Goal: Task Accomplishment & Management: Use online tool/utility

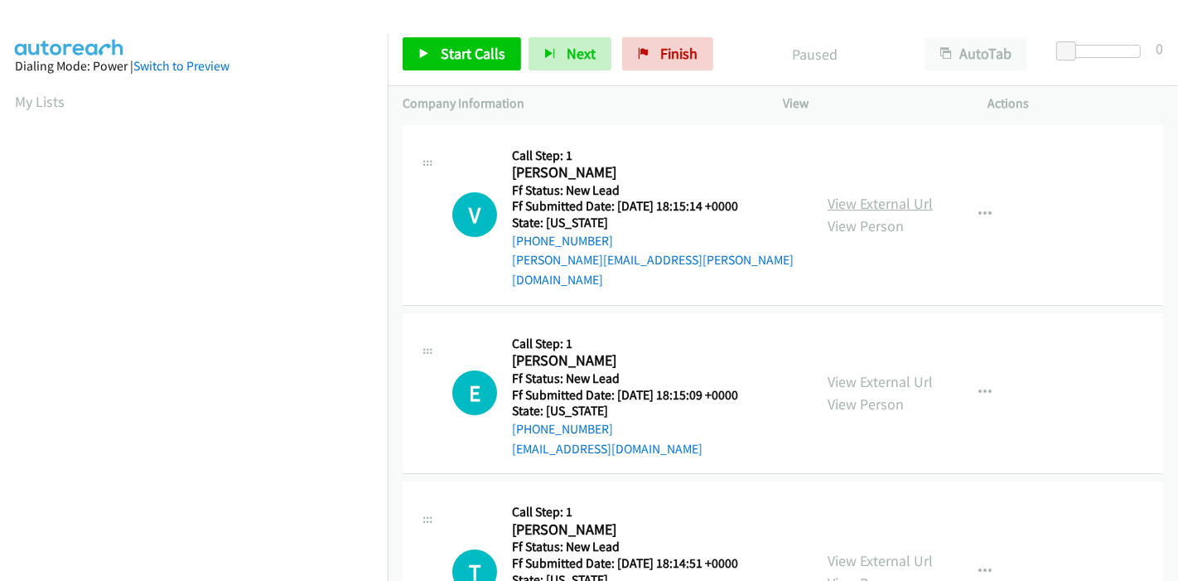
click at [872, 199] on link "View External Url" at bounding box center [880, 203] width 105 height 19
click at [851, 372] on link "View External Url" at bounding box center [880, 381] width 105 height 19
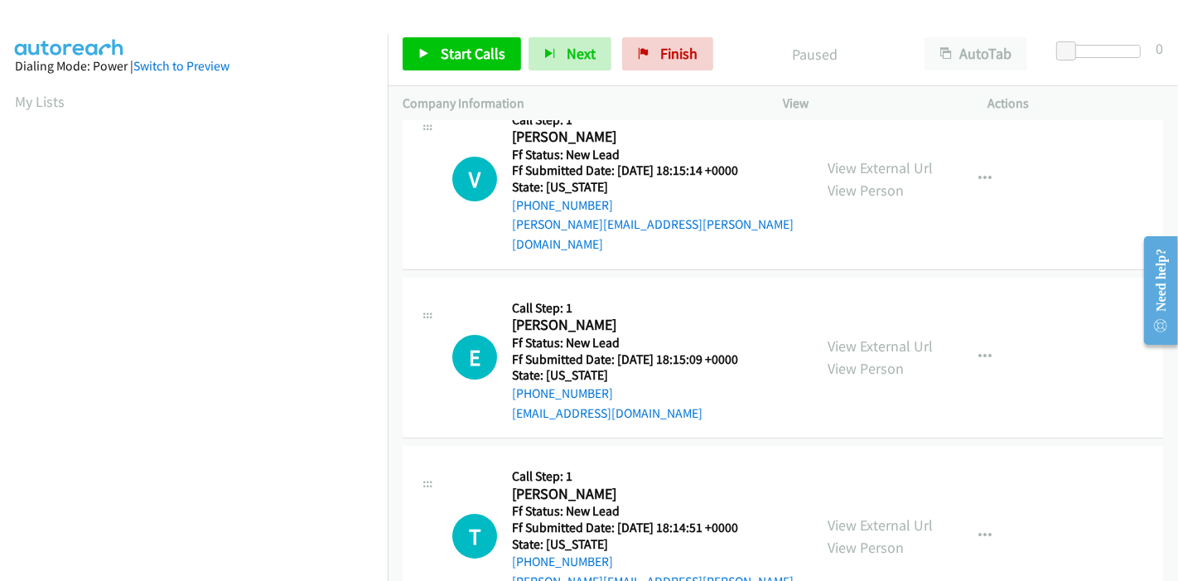
scroll to position [92, 0]
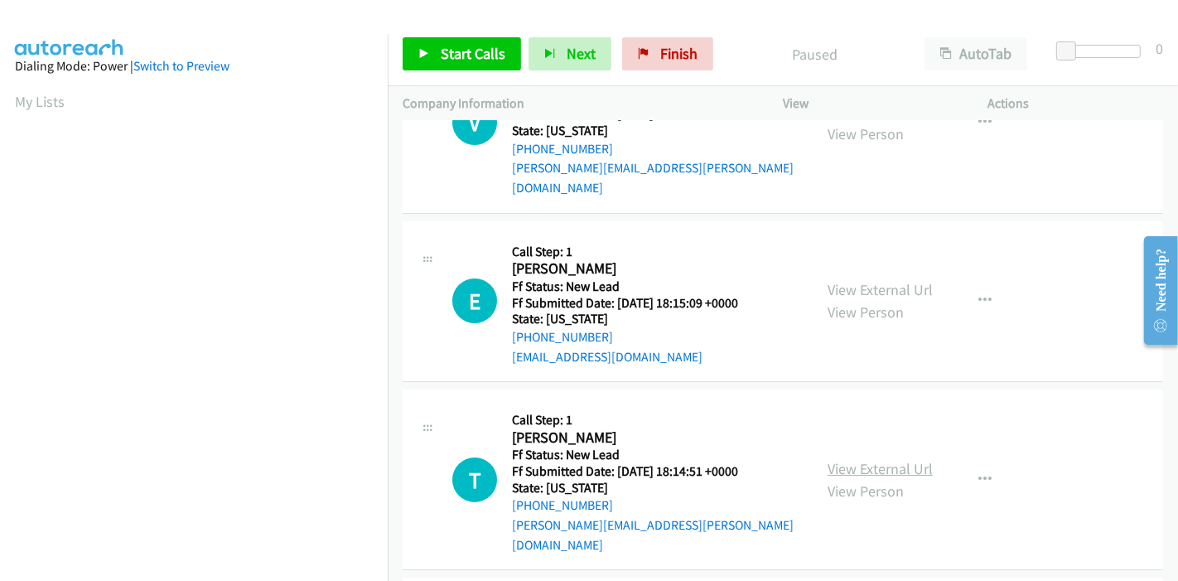
click at [862, 459] on link "View External Url" at bounding box center [880, 468] width 105 height 19
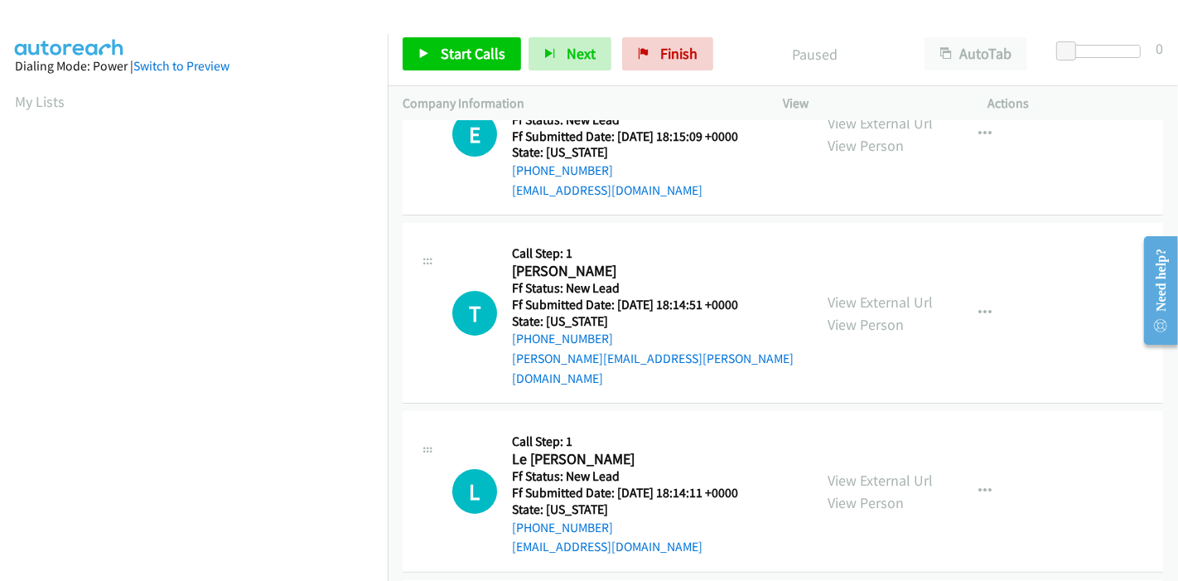
scroll to position [276, 0]
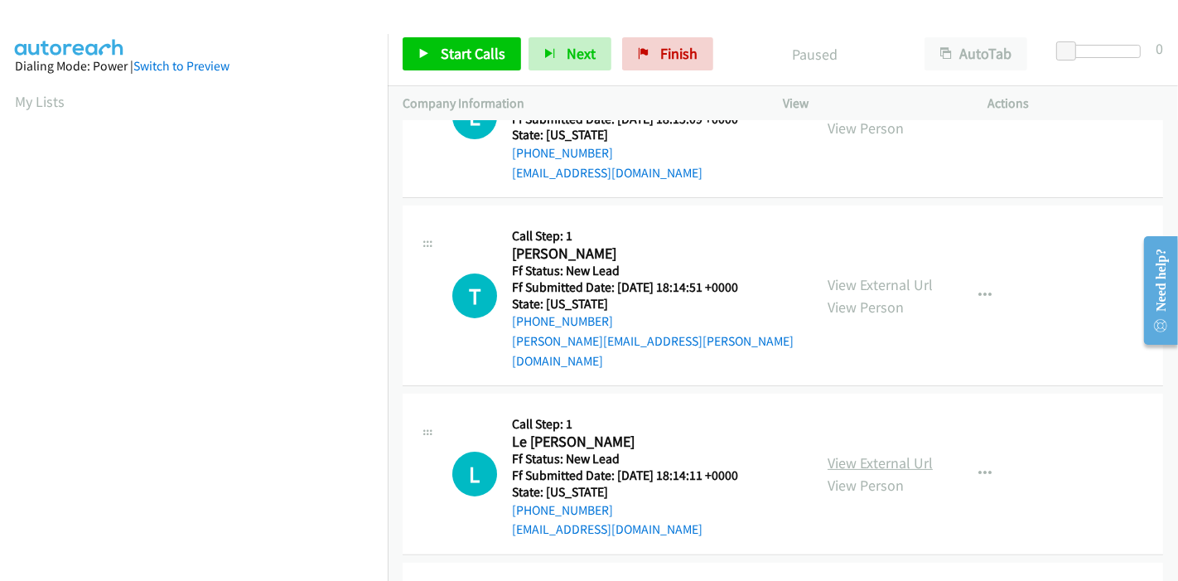
click at [863, 453] on link "View External Url" at bounding box center [880, 462] width 105 height 19
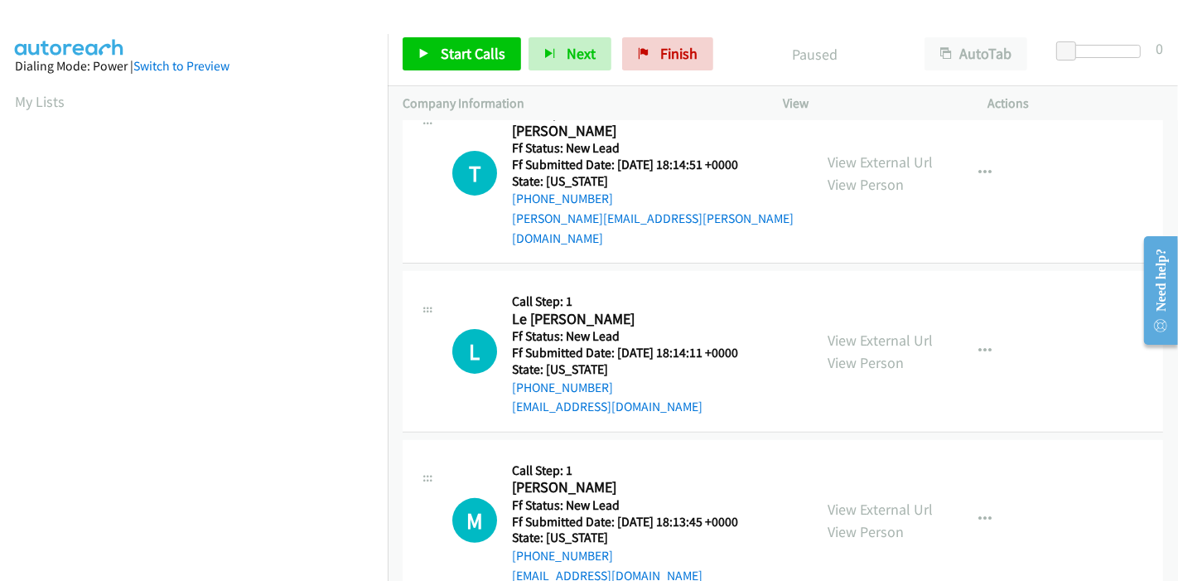
scroll to position [404, 0]
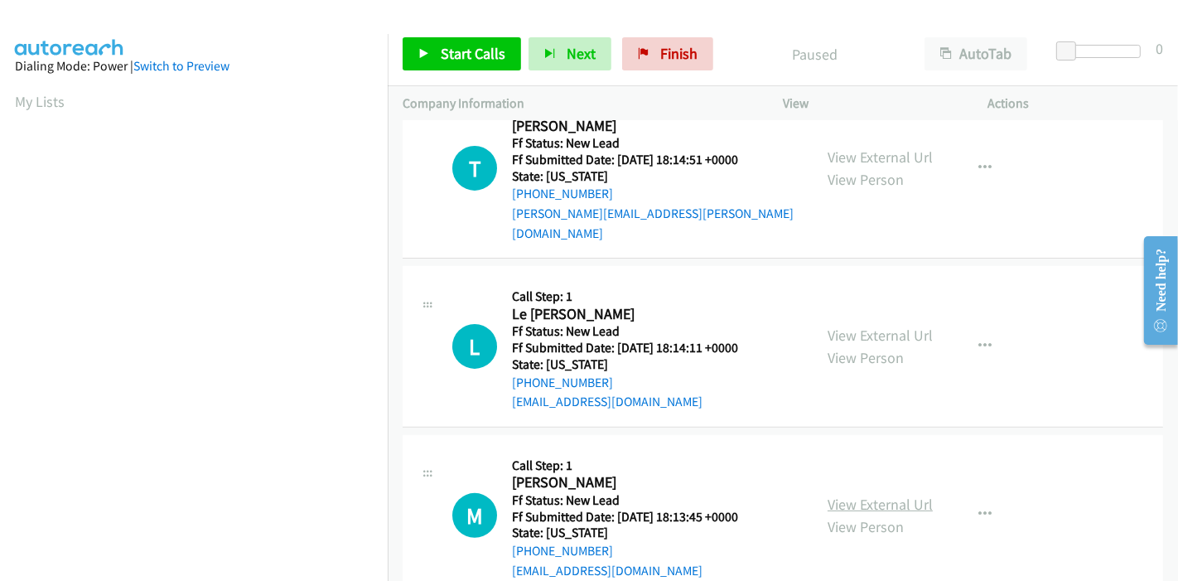
click at [887, 495] on link "View External Url" at bounding box center [880, 504] width 105 height 19
click at [447, 51] on span "Start Calls" at bounding box center [473, 53] width 65 height 19
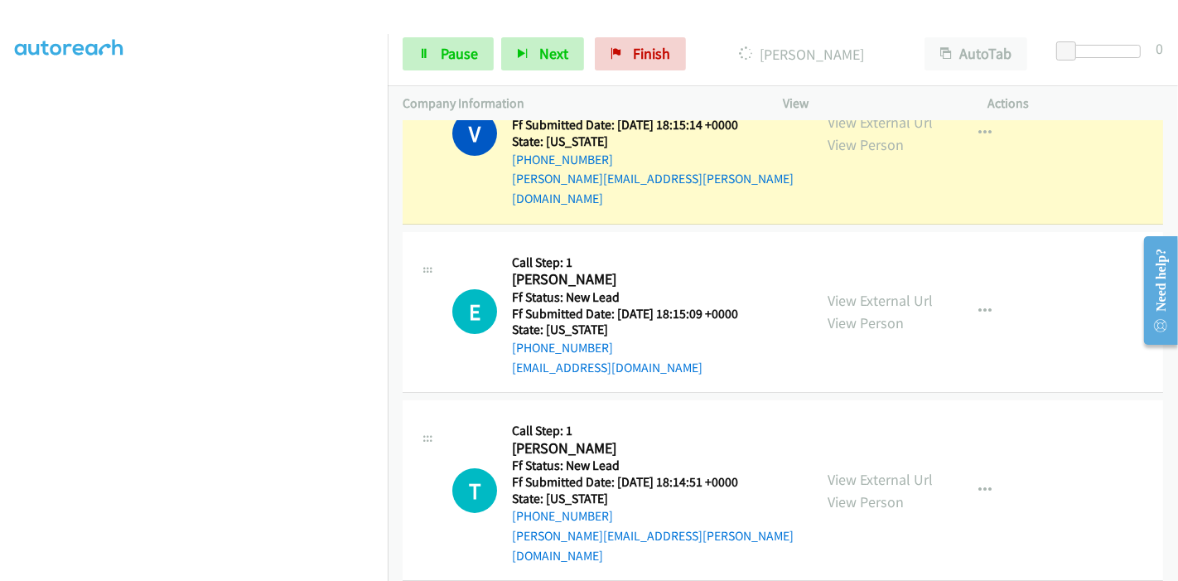
scroll to position [0, 0]
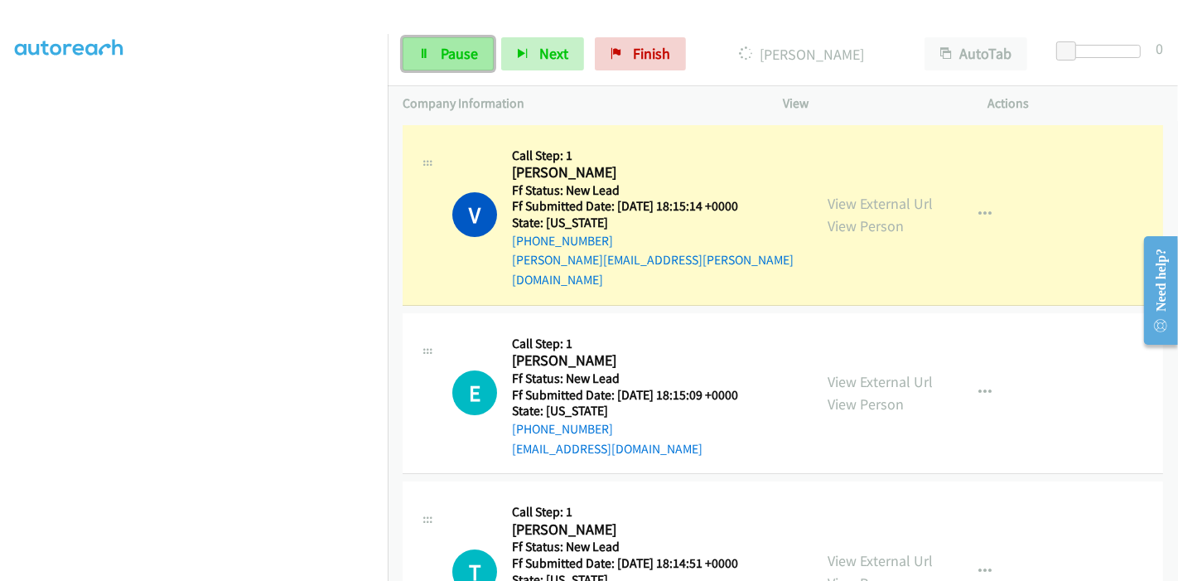
click at [456, 56] on span "Pause" at bounding box center [459, 53] width 37 height 19
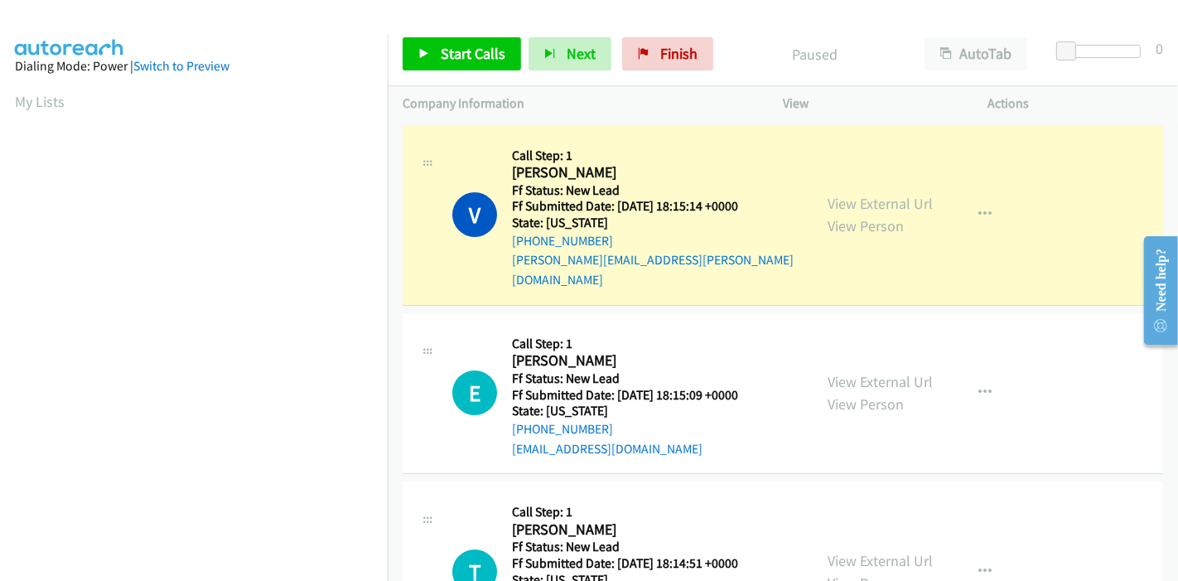
scroll to position [350, 0]
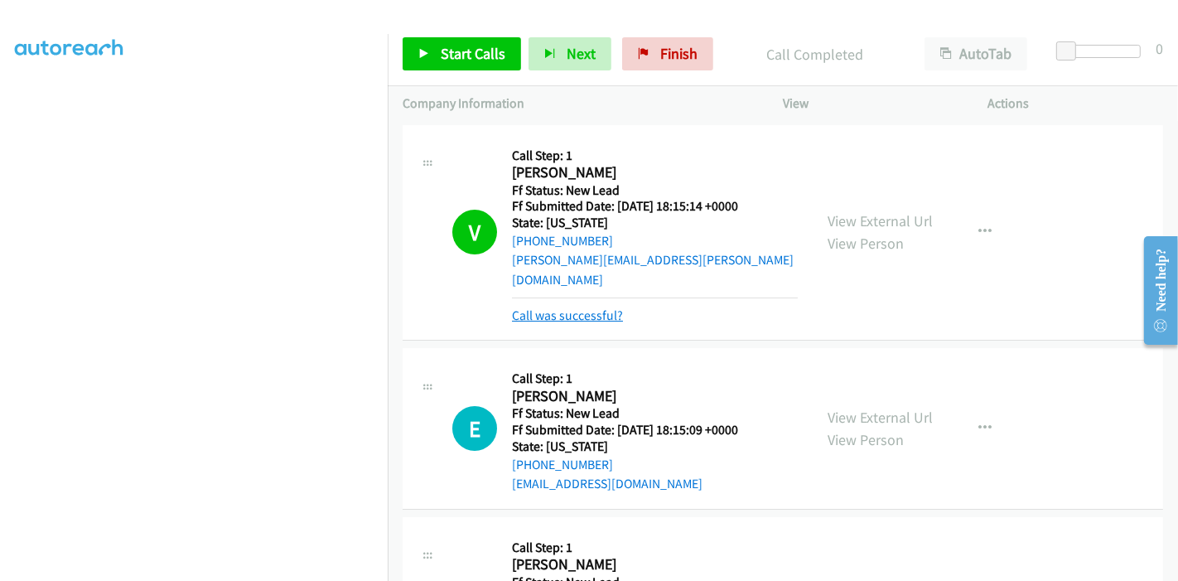
click at [607, 307] on link "Call was successful?" at bounding box center [567, 315] width 111 height 16
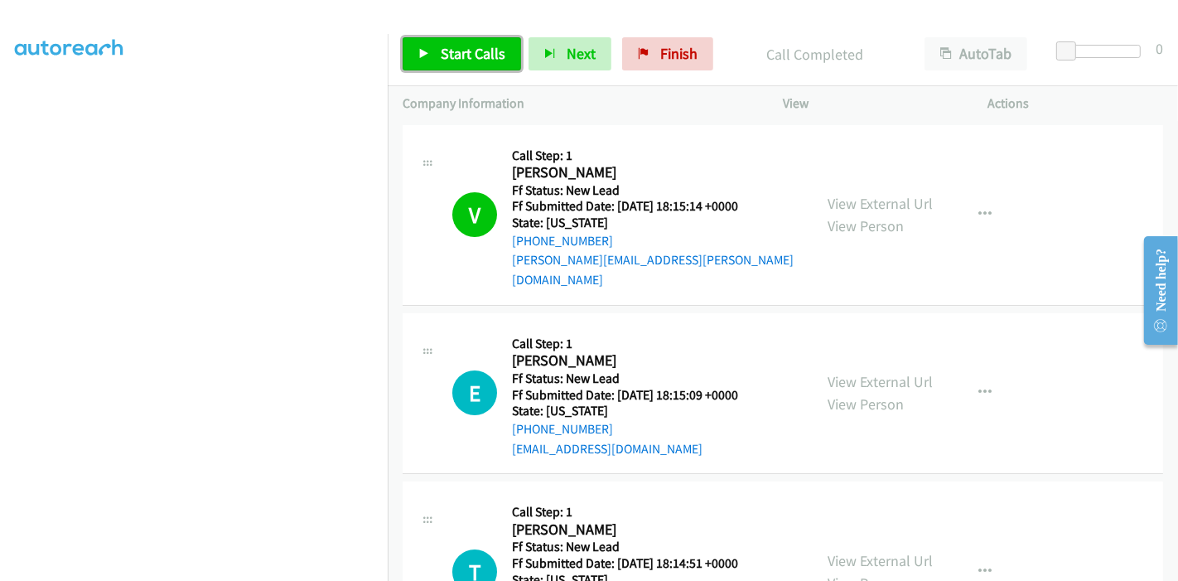
click at [448, 70] on link "Start Calls" at bounding box center [462, 53] width 118 height 33
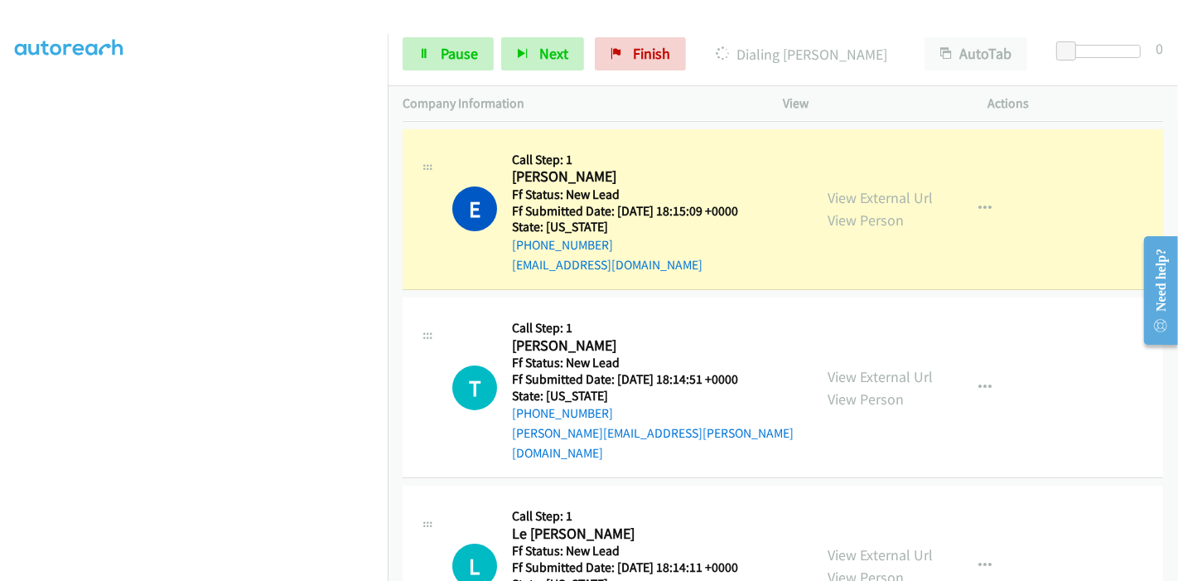
scroll to position [0, 0]
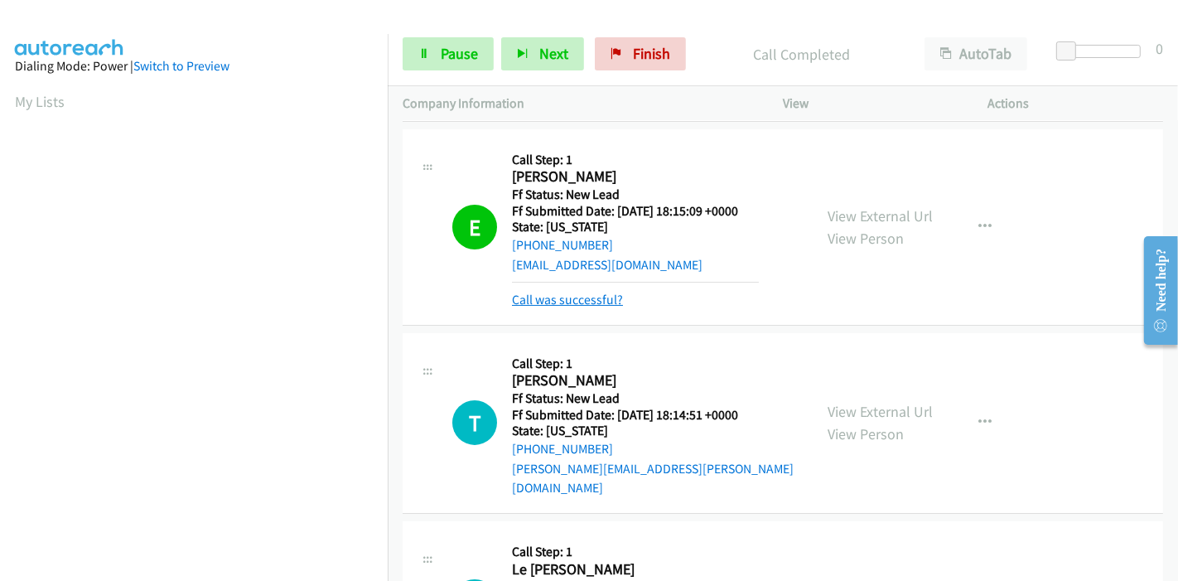
click at [582, 292] on link "Call was successful?" at bounding box center [567, 300] width 111 height 16
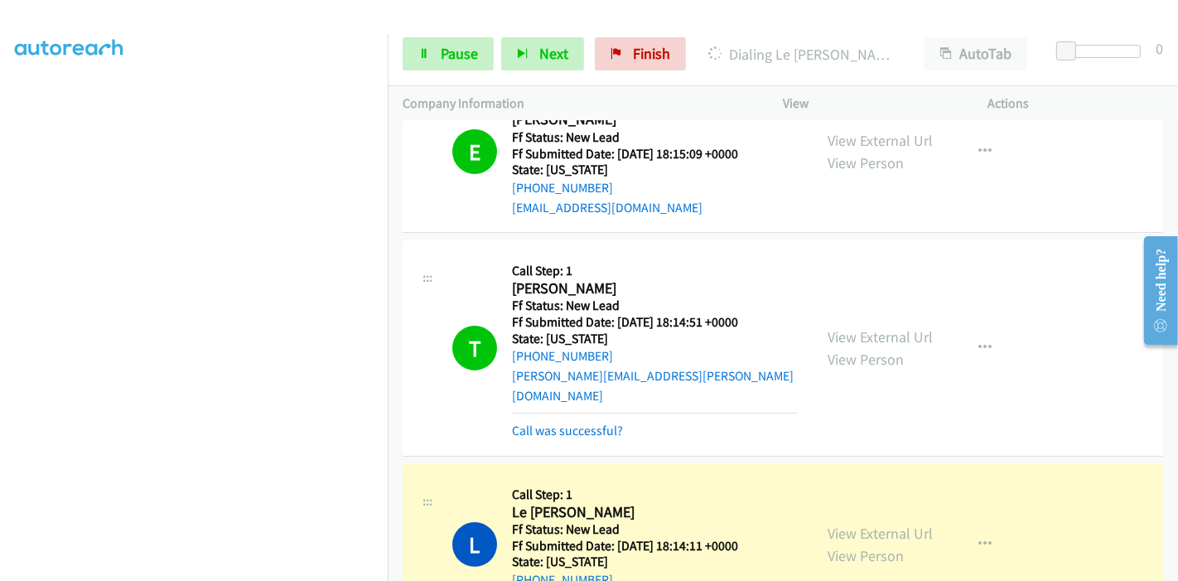
scroll to position [368, 0]
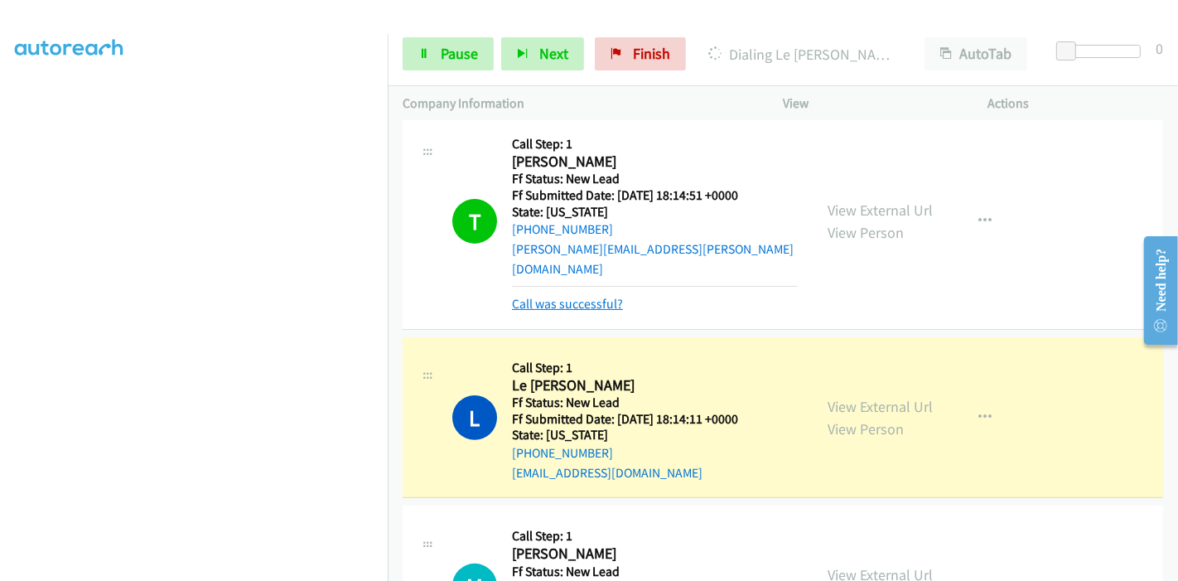
click at [593, 296] on link "Call was successful?" at bounding box center [567, 304] width 111 height 16
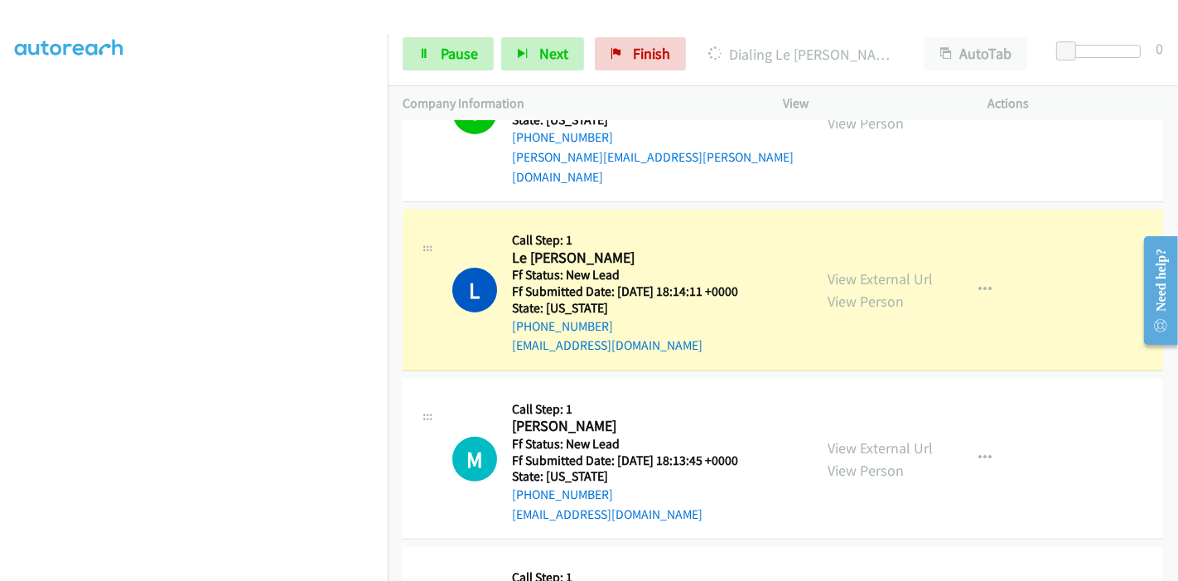
scroll to position [350, 0]
click at [447, 65] on link "Pause" at bounding box center [448, 53] width 91 height 33
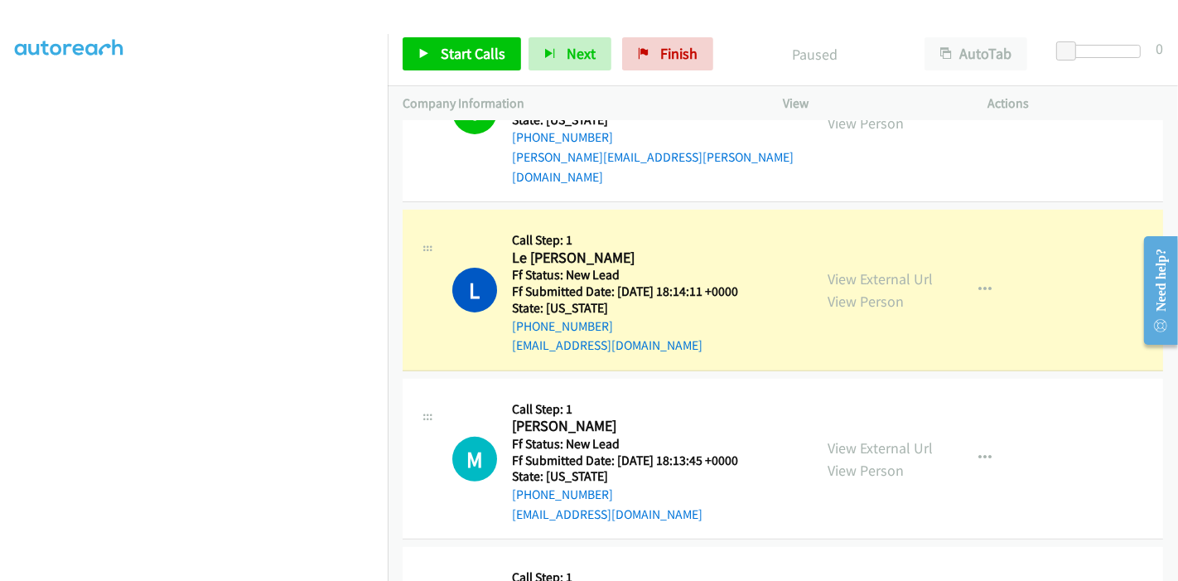
scroll to position [0, 0]
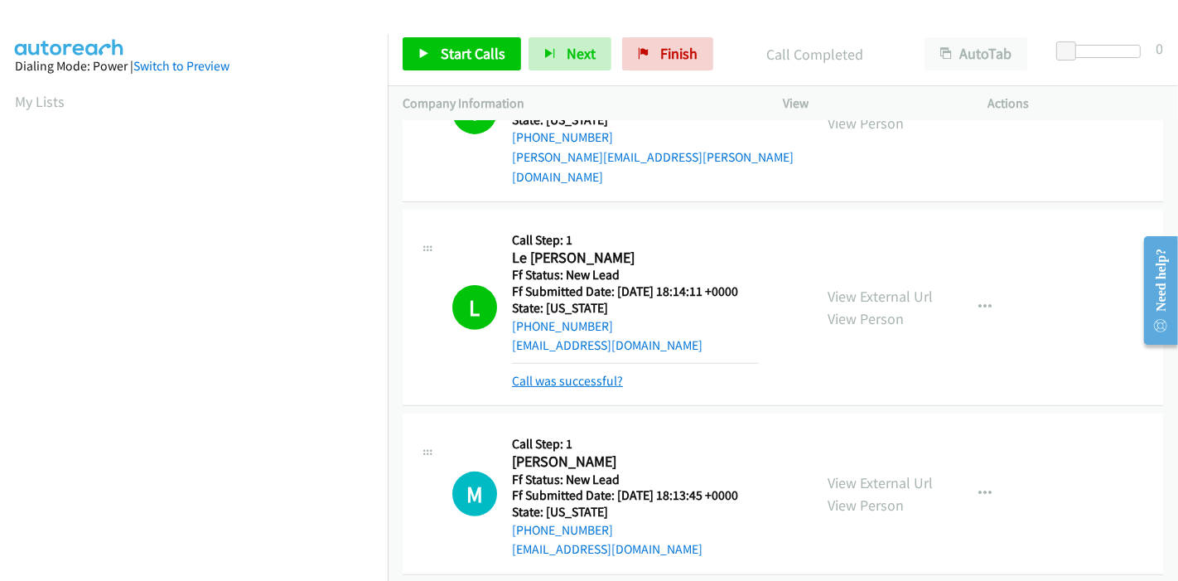
click at [589, 373] on link "Call was successful?" at bounding box center [567, 381] width 111 height 16
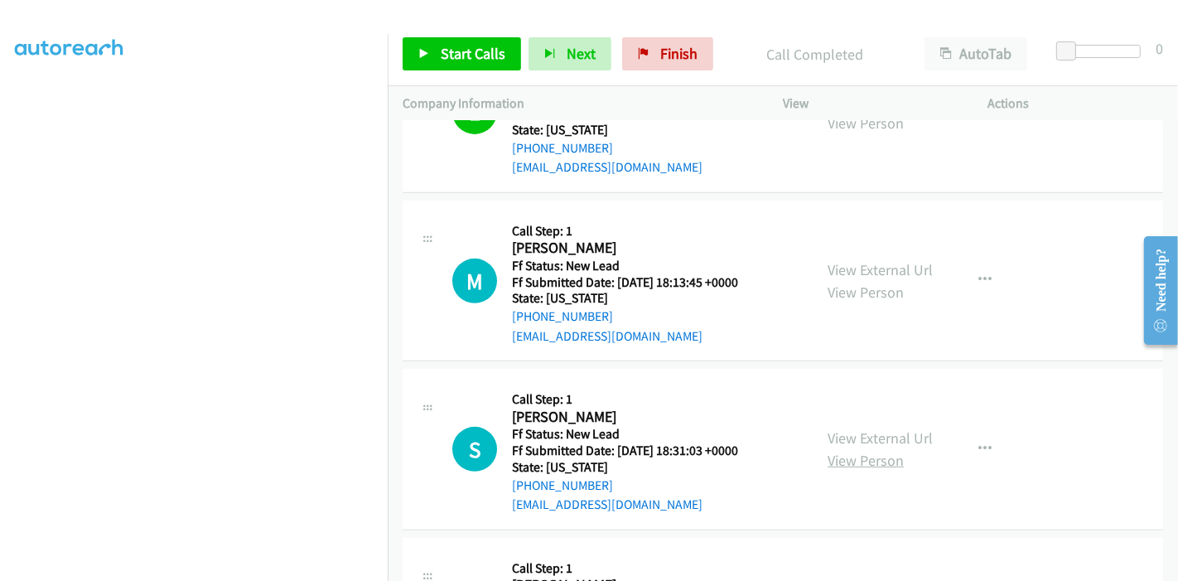
scroll to position [724, 0]
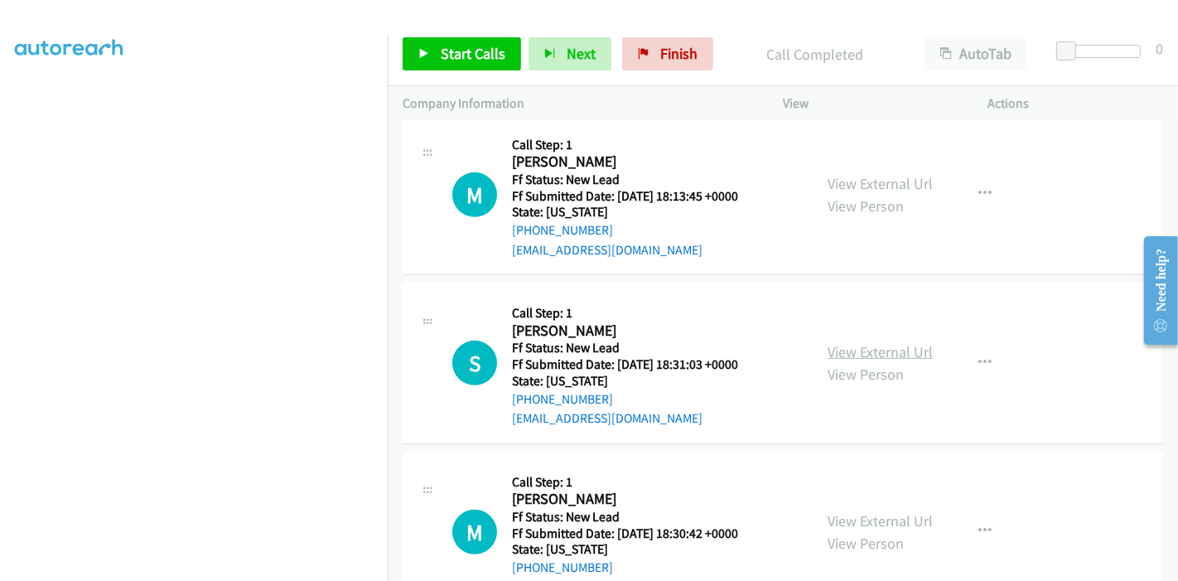
click at [876, 342] on link "View External Url" at bounding box center [880, 351] width 105 height 19
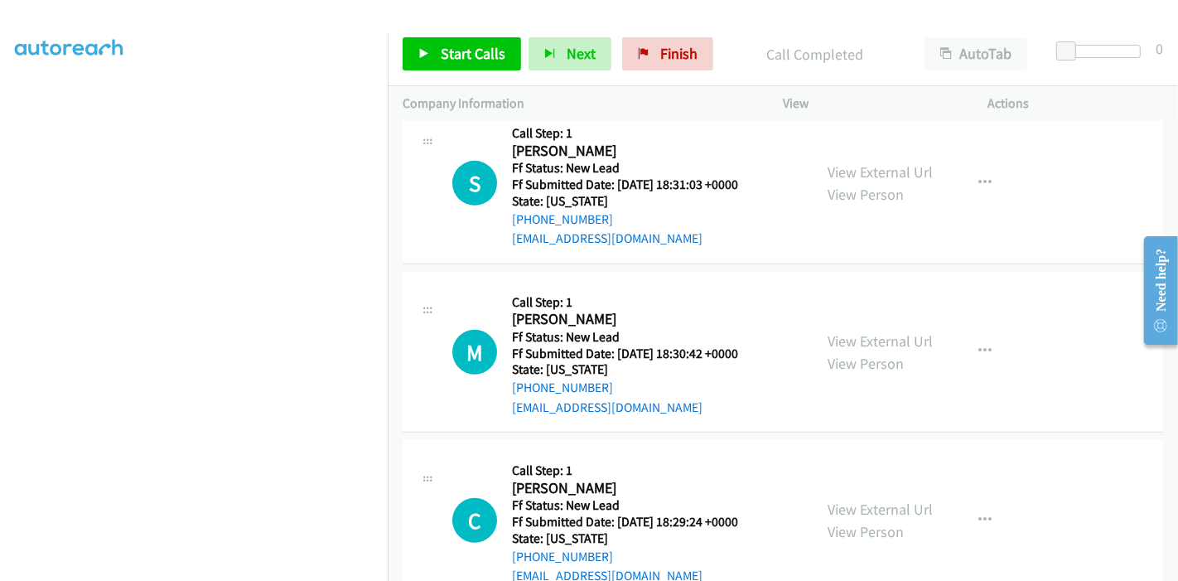
scroll to position [909, 0]
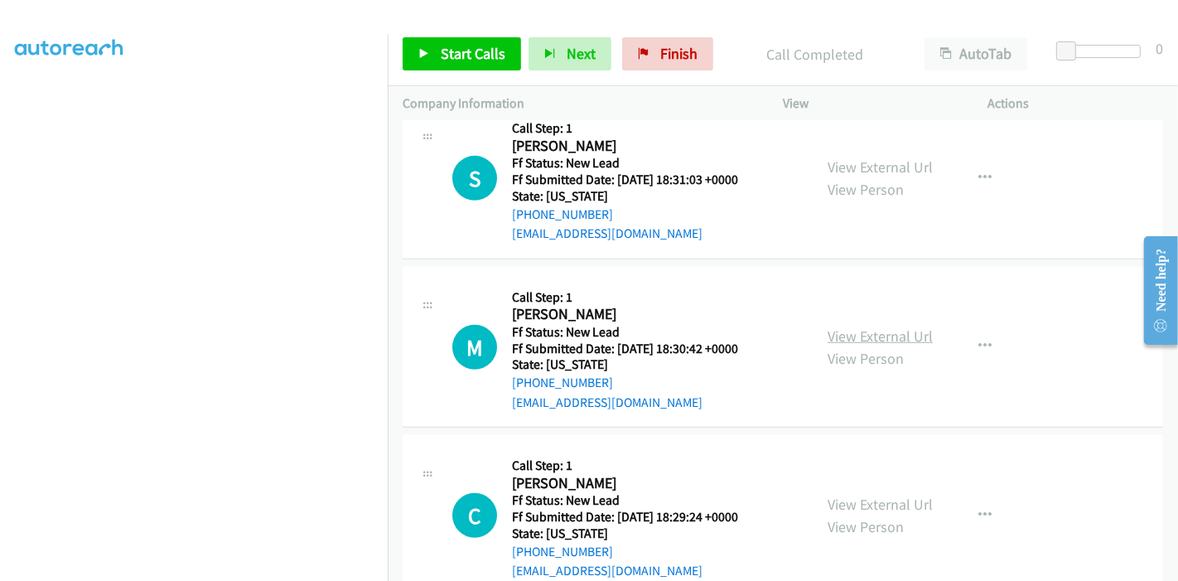
click at [835, 326] on link "View External Url" at bounding box center [880, 335] width 105 height 19
click at [839, 495] on link "View External Url" at bounding box center [880, 504] width 105 height 19
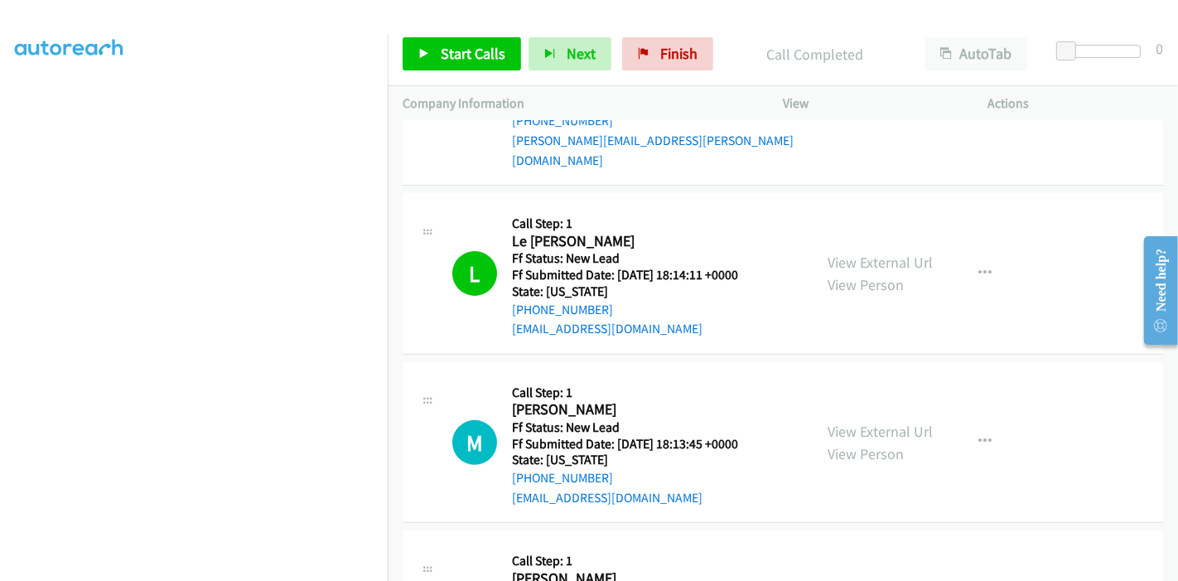
scroll to position [356, 0]
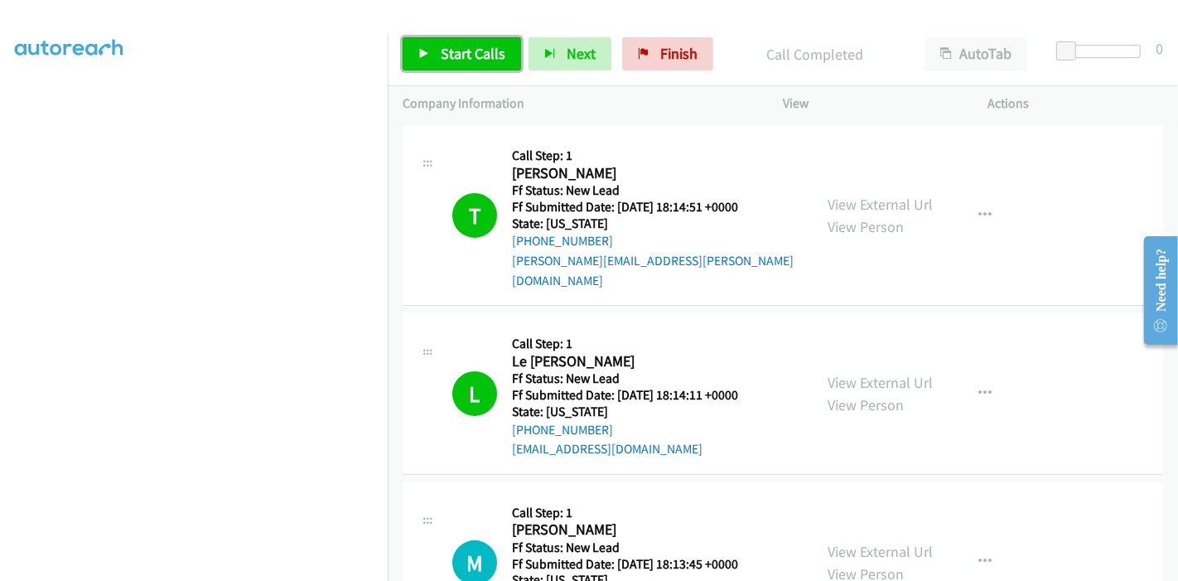
click at [462, 51] on span "Start Calls" at bounding box center [473, 53] width 65 height 19
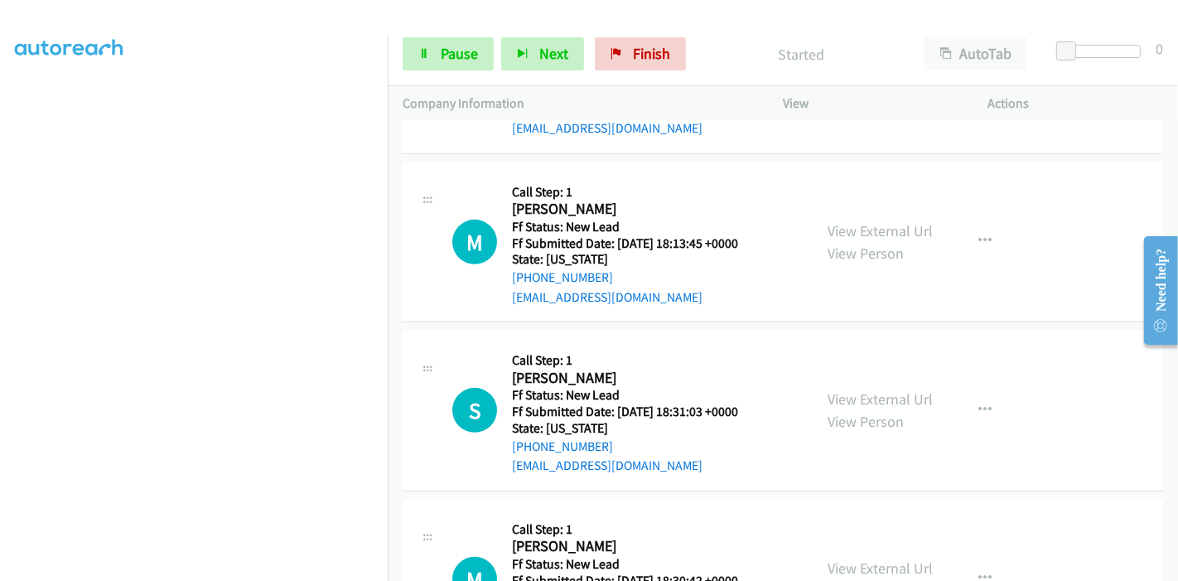
scroll to position [816, 0]
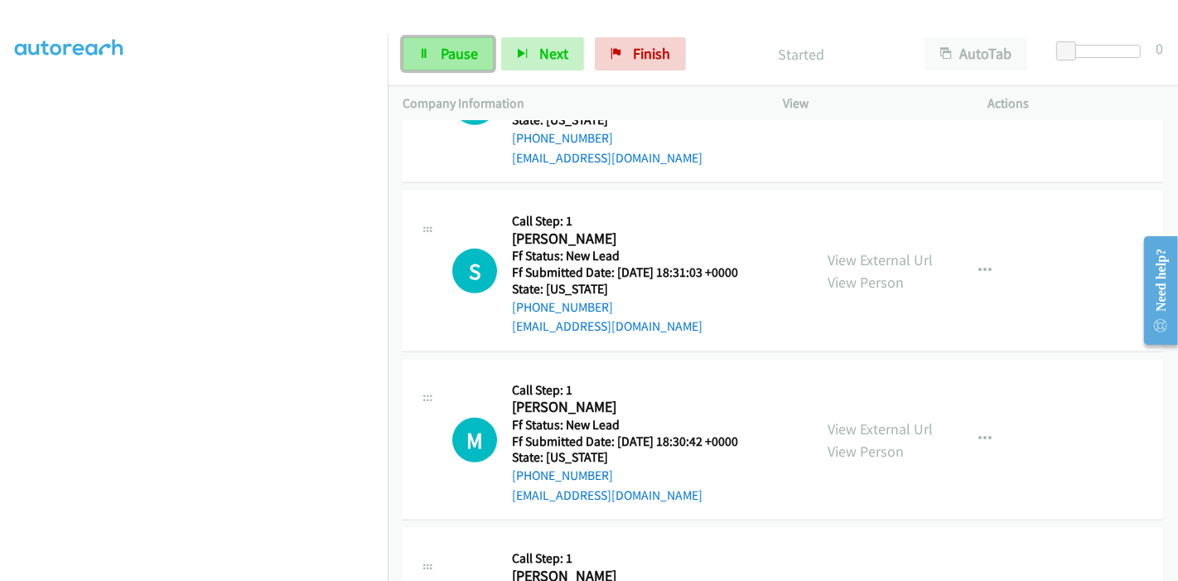
click at [452, 46] on span "Pause" at bounding box center [459, 53] width 37 height 19
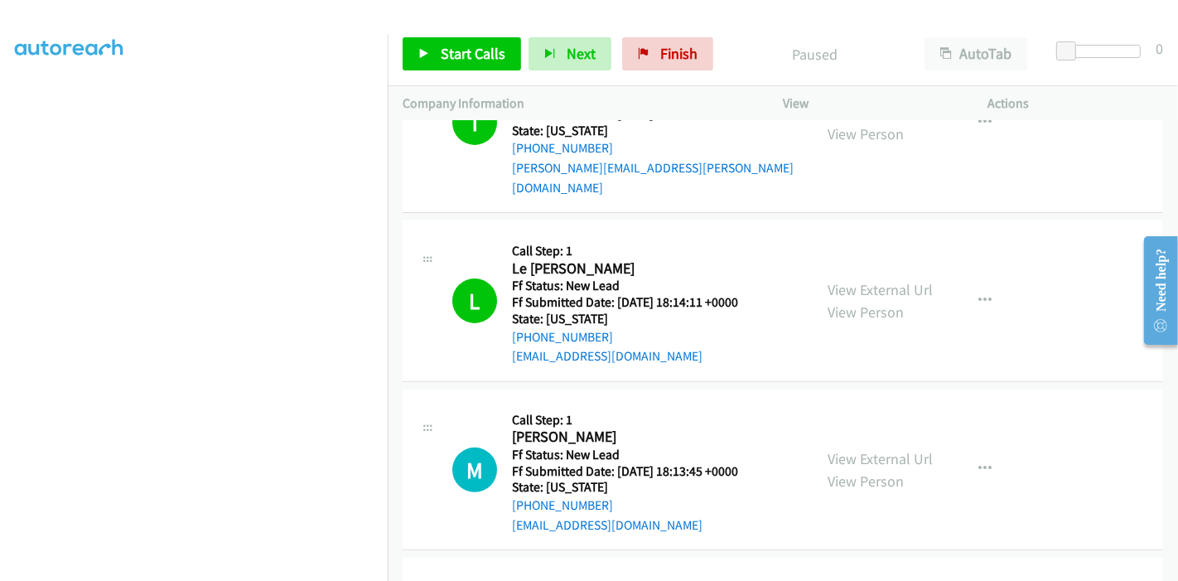
scroll to position [540, 0]
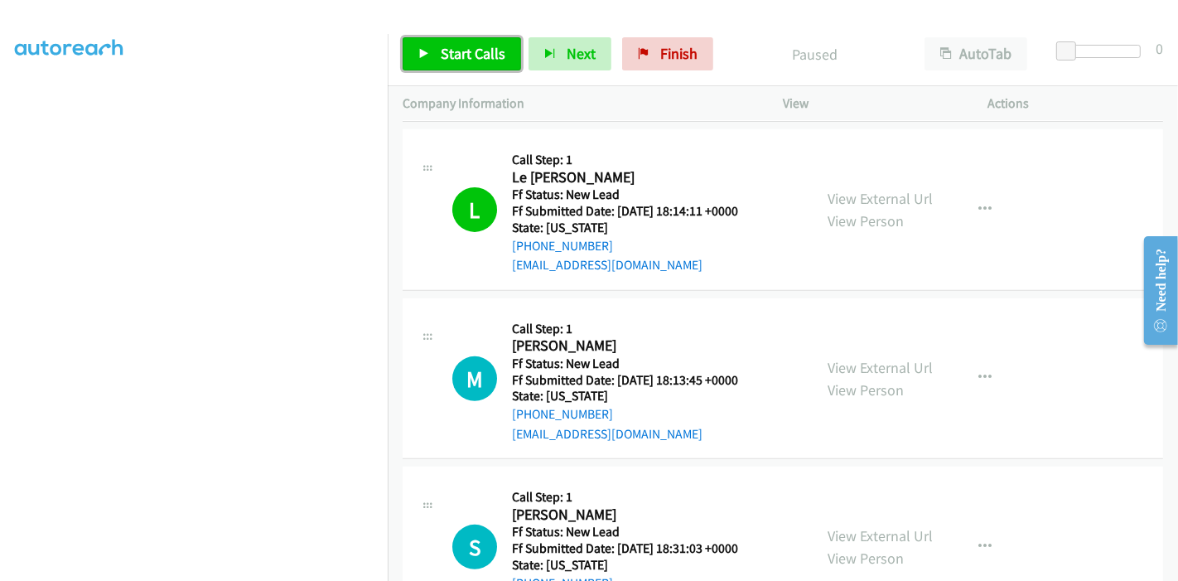
click at [448, 56] on span "Start Calls" at bounding box center [473, 53] width 65 height 19
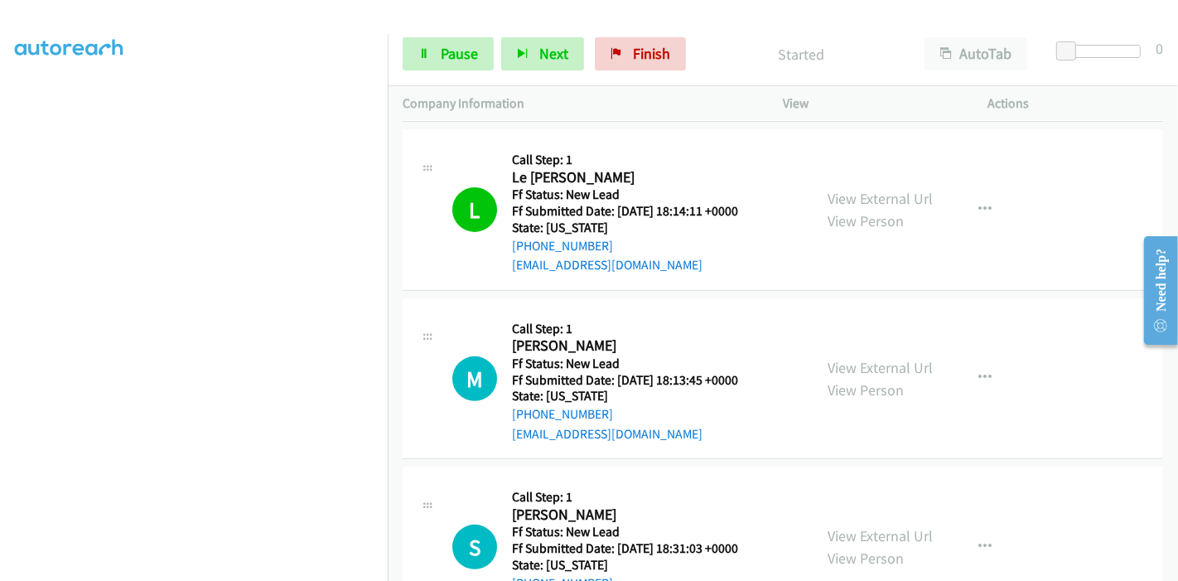
scroll to position [632, 0]
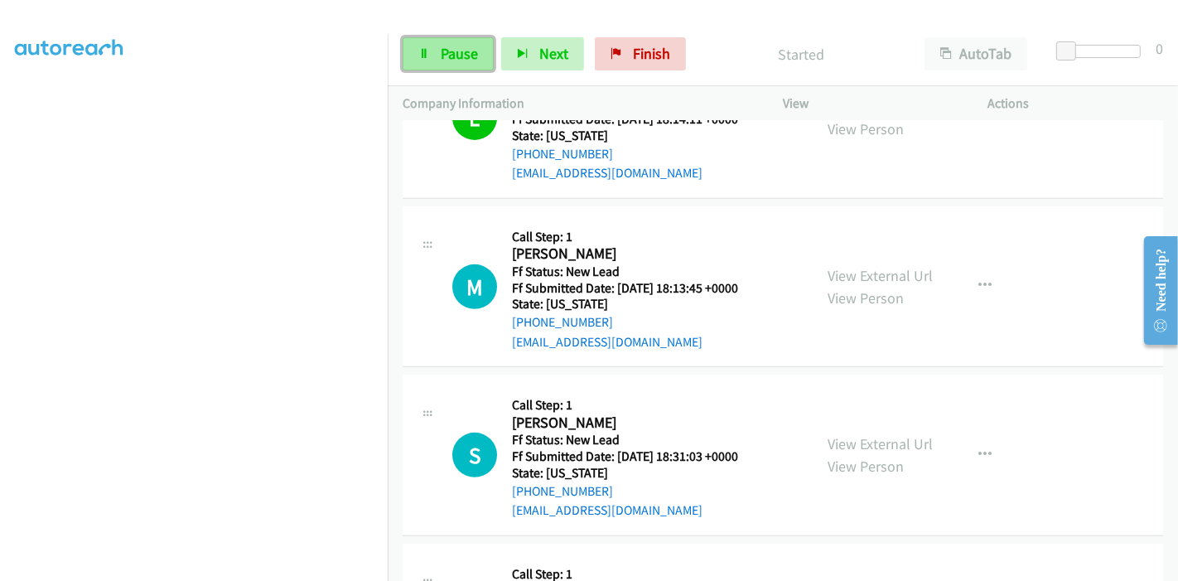
click at [428, 55] on icon at bounding box center [424, 55] width 12 height 12
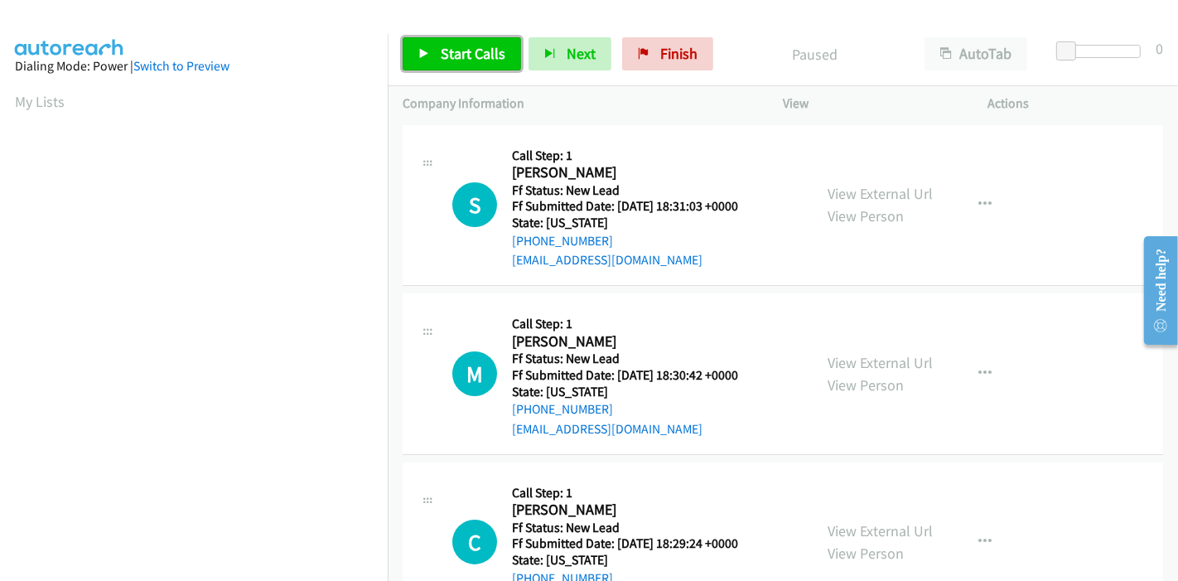
click at [437, 54] on link "Start Calls" at bounding box center [462, 53] width 118 height 33
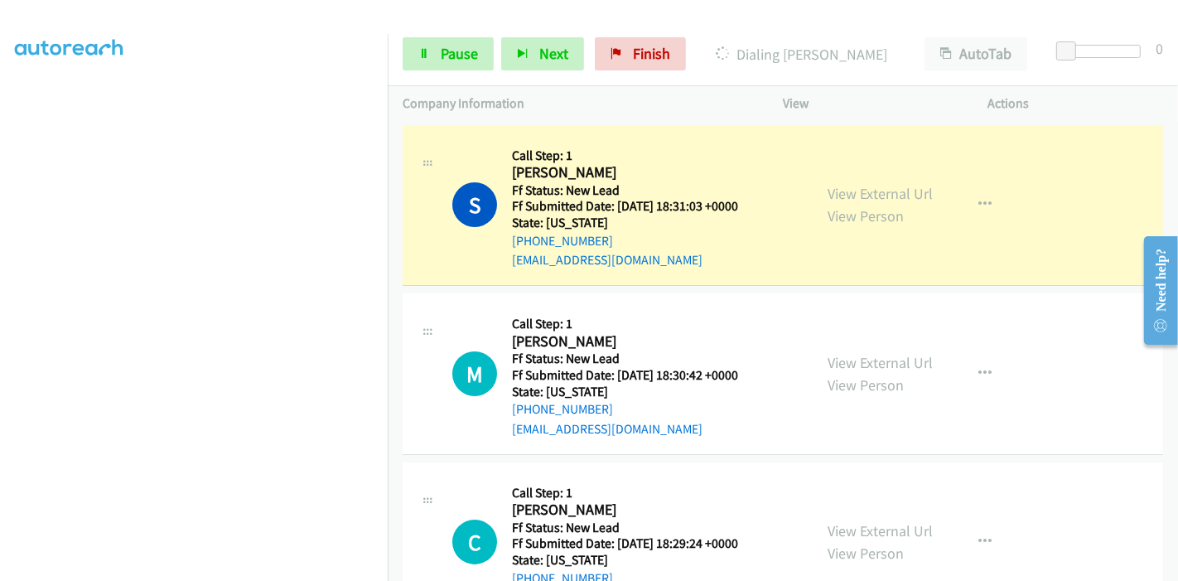
scroll to position [350, 0]
click at [444, 51] on span "Pause" at bounding box center [459, 53] width 37 height 19
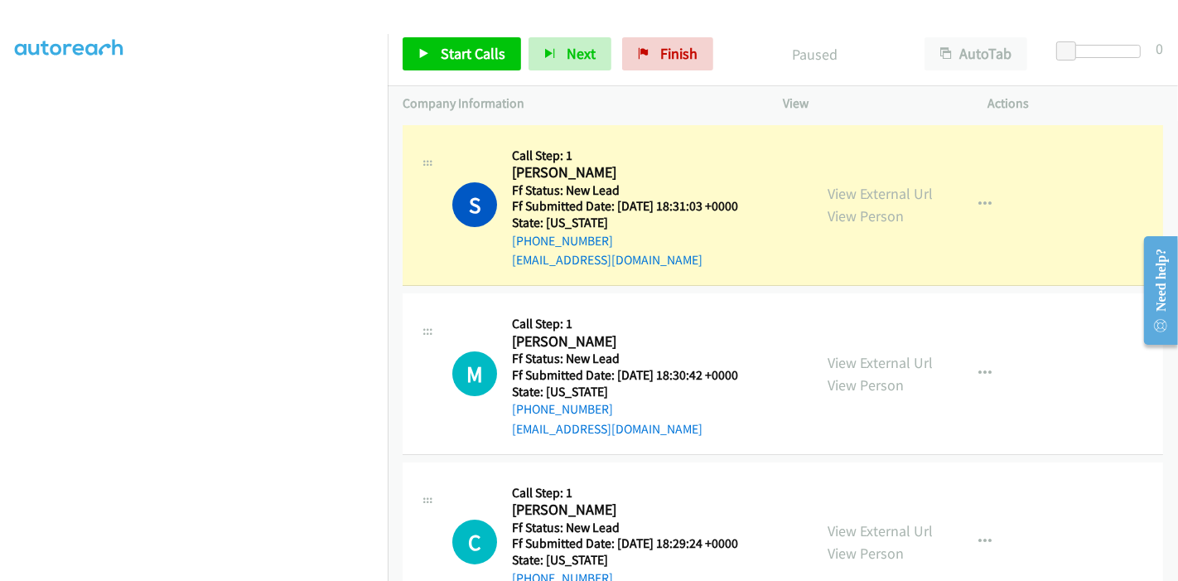
scroll to position [74, 0]
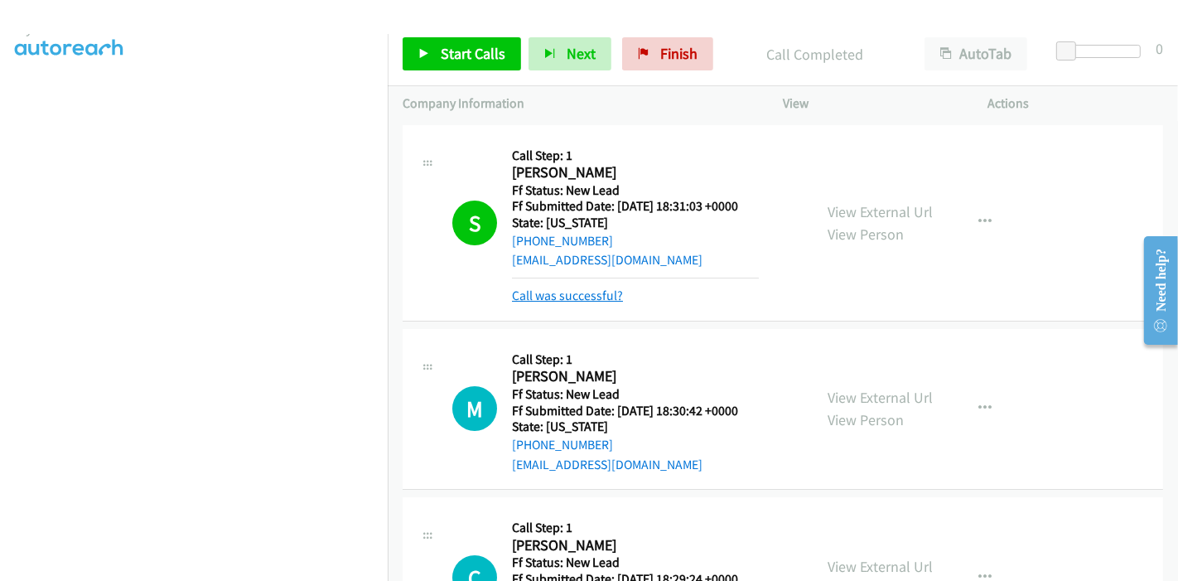
click at [612, 300] on link "Call was successful?" at bounding box center [567, 296] width 111 height 16
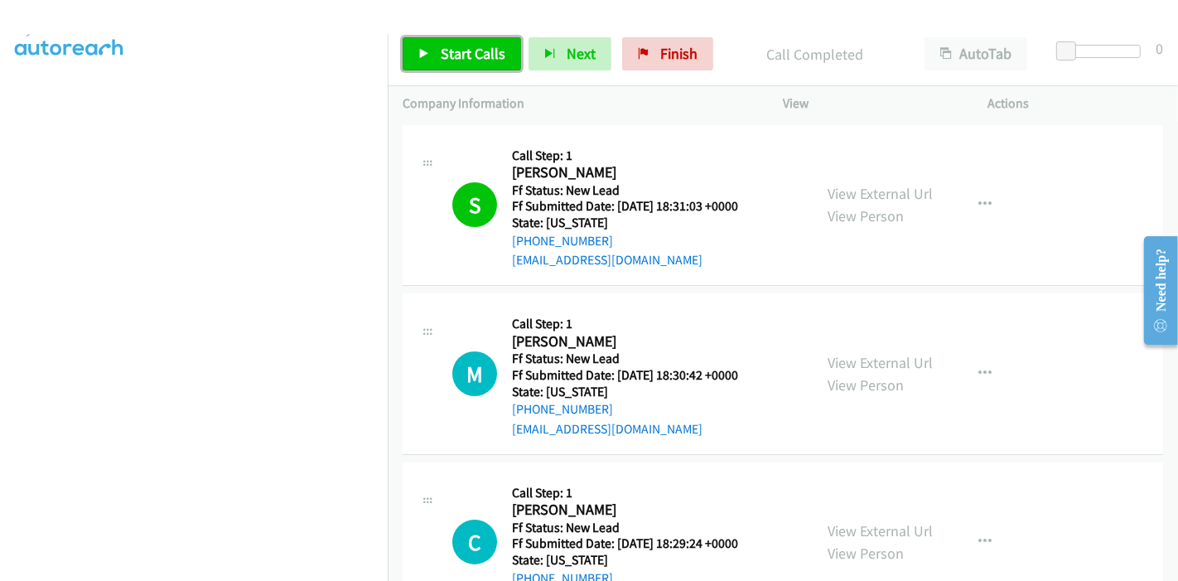
click at [462, 48] on span "Start Calls" at bounding box center [473, 53] width 65 height 19
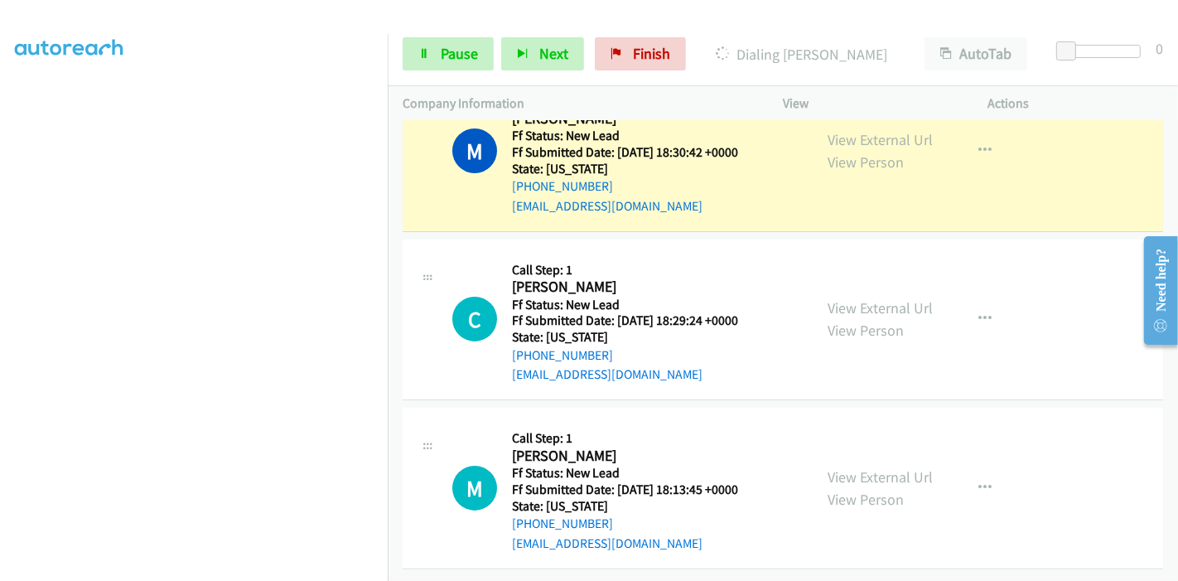
scroll to position [235, 0]
click at [449, 67] on link "Pause" at bounding box center [448, 53] width 91 height 33
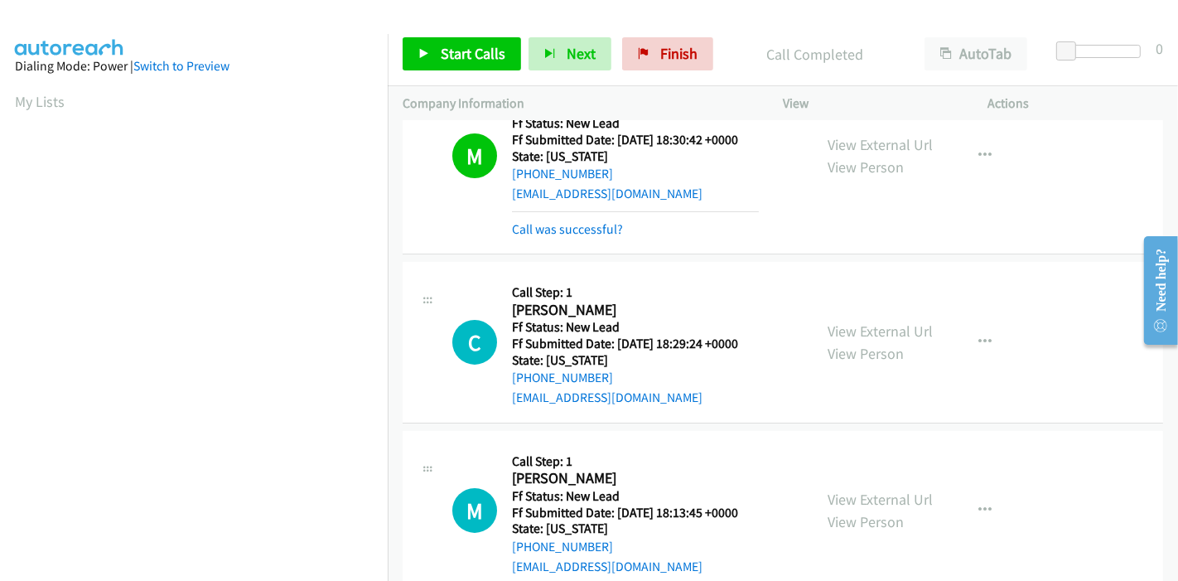
scroll to position [253, 0]
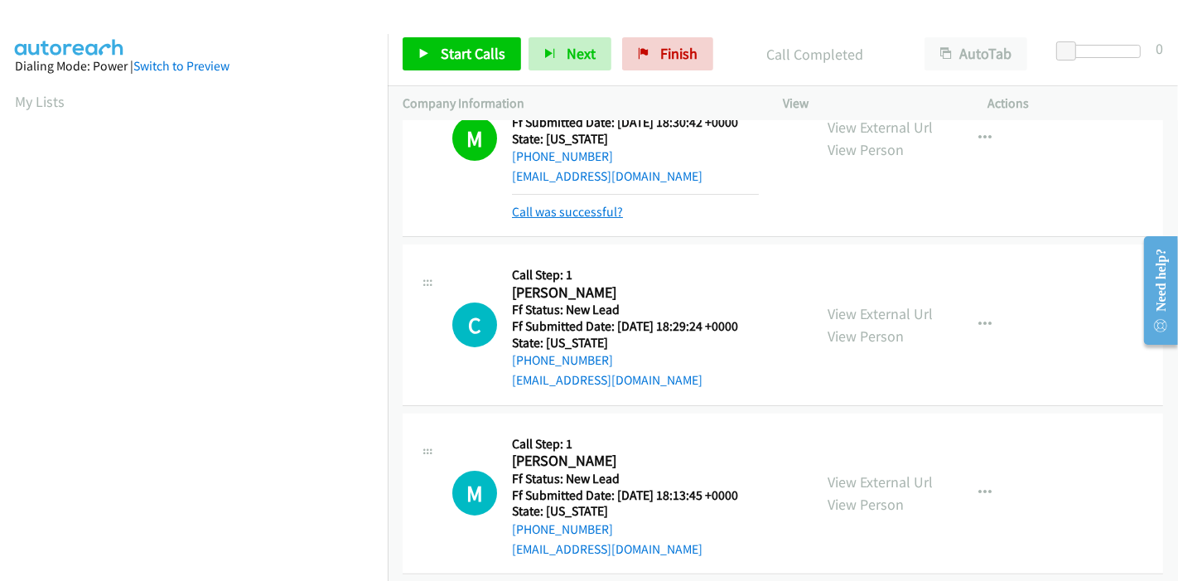
click at [550, 209] on link "Call was successful?" at bounding box center [567, 212] width 111 height 16
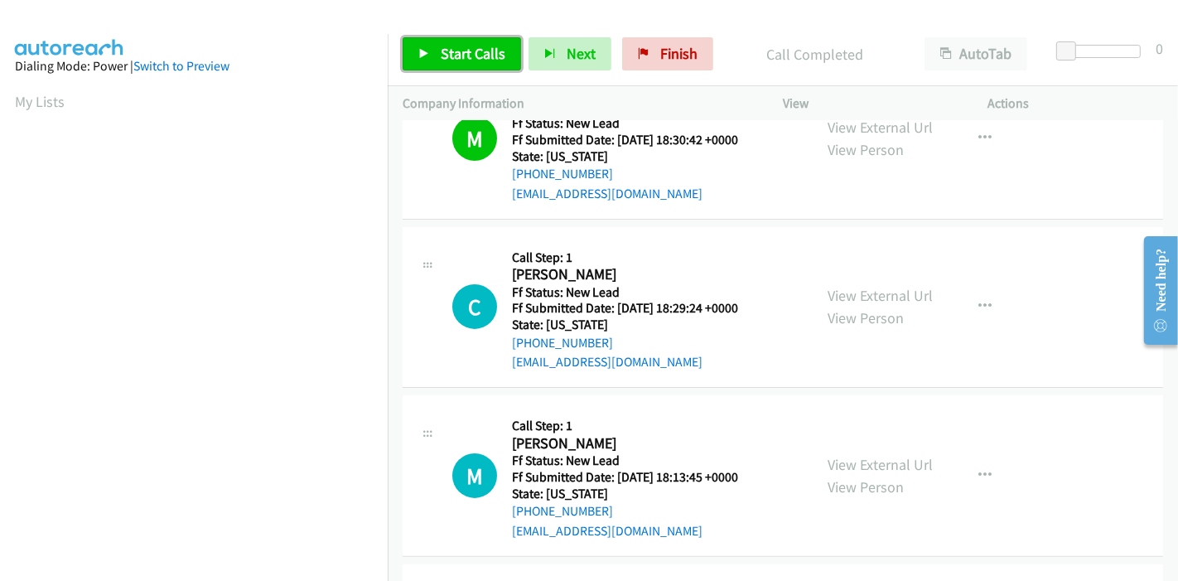
click at [481, 59] on span "Start Calls" at bounding box center [473, 53] width 65 height 19
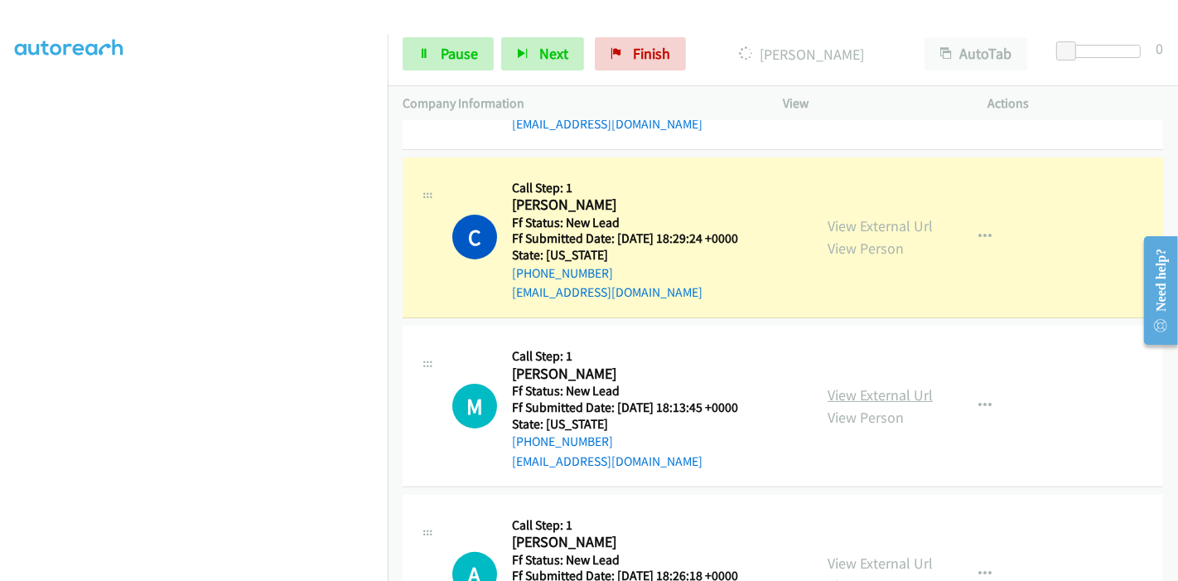
scroll to position [188, 0]
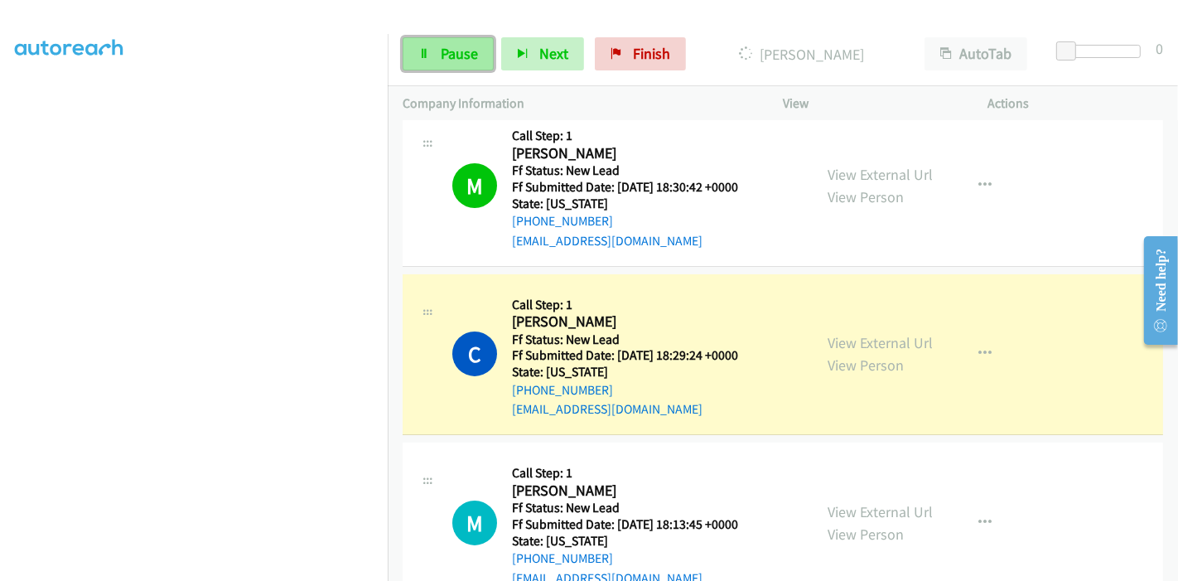
click at [421, 58] on icon at bounding box center [424, 55] width 12 height 12
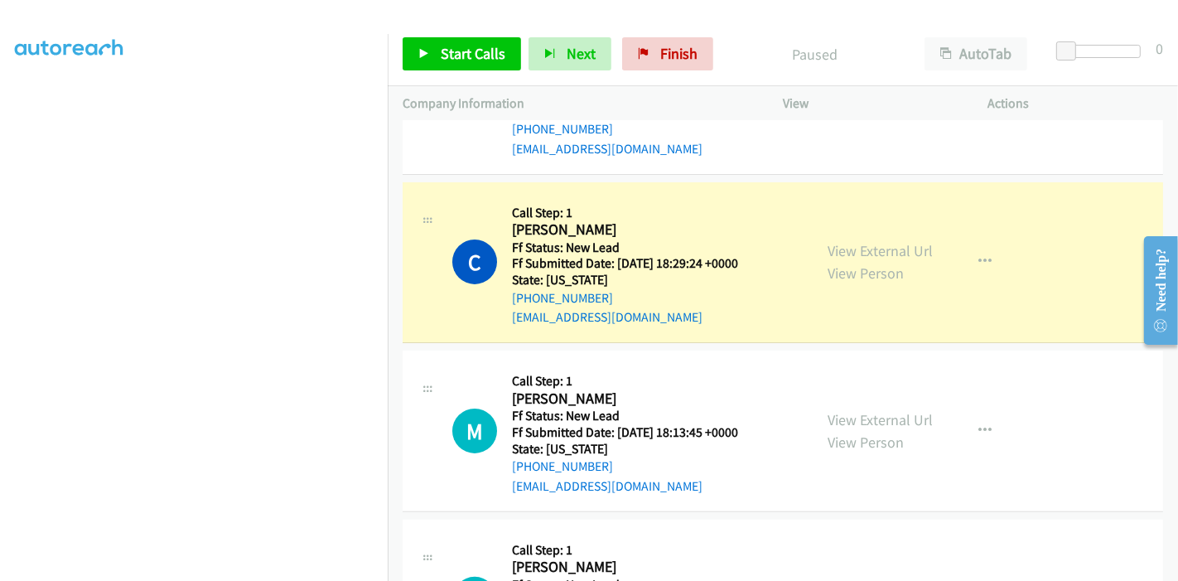
scroll to position [0, 0]
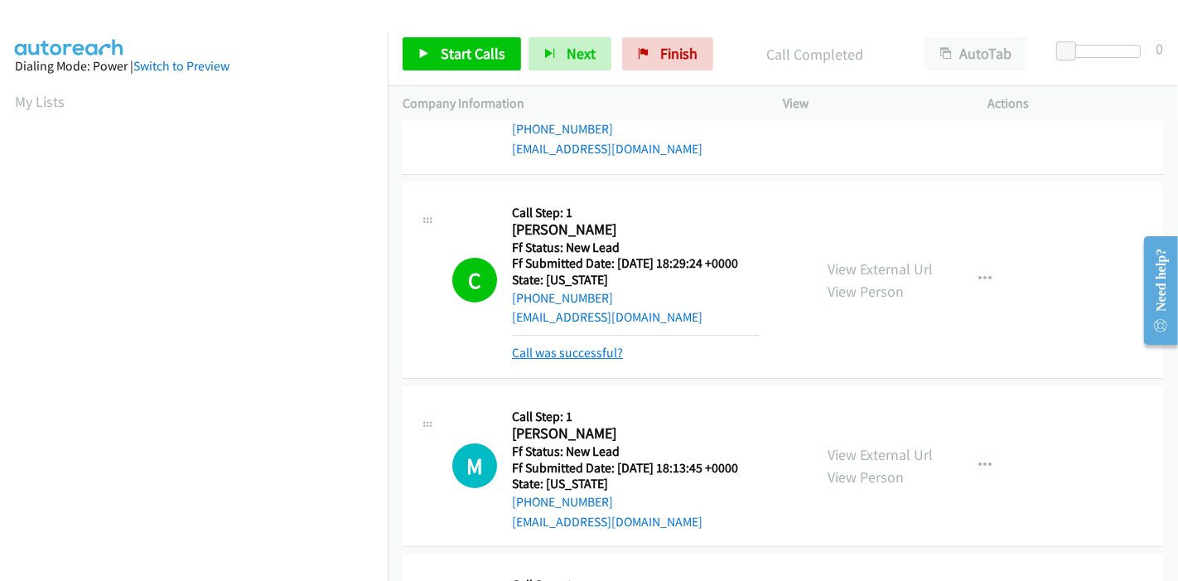
click at [549, 346] on link "Call was successful?" at bounding box center [567, 353] width 111 height 16
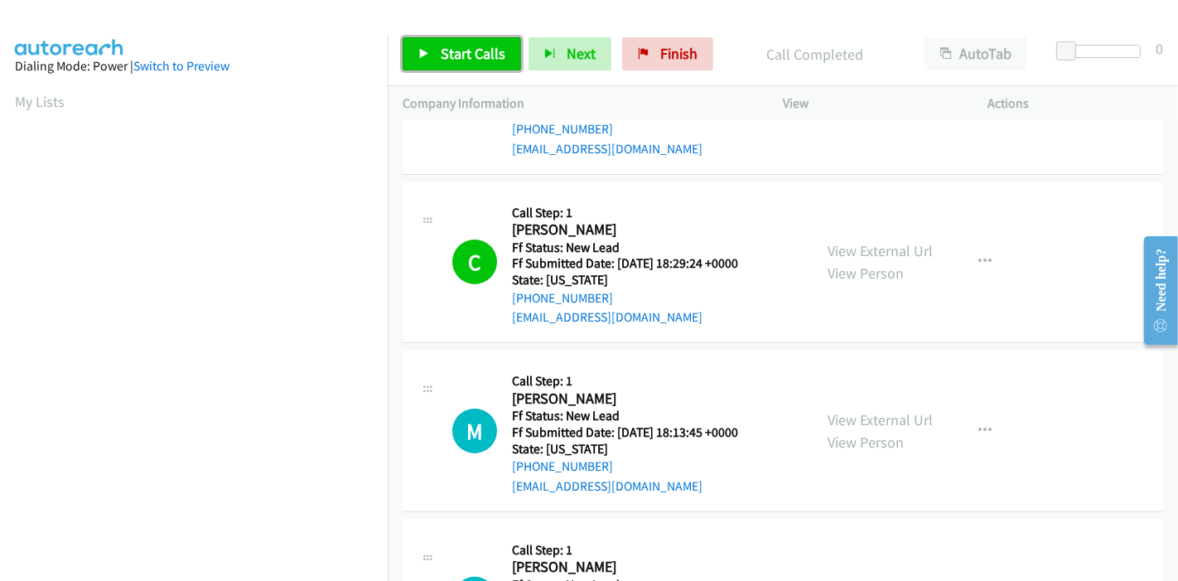
click at [476, 50] on span "Start Calls" at bounding box center [473, 53] width 65 height 19
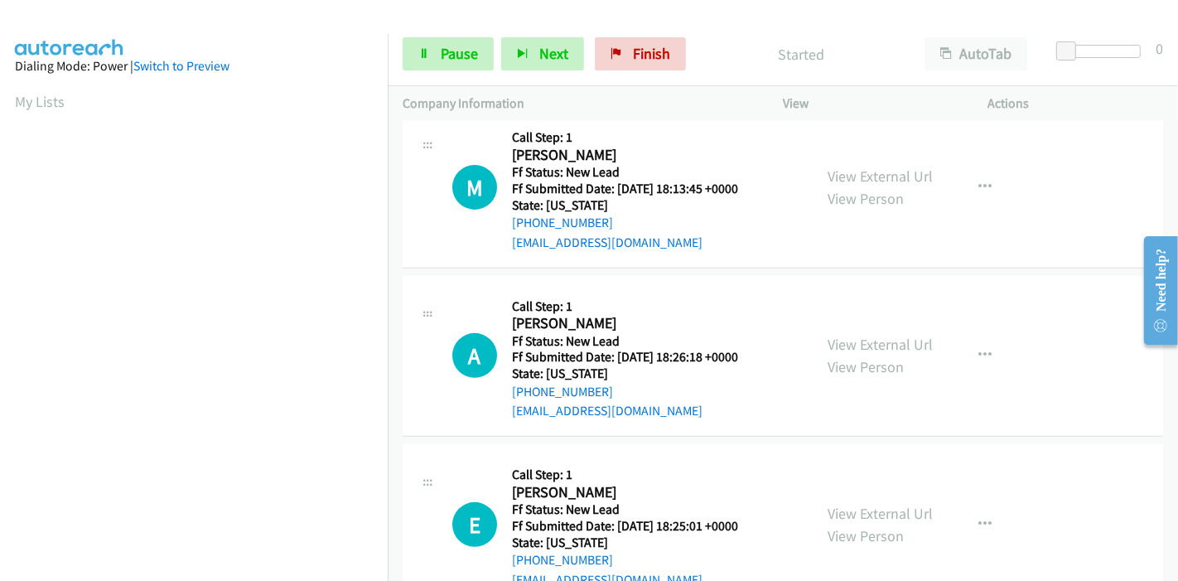
scroll to position [540, 0]
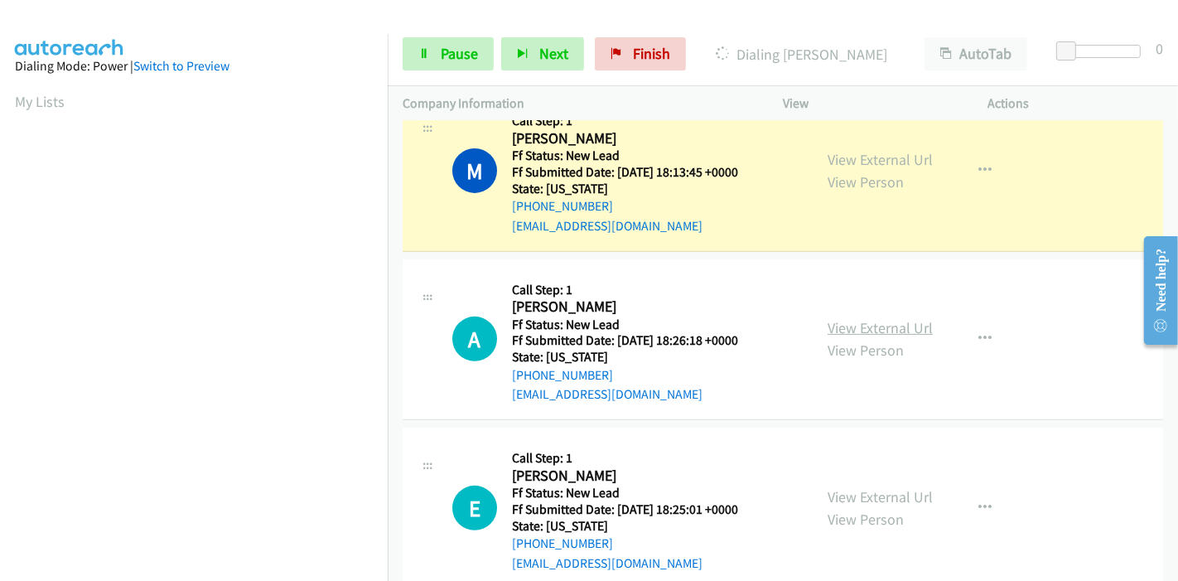
click at [862, 318] on link "View External Url" at bounding box center [880, 327] width 105 height 19
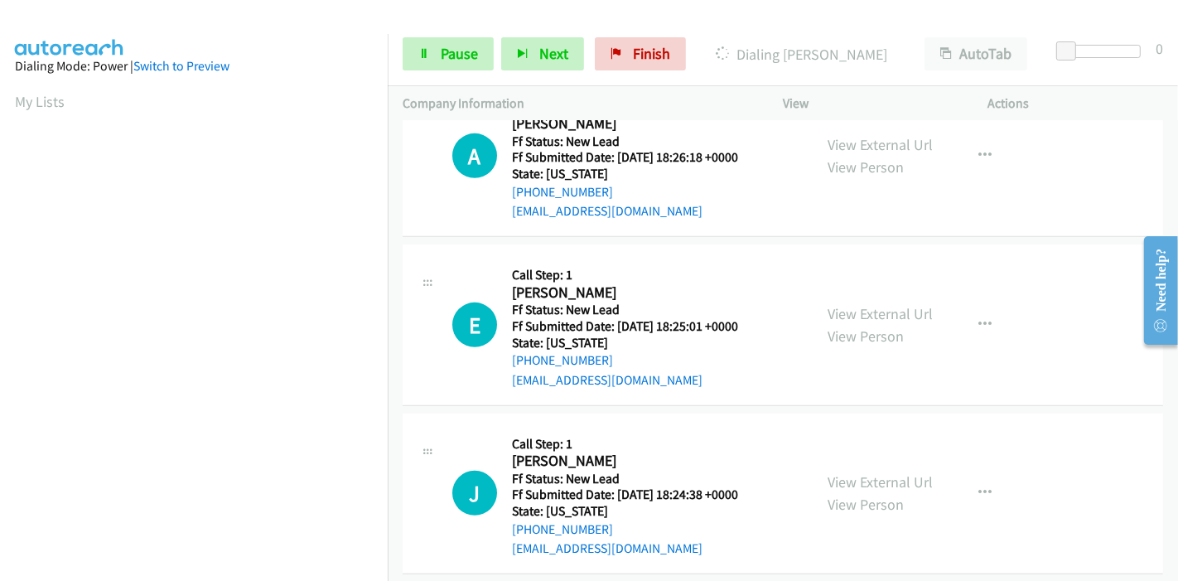
scroll to position [724, 0]
click at [833, 305] on link "View External Url" at bounding box center [880, 312] width 105 height 19
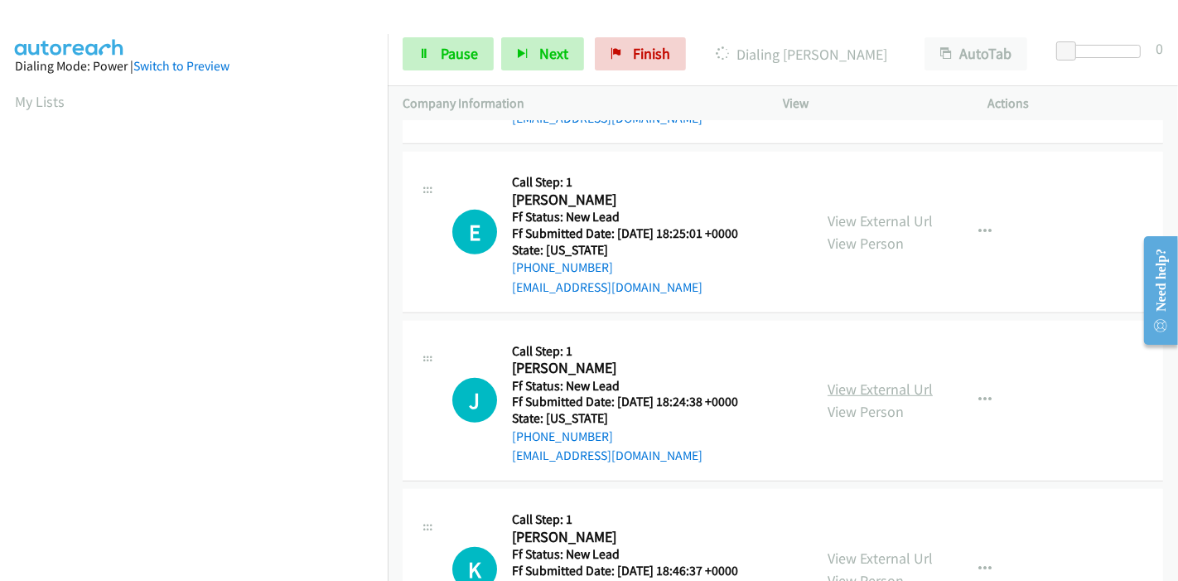
click at [875, 383] on link "View External Url" at bounding box center [880, 388] width 105 height 19
click at [457, 57] on span "Pause" at bounding box center [459, 53] width 37 height 19
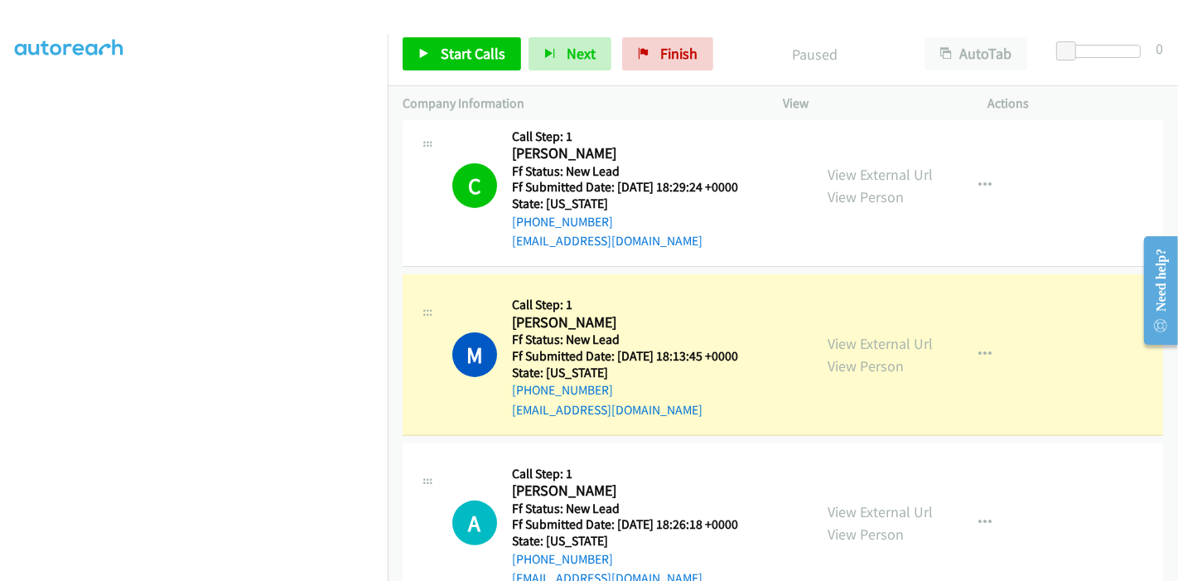
scroll to position [350, 0]
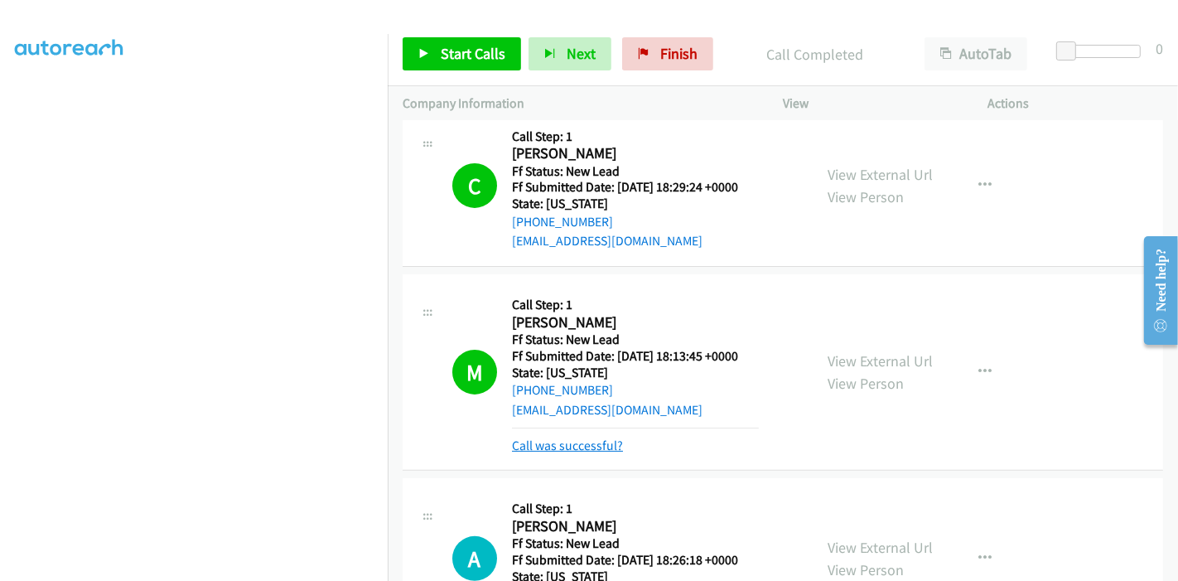
click at [599, 443] on link "Call was successful?" at bounding box center [567, 445] width 111 height 16
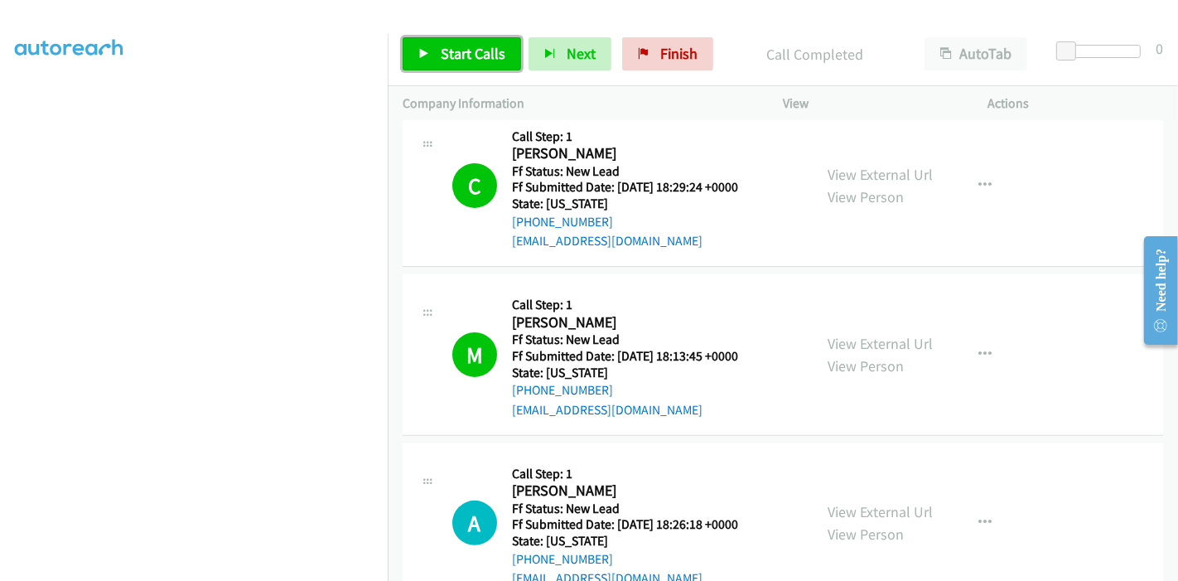
click at [431, 62] on link "Start Calls" at bounding box center [462, 53] width 118 height 33
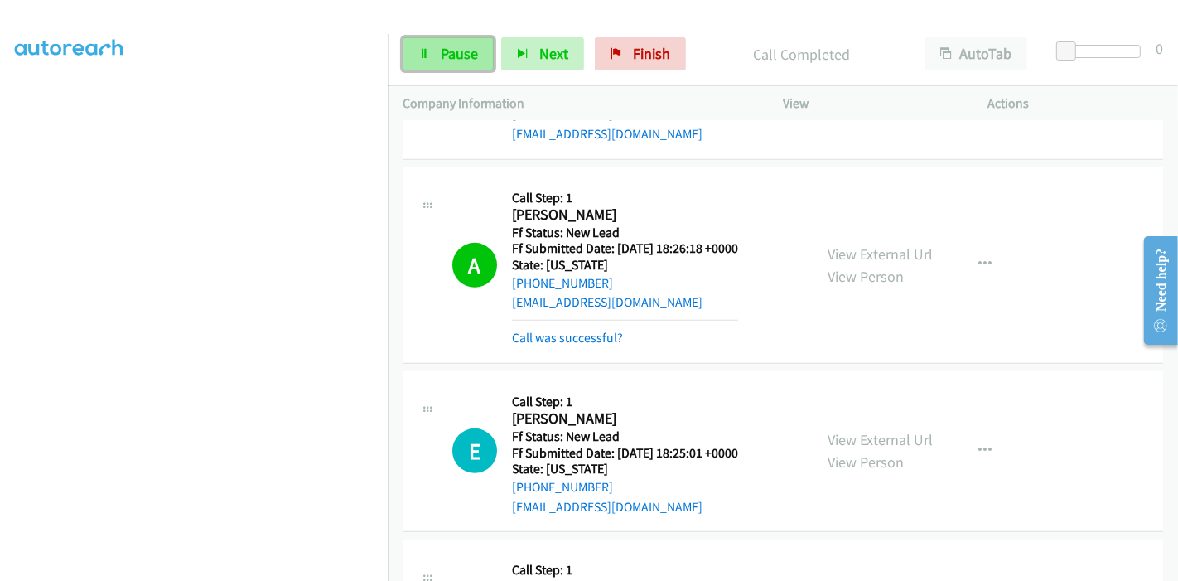
click at [457, 48] on span "Pause" at bounding box center [459, 53] width 37 height 19
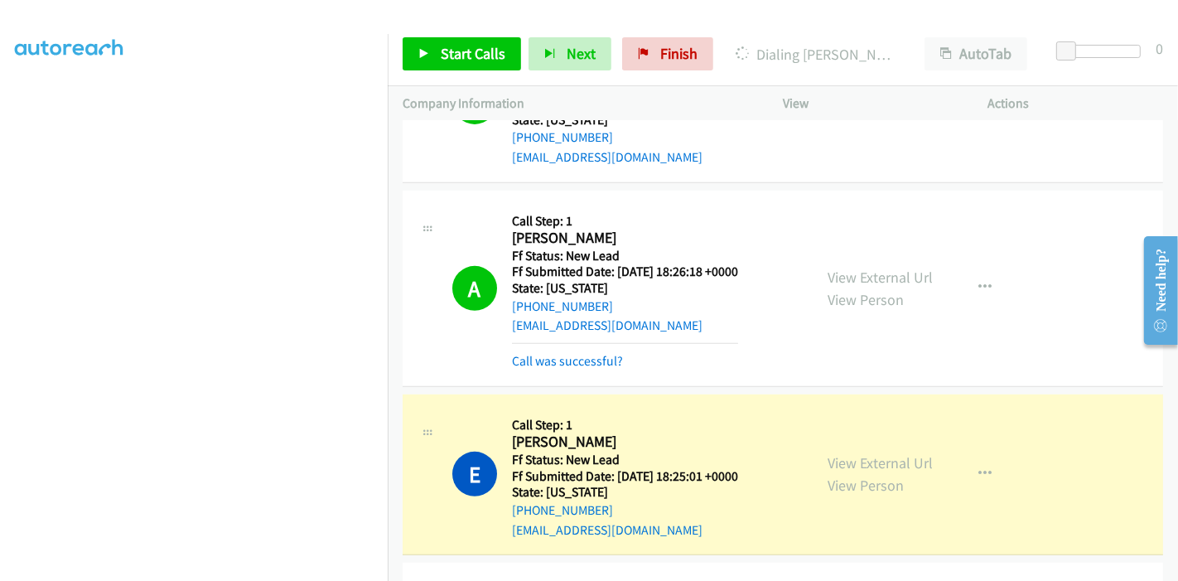
scroll to position [632, 0]
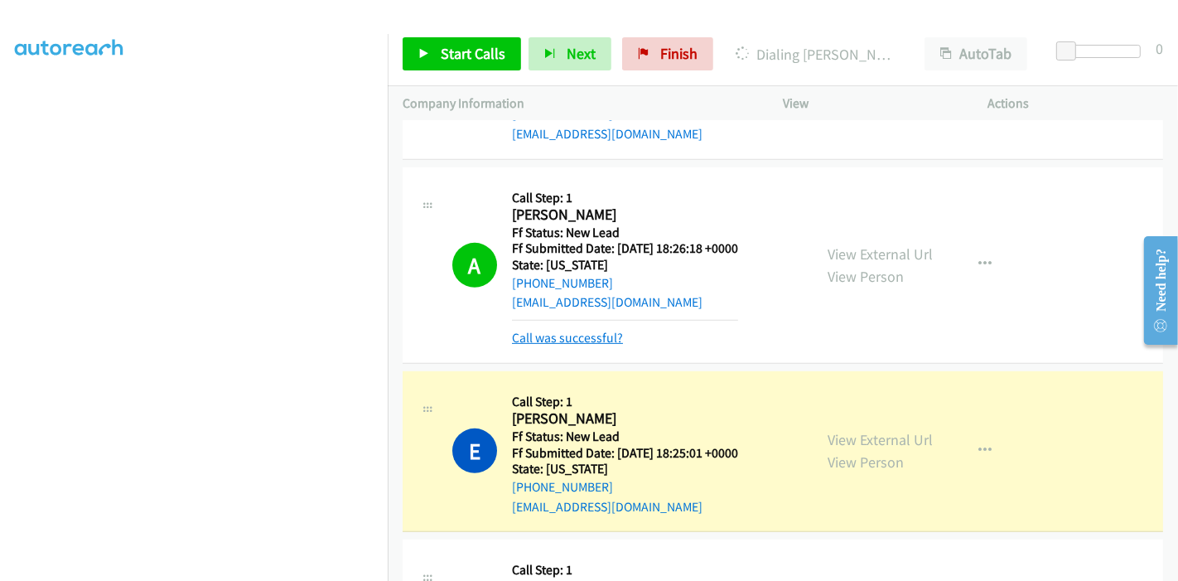
click at [611, 341] on link "Call was successful?" at bounding box center [567, 338] width 111 height 16
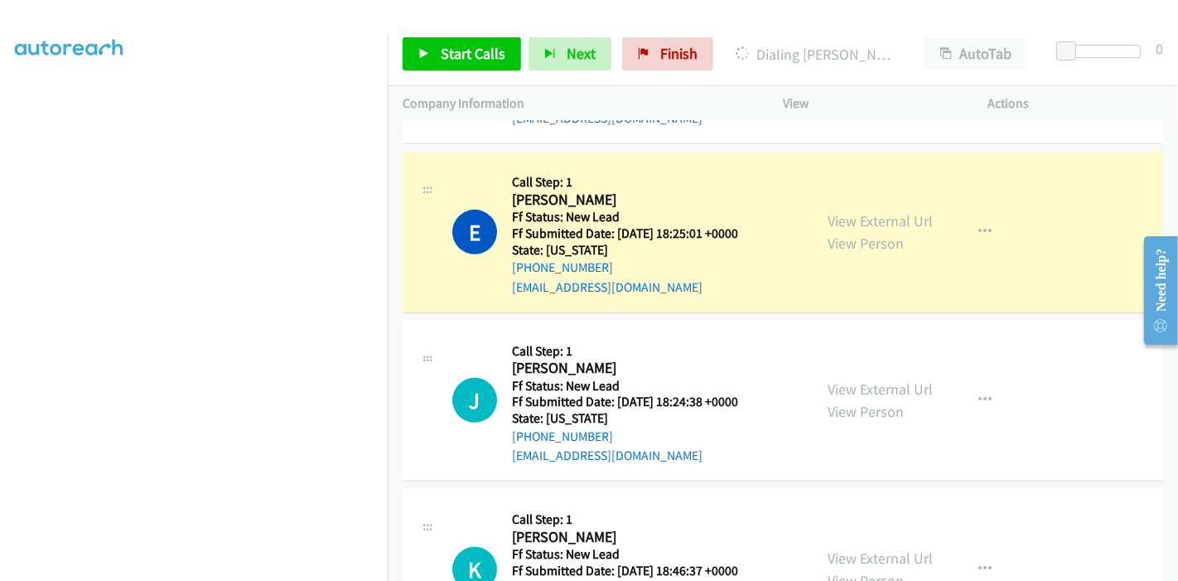
scroll to position [0, 0]
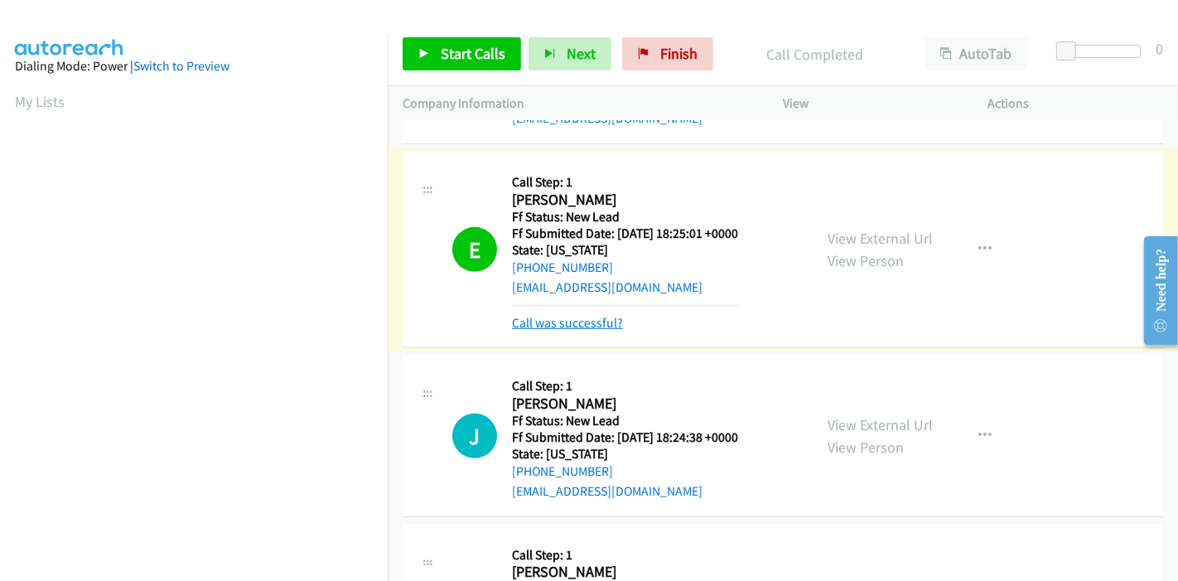
click at [605, 315] on link "Call was successful?" at bounding box center [567, 323] width 111 height 16
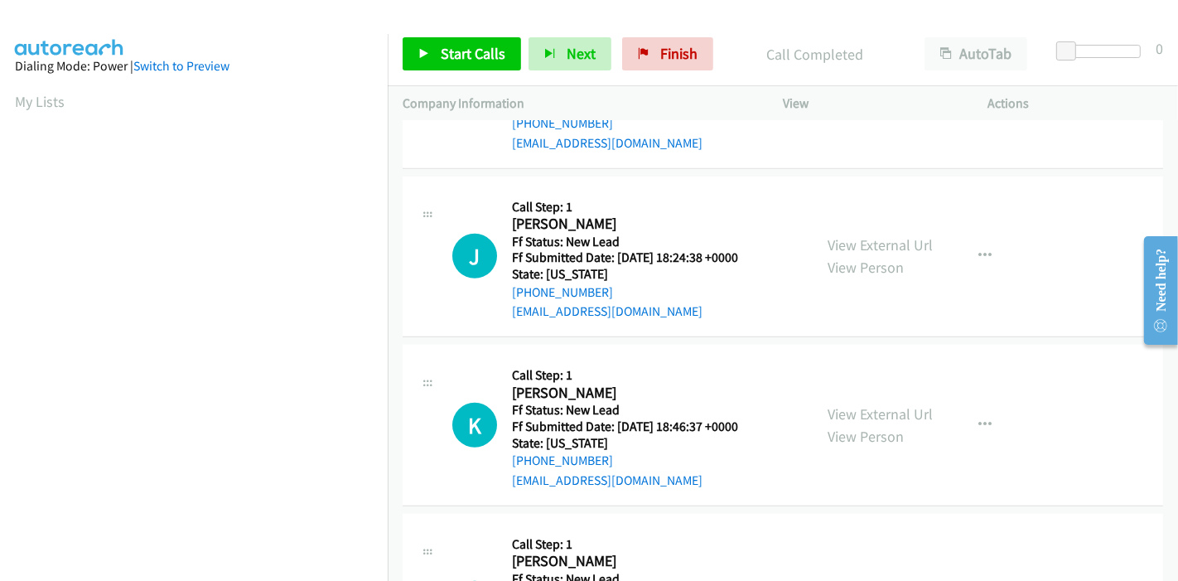
scroll to position [1001, 0]
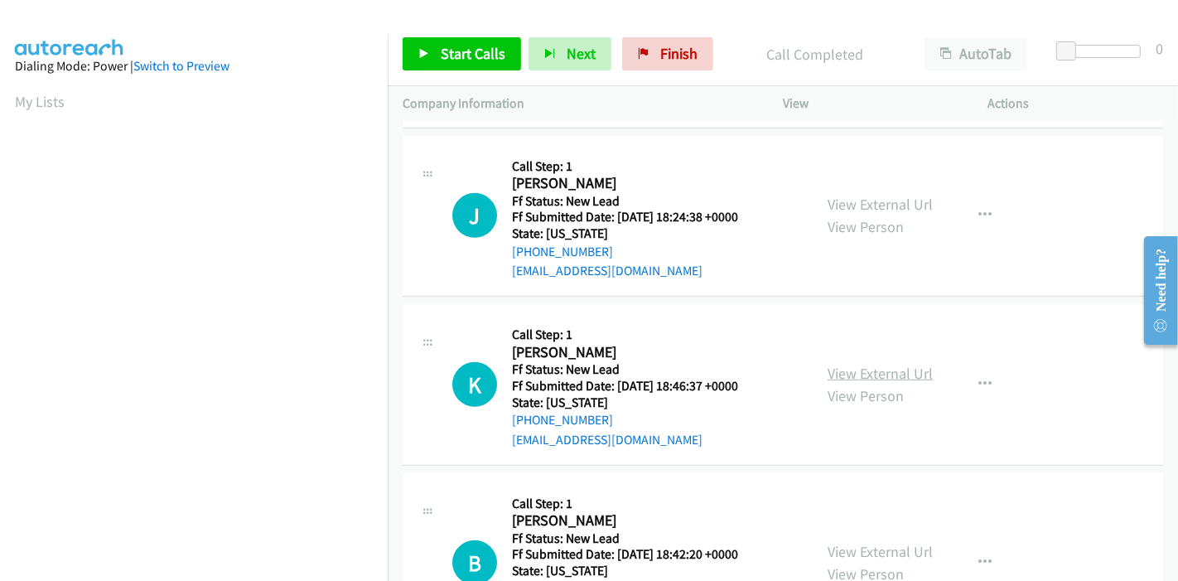
click at [852, 370] on link "View External Url" at bounding box center [880, 373] width 105 height 19
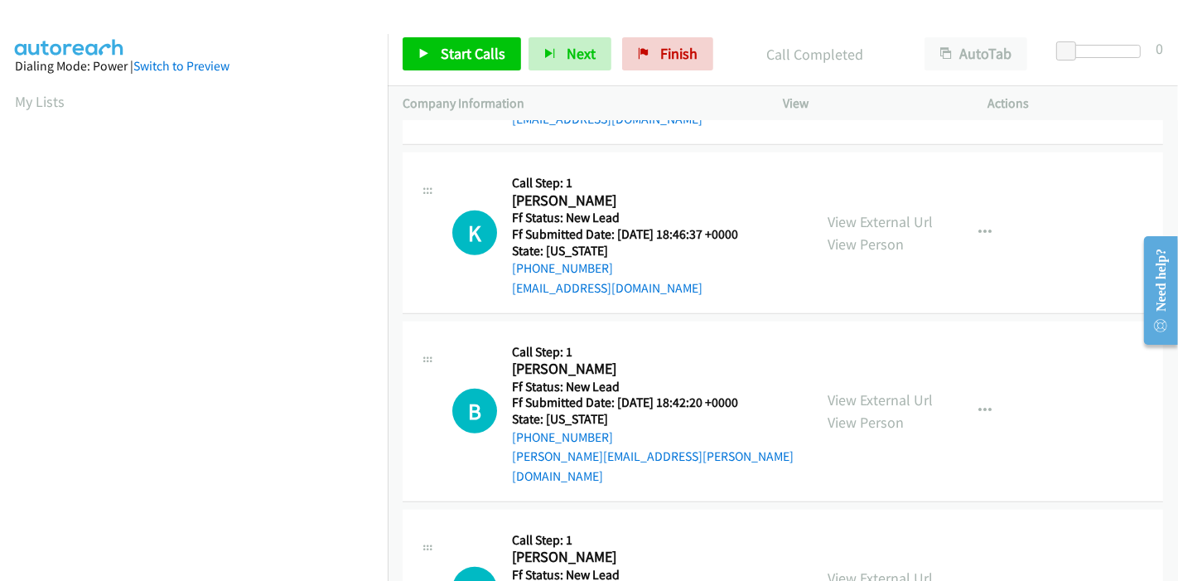
scroll to position [1185, 0]
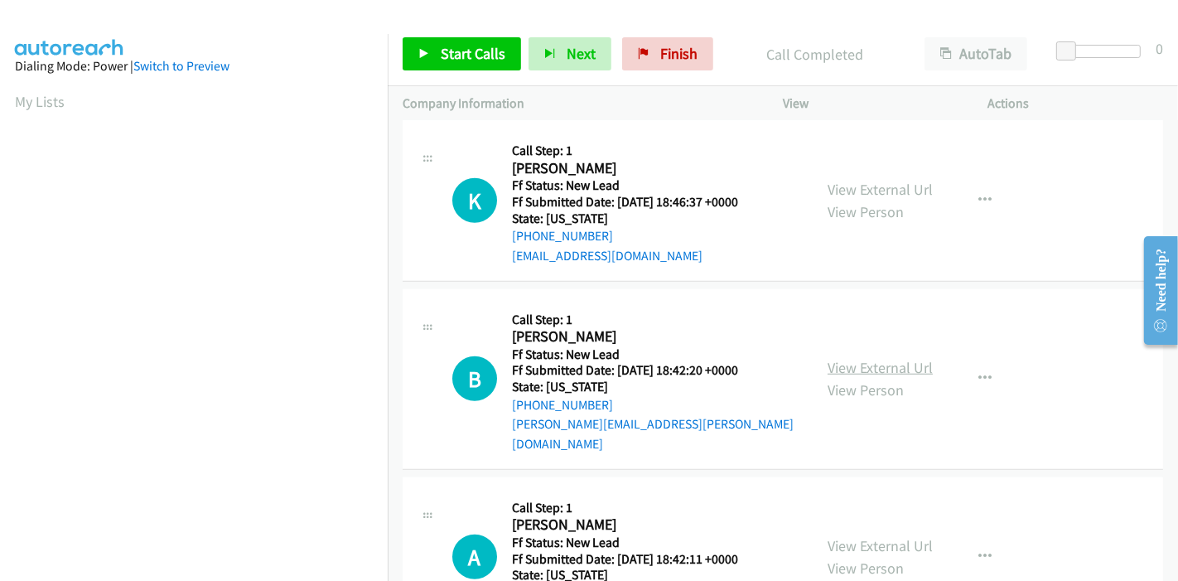
click at [847, 358] on link "View External Url" at bounding box center [880, 367] width 105 height 19
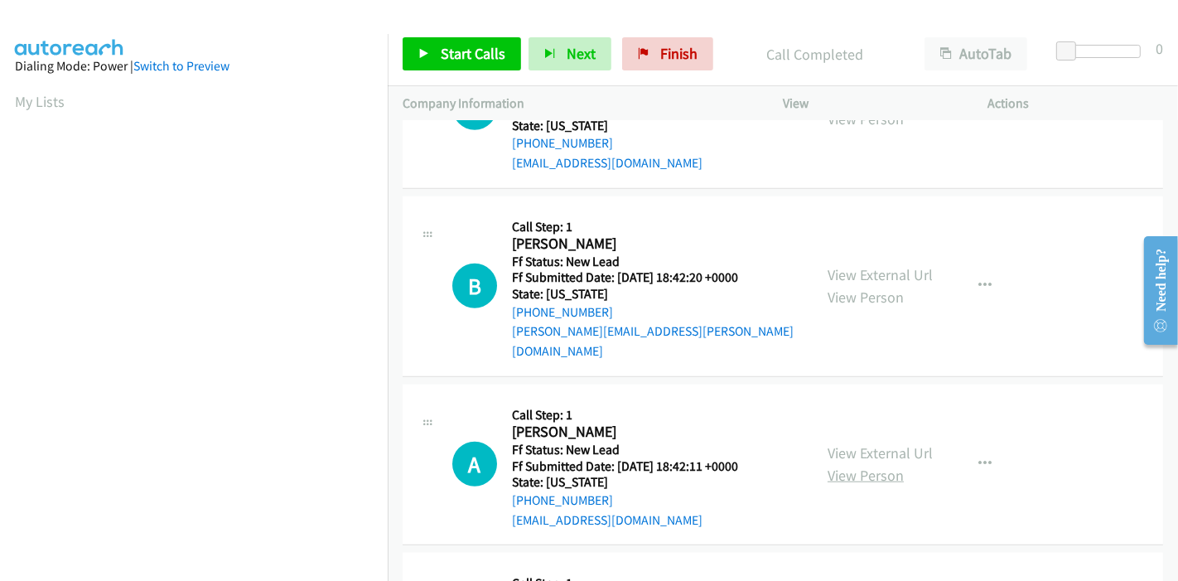
scroll to position [1369, 0]
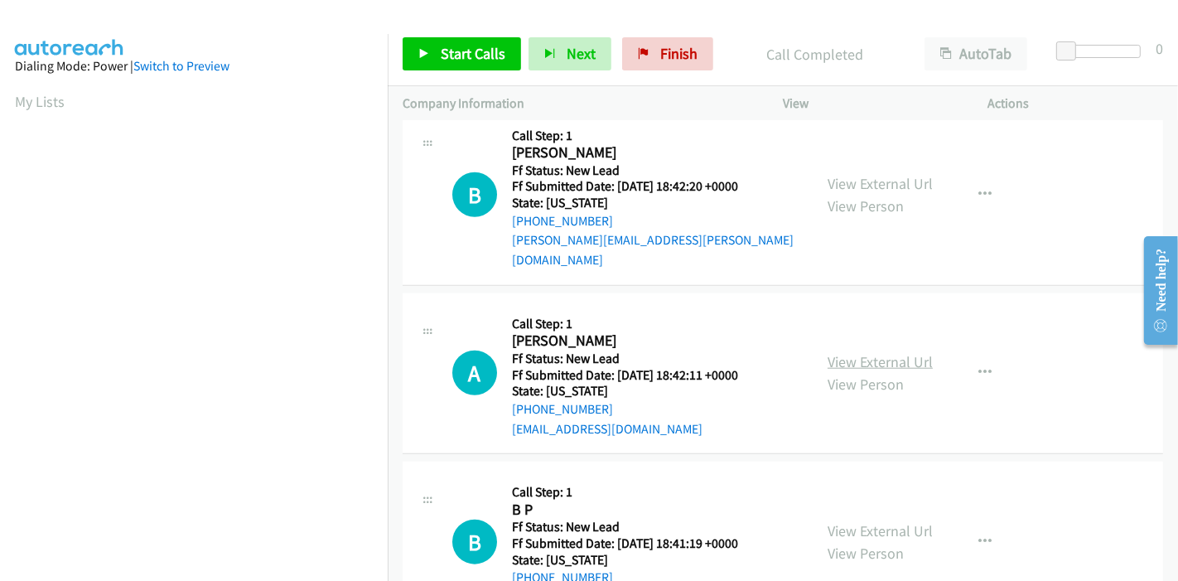
click at [873, 352] on link "View External Url" at bounding box center [880, 361] width 105 height 19
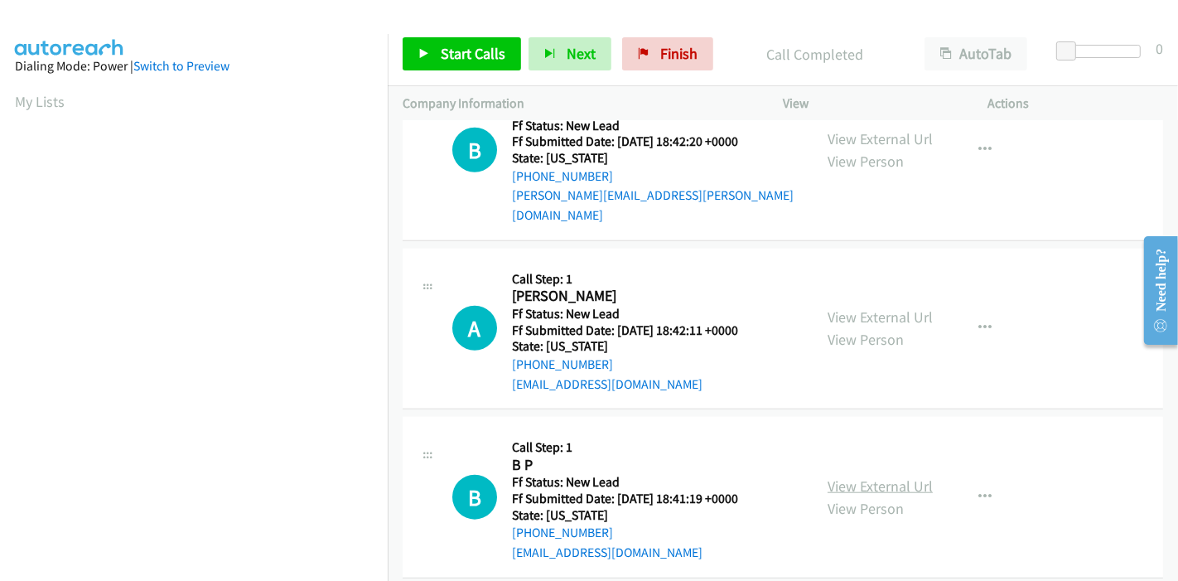
click at [838, 476] on link "View External Url" at bounding box center [880, 485] width 105 height 19
click at [416, 60] on link "Start Calls" at bounding box center [462, 53] width 118 height 33
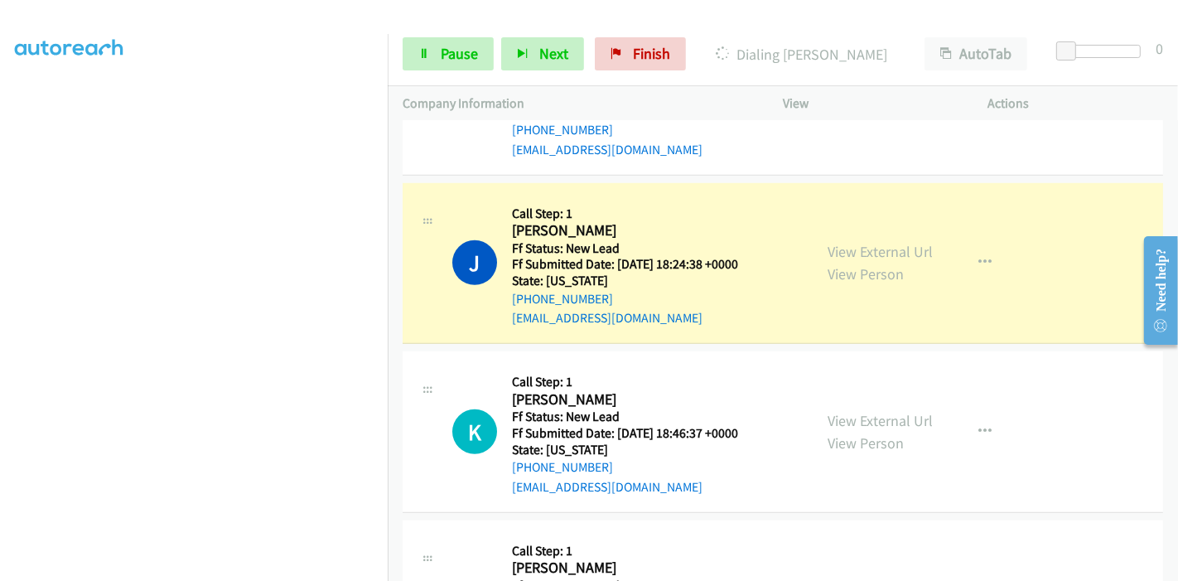
scroll to position [769, 0]
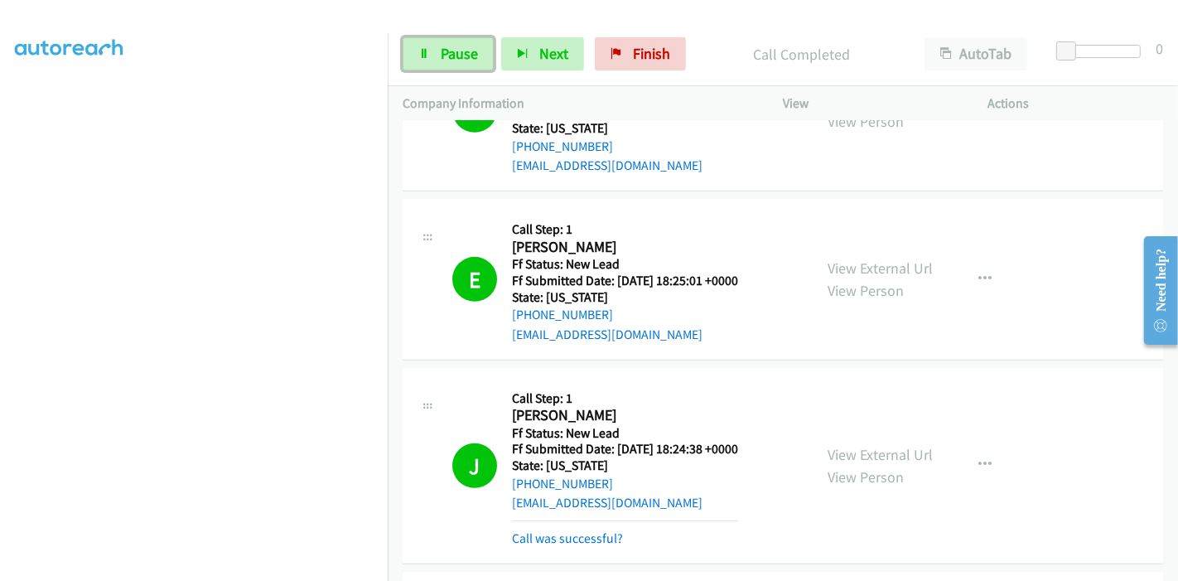
click at [457, 54] on span "Pause" at bounding box center [459, 53] width 37 height 19
click at [426, 53] on icon at bounding box center [424, 55] width 12 height 12
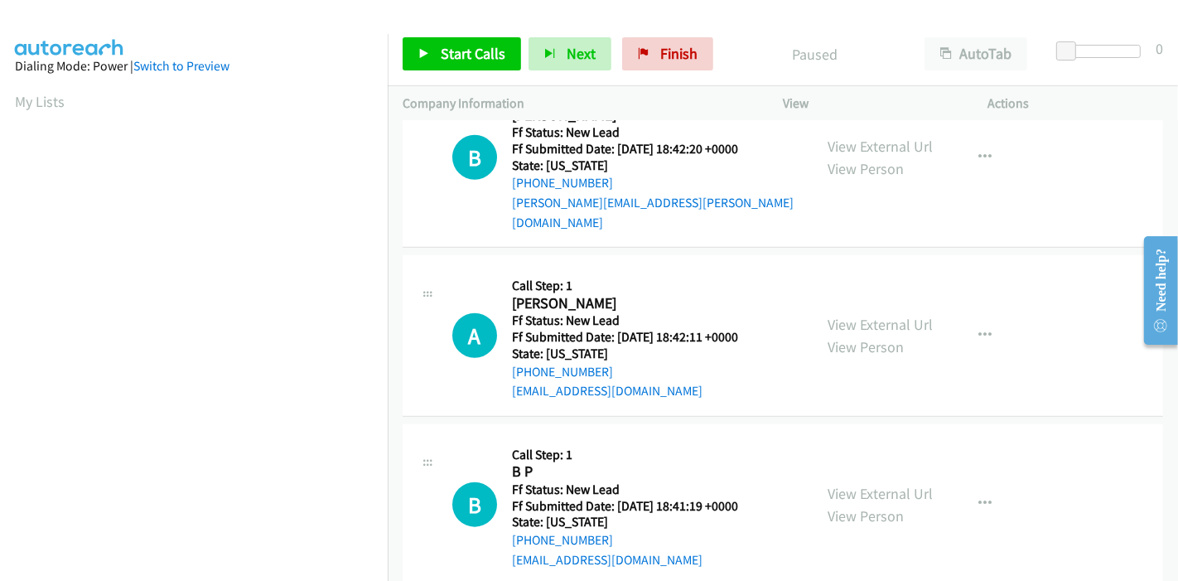
scroll to position [1448, 0]
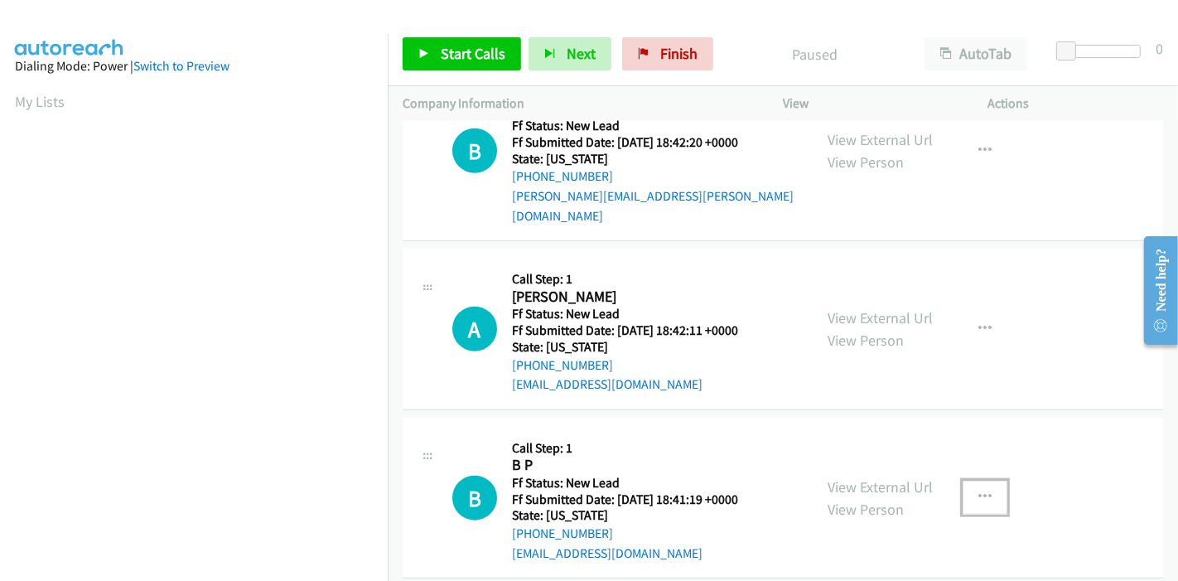
click at [979, 491] on icon "button" at bounding box center [985, 497] width 13 height 13
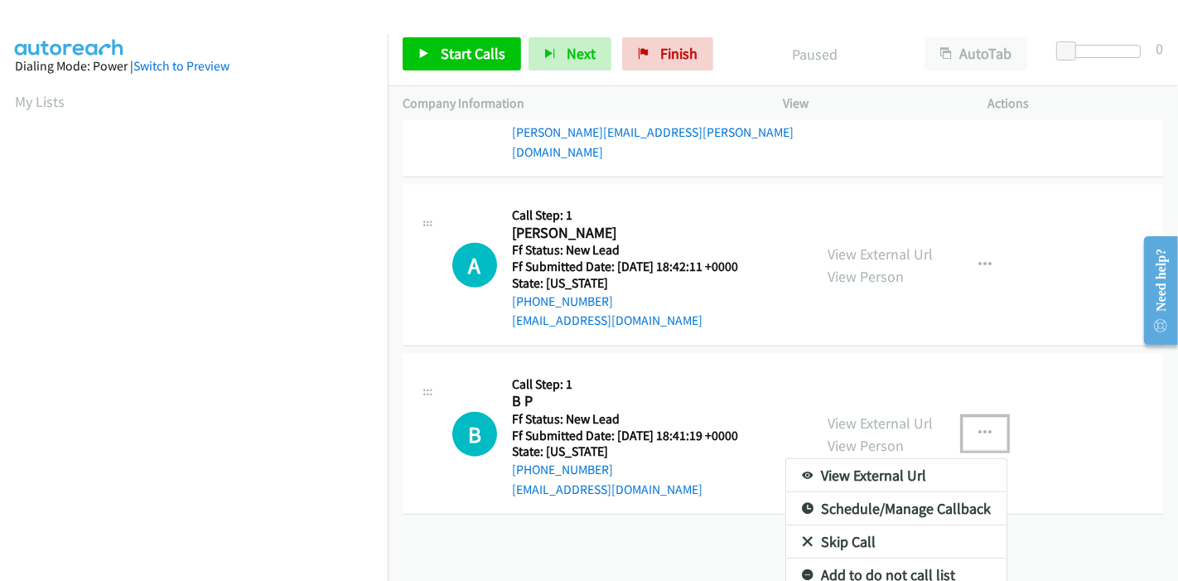
click at [838, 525] on link "Skip Call" at bounding box center [896, 541] width 220 height 33
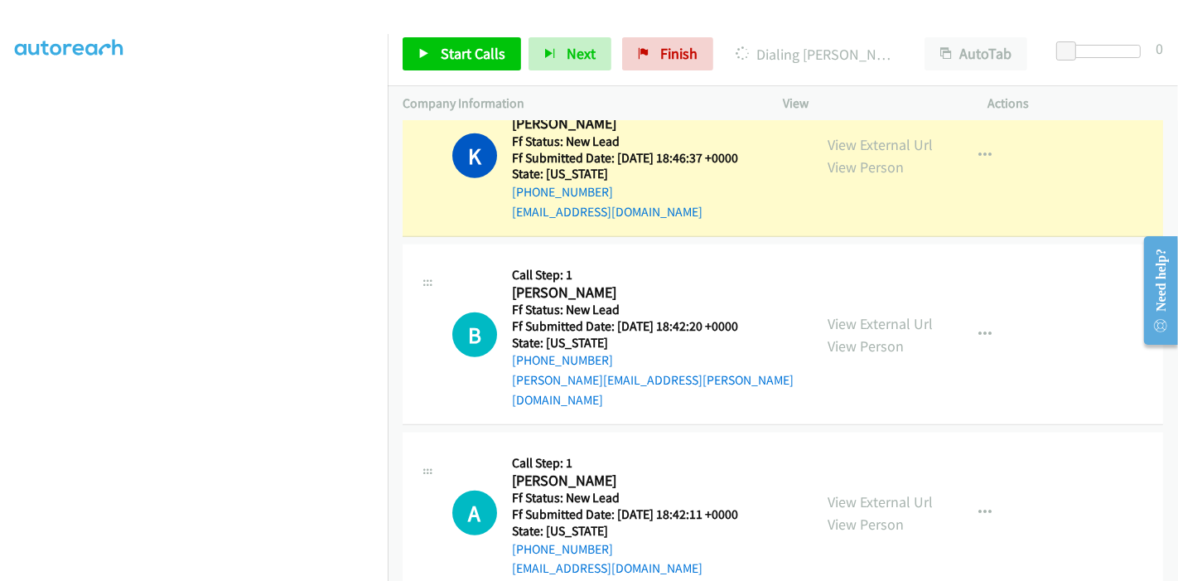
scroll to position [1172, 0]
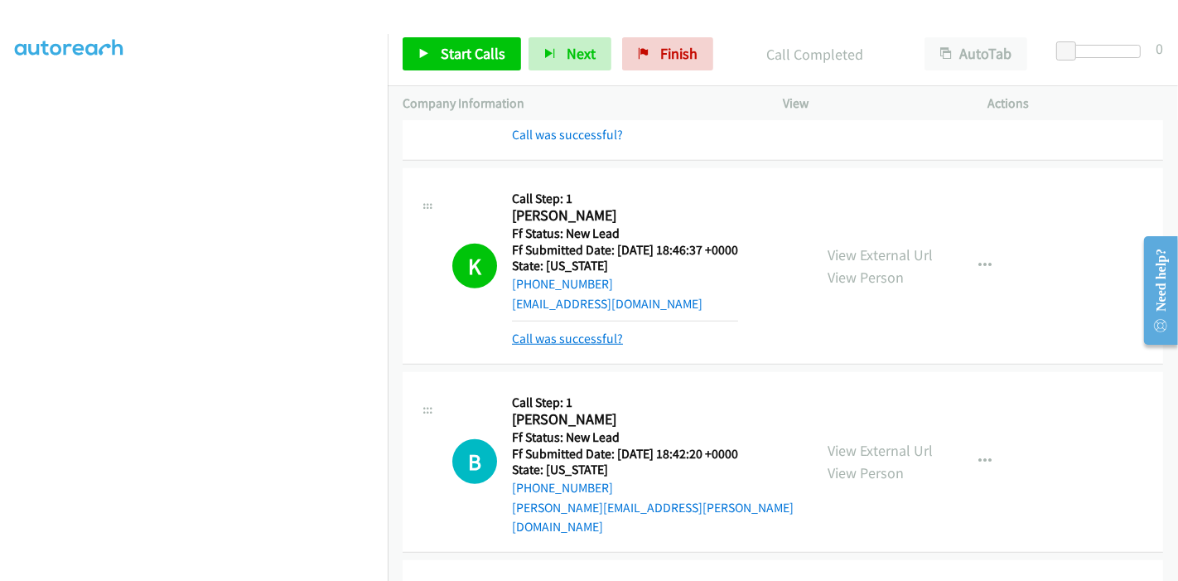
click at [565, 340] on link "Call was successful?" at bounding box center [567, 339] width 111 height 16
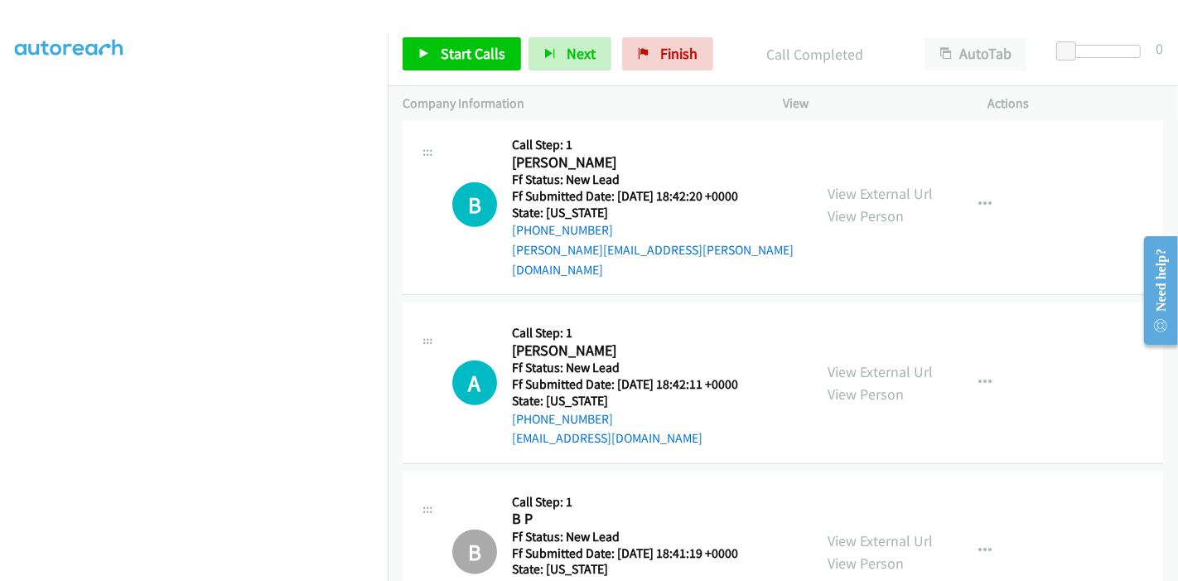
scroll to position [1356, 0]
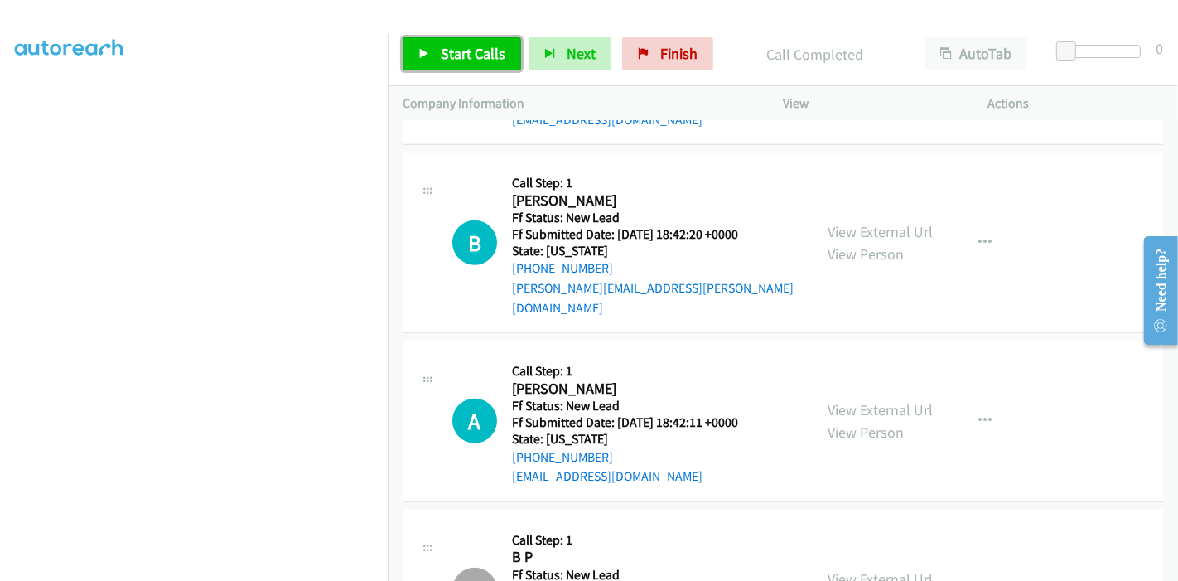
click at [457, 58] on span "Start Calls" at bounding box center [473, 53] width 65 height 19
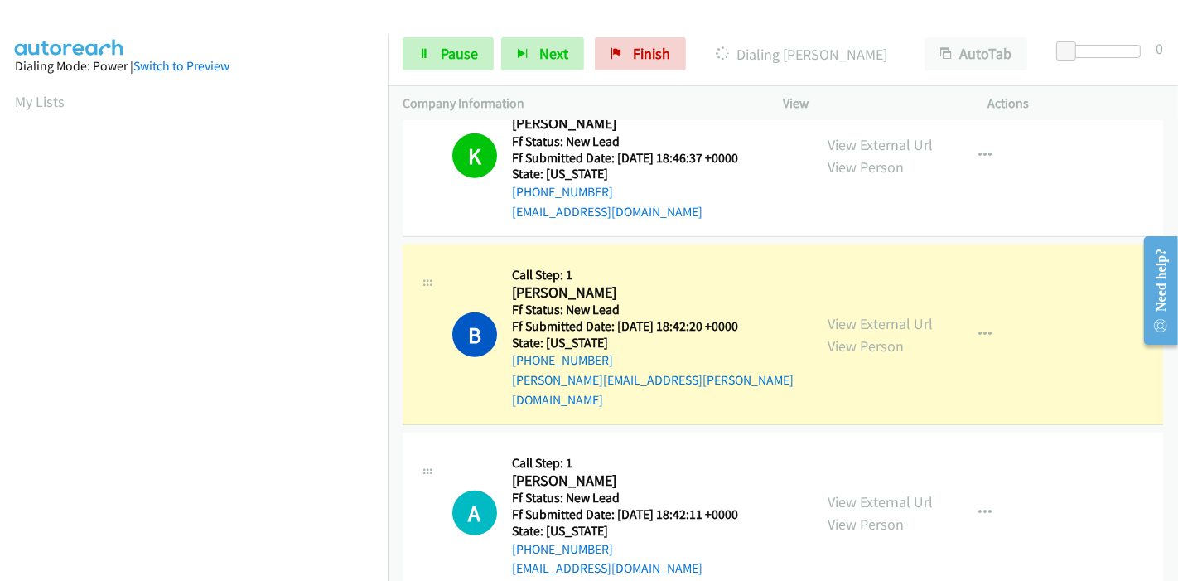
scroll to position [350, 0]
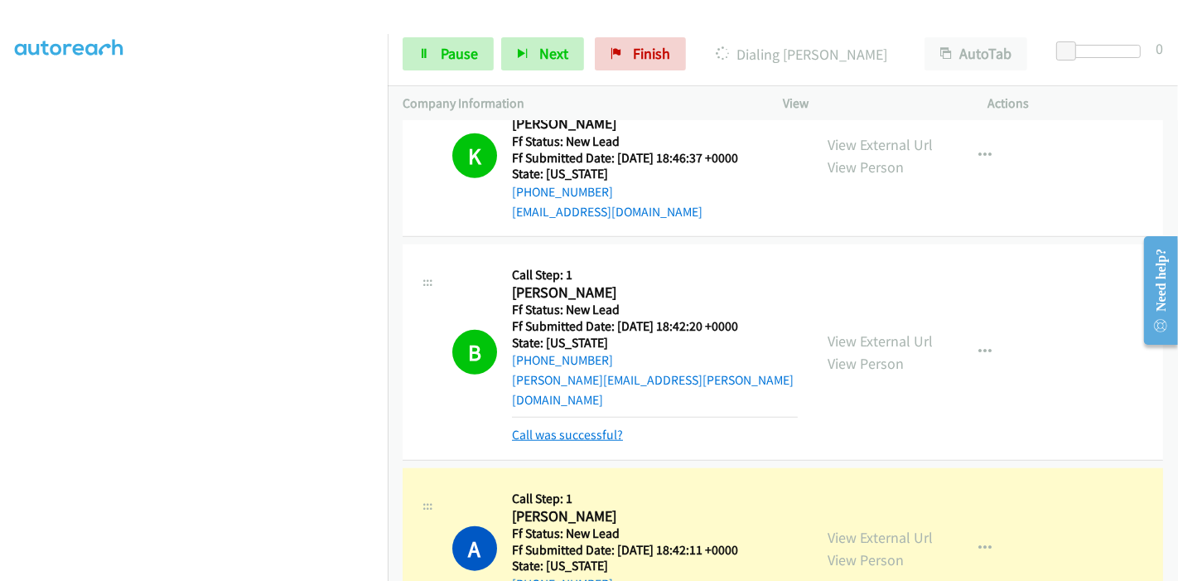
click at [573, 427] on link "Call was successful?" at bounding box center [567, 435] width 111 height 16
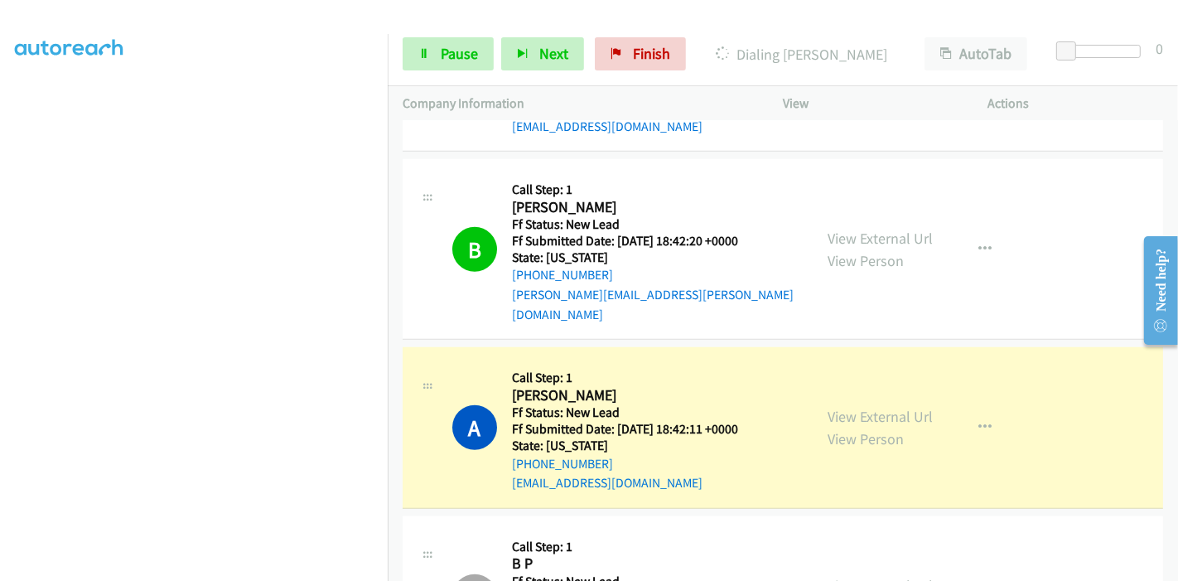
scroll to position [1448, 0]
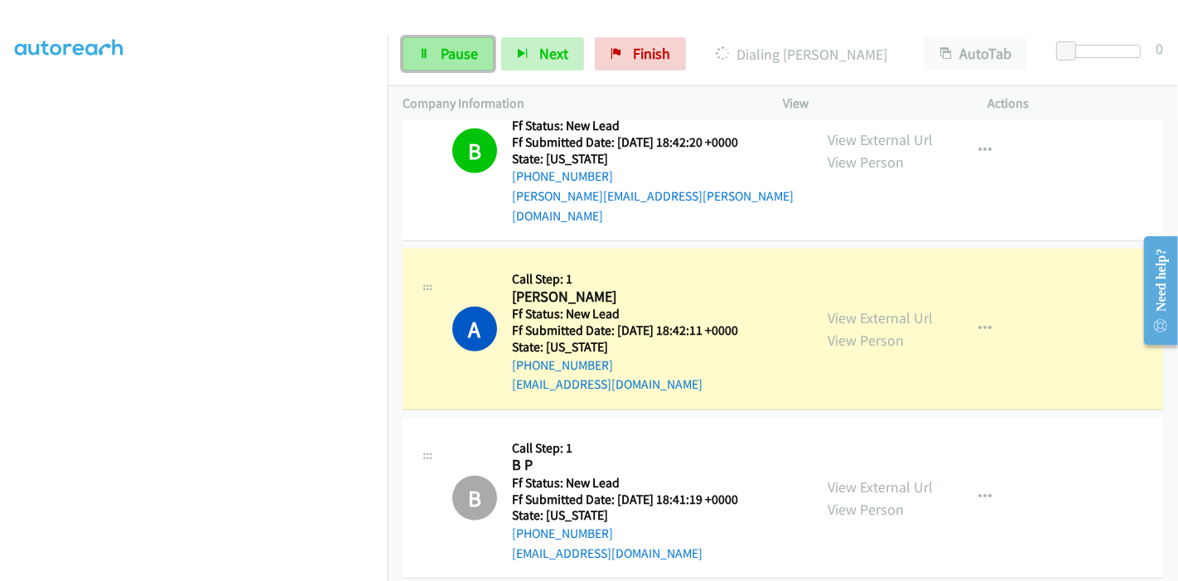
click at [447, 55] on span "Pause" at bounding box center [459, 53] width 37 height 19
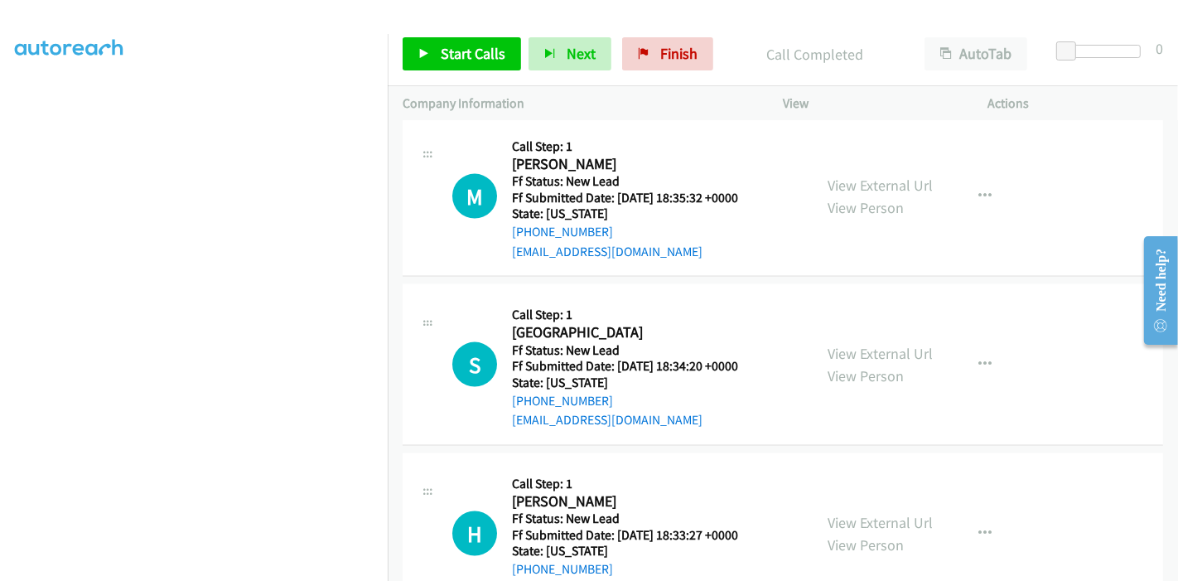
scroll to position [1989, 0]
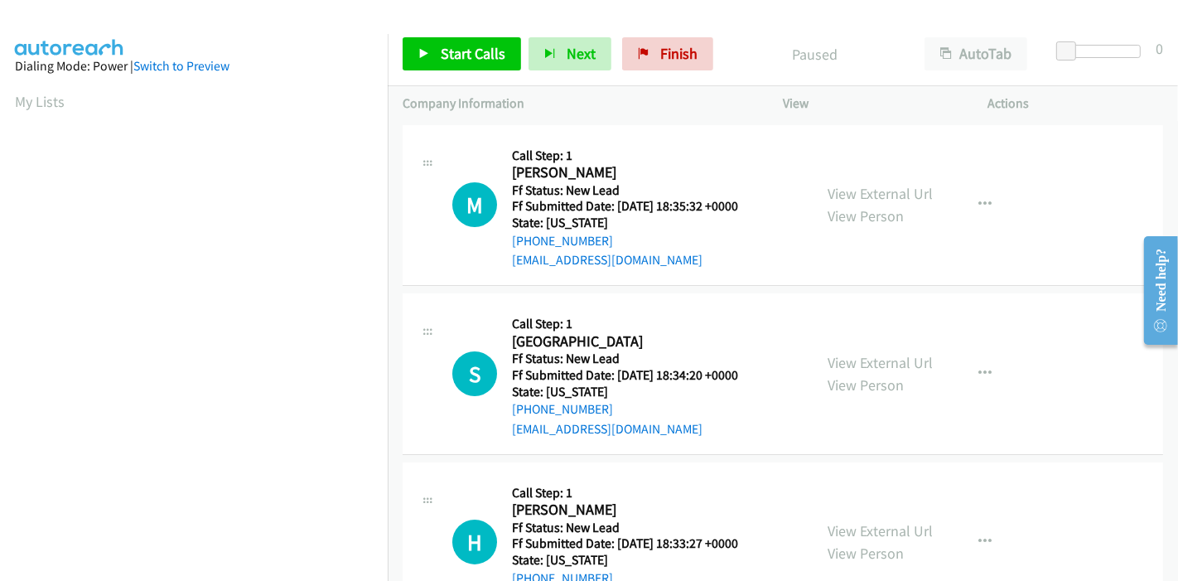
click at [905, 176] on div "View External Url View Person View External Url Email Schedule/Manage Callback …" at bounding box center [923, 205] width 220 height 131
click at [883, 195] on link "View External Url" at bounding box center [880, 193] width 105 height 19
click at [854, 361] on link "View External Url" at bounding box center [880, 362] width 105 height 19
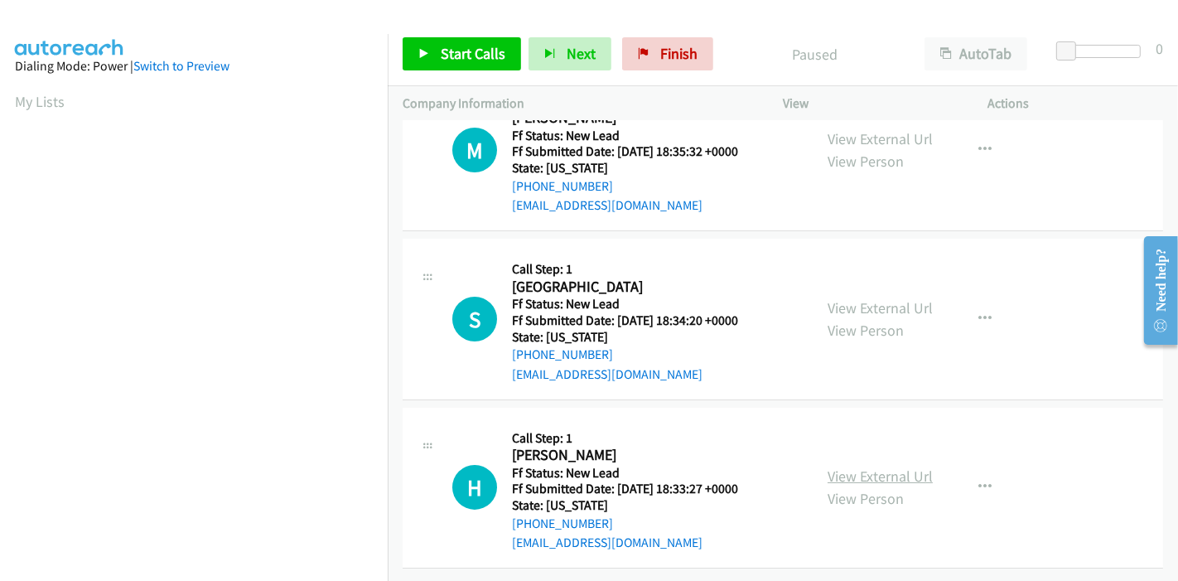
click at [876, 466] on link "View External Url" at bounding box center [880, 475] width 105 height 19
click at [437, 60] on link "Start Calls" at bounding box center [462, 53] width 118 height 33
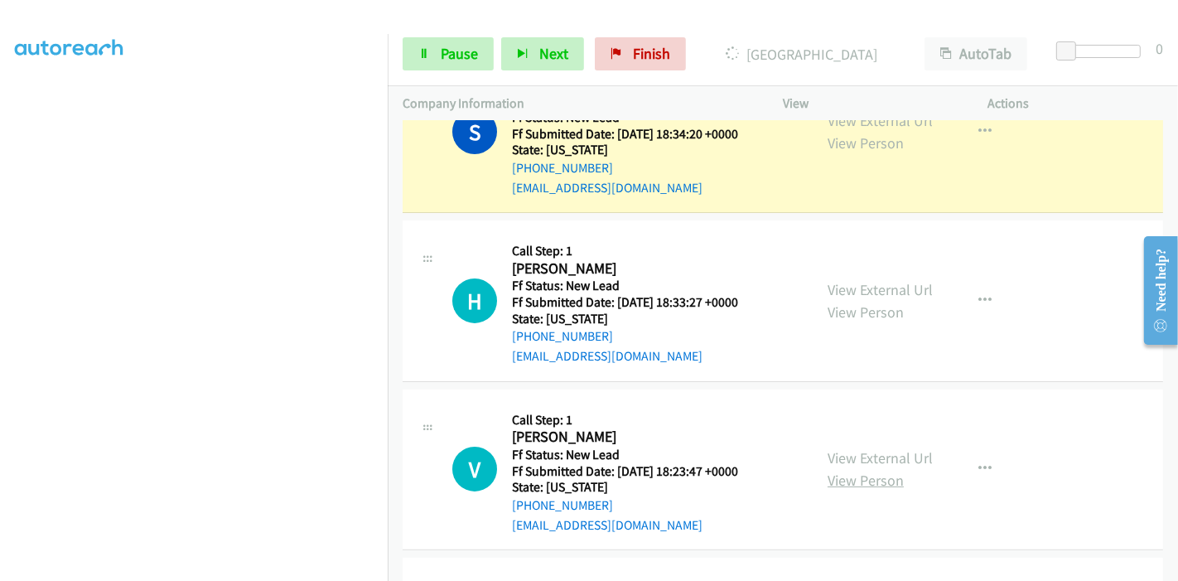
scroll to position [460, 0]
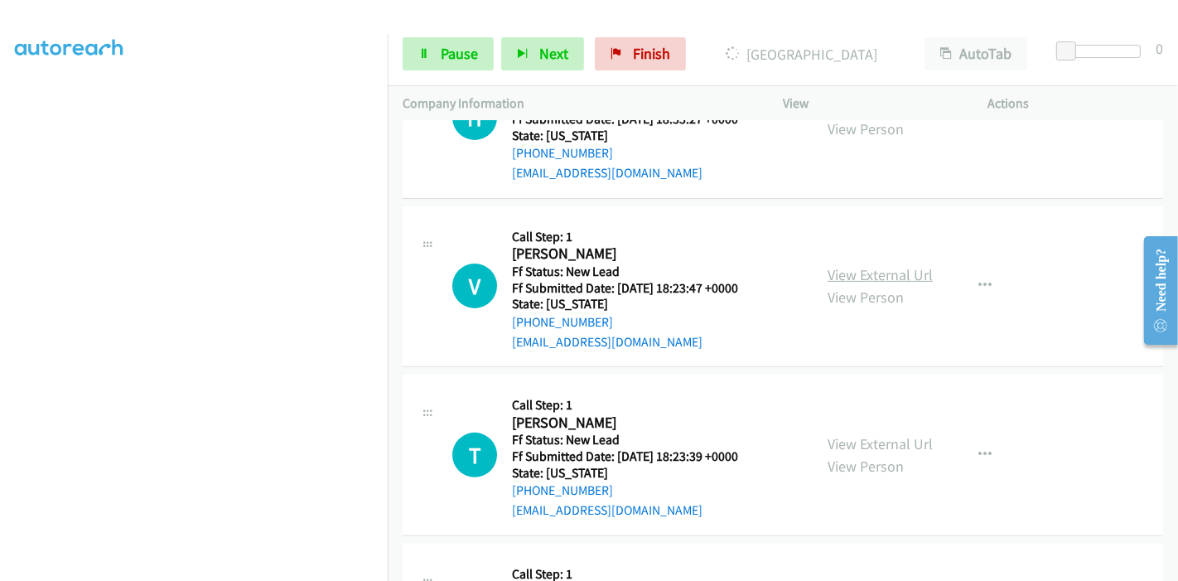
click at [848, 273] on link "View External Url" at bounding box center [880, 274] width 105 height 19
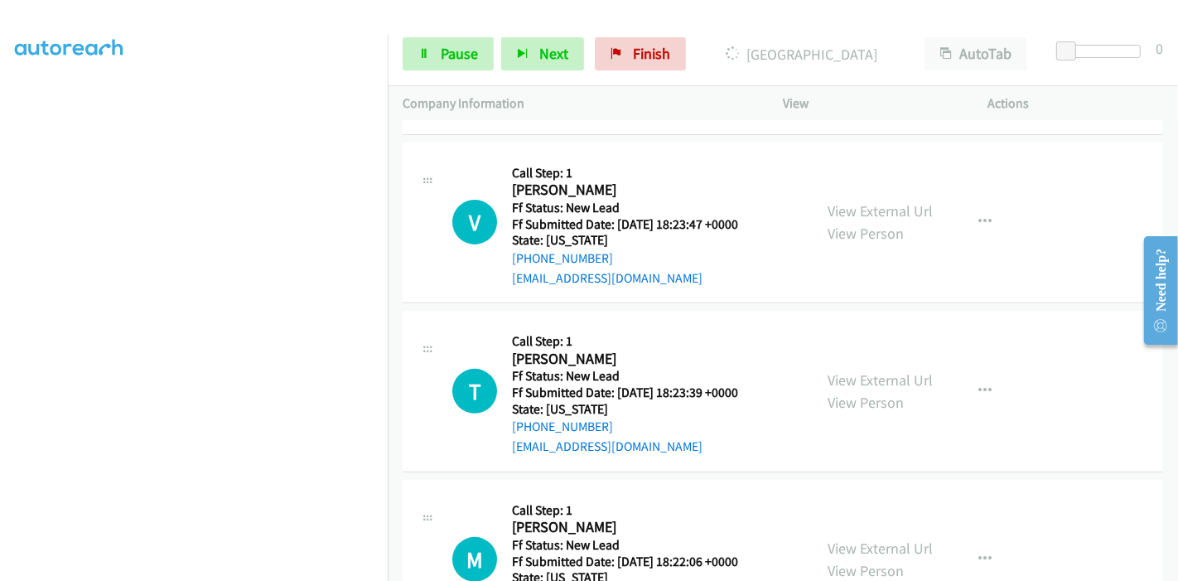
scroll to position [552, 0]
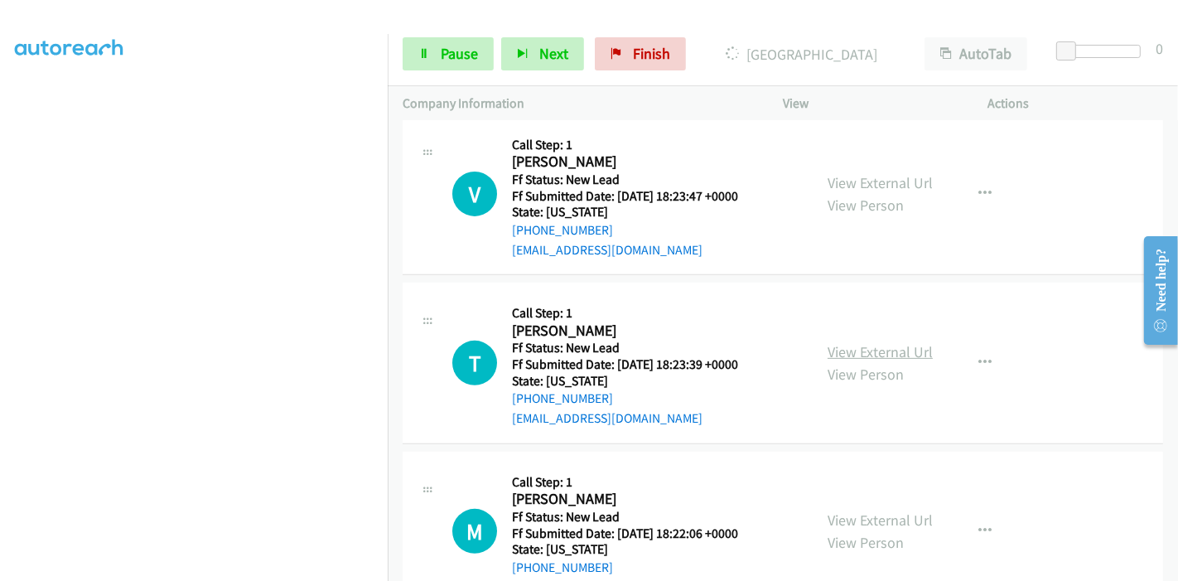
click at [844, 349] on link "View External Url" at bounding box center [880, 351] width 105 height 19
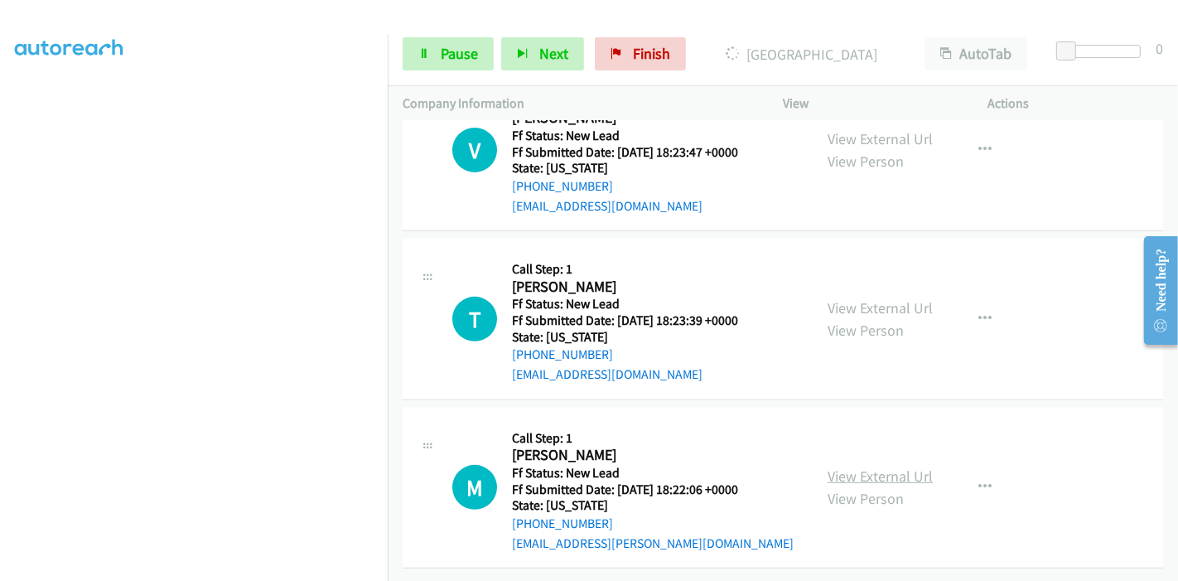
click at [849, 466] on link "View External Url" at bounding box center [880, 475] width 105 height 19
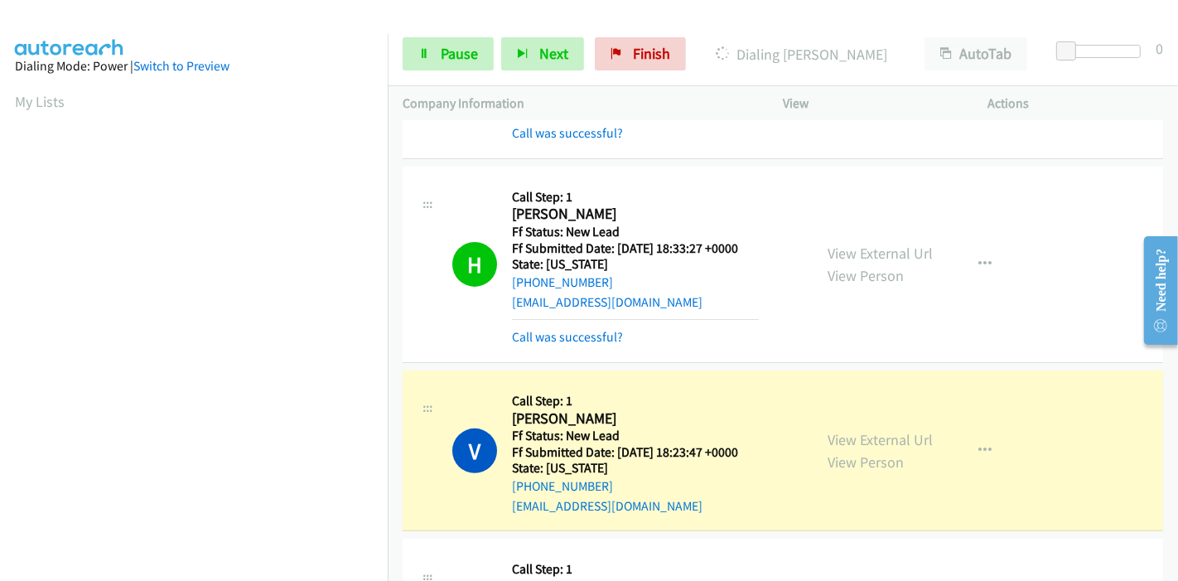
scroll to position [350, 0]
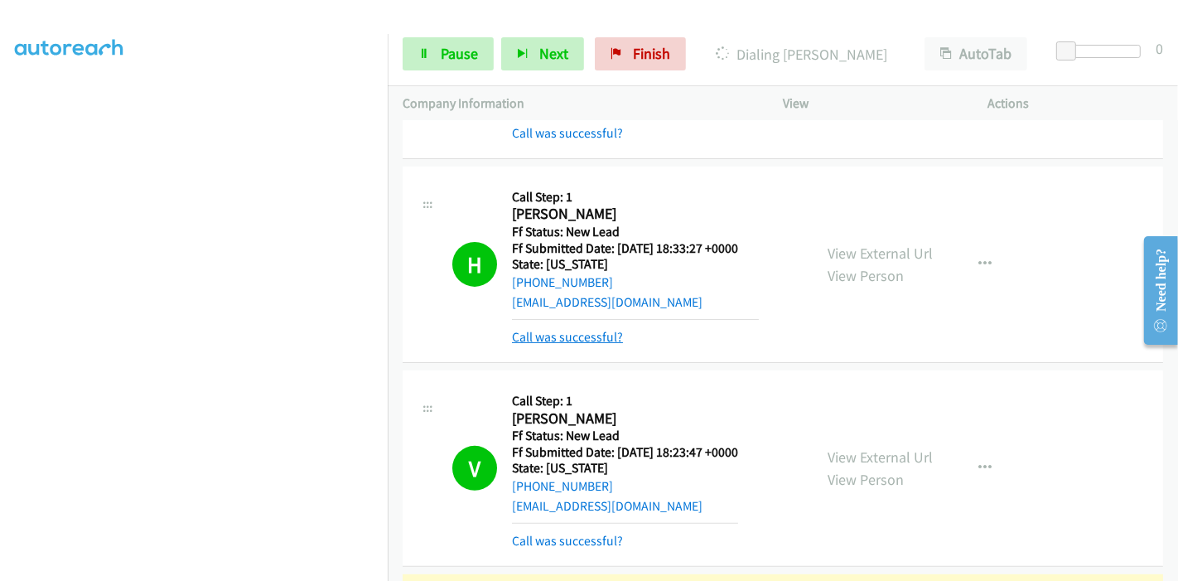
click at [554, 336] on link "Call was successful?" at bounding box center [567, 337] width 111 height 16
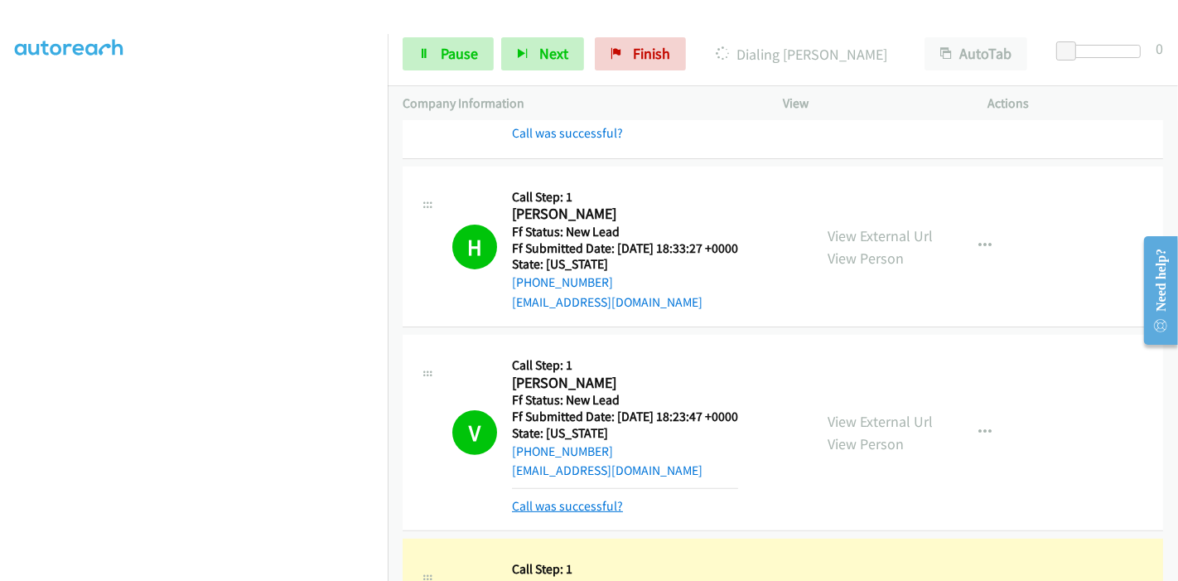
click at [559, 498] on link "Call was successful?" at bounding box center [567, 506] width 111 height 16
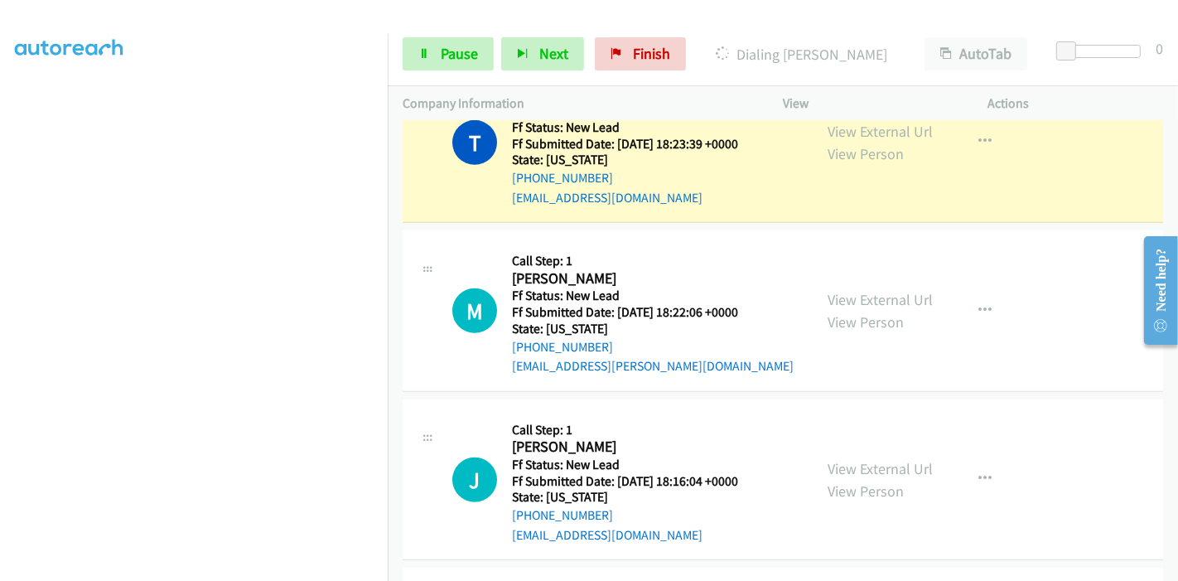
scroll to position [779, 0]
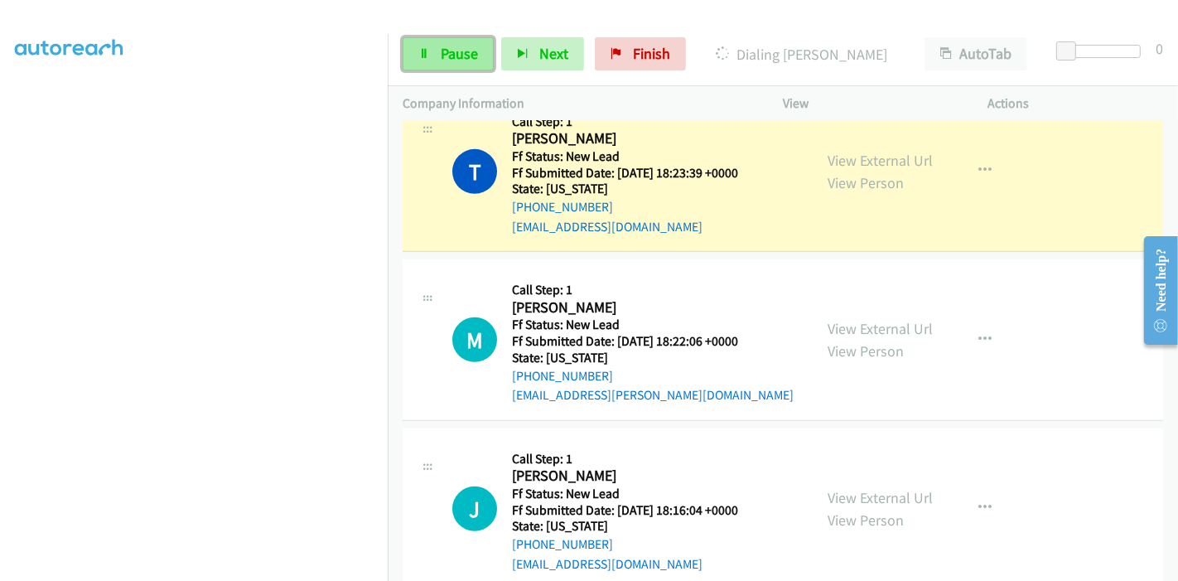
click at [437, 65] on link "Pause" at bounding box center [448, 53] width 91 height 33
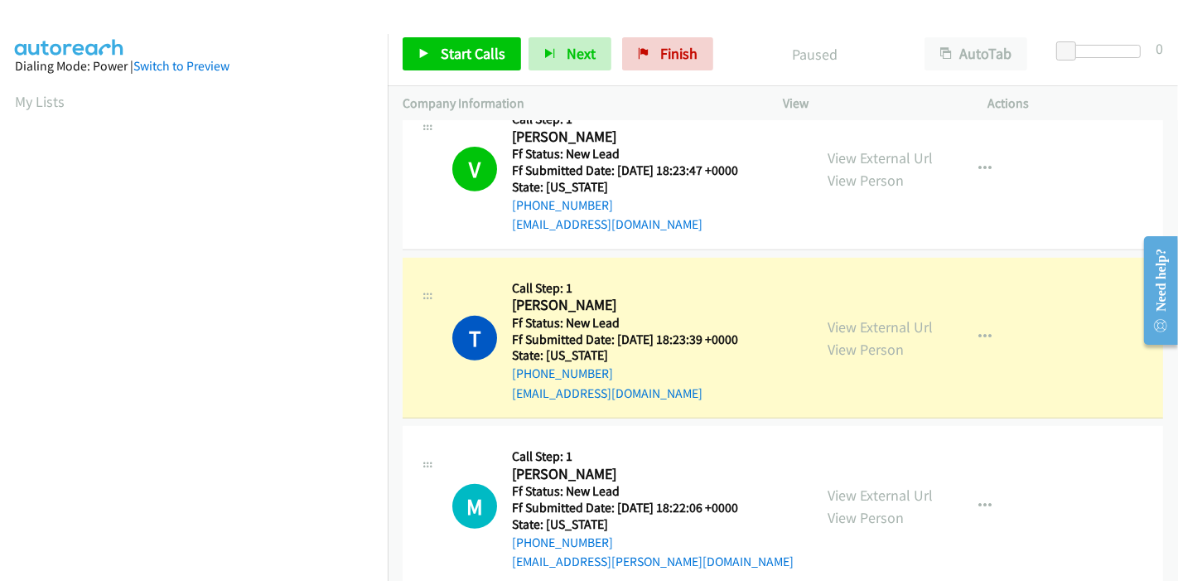
scroll to position [595, 0]
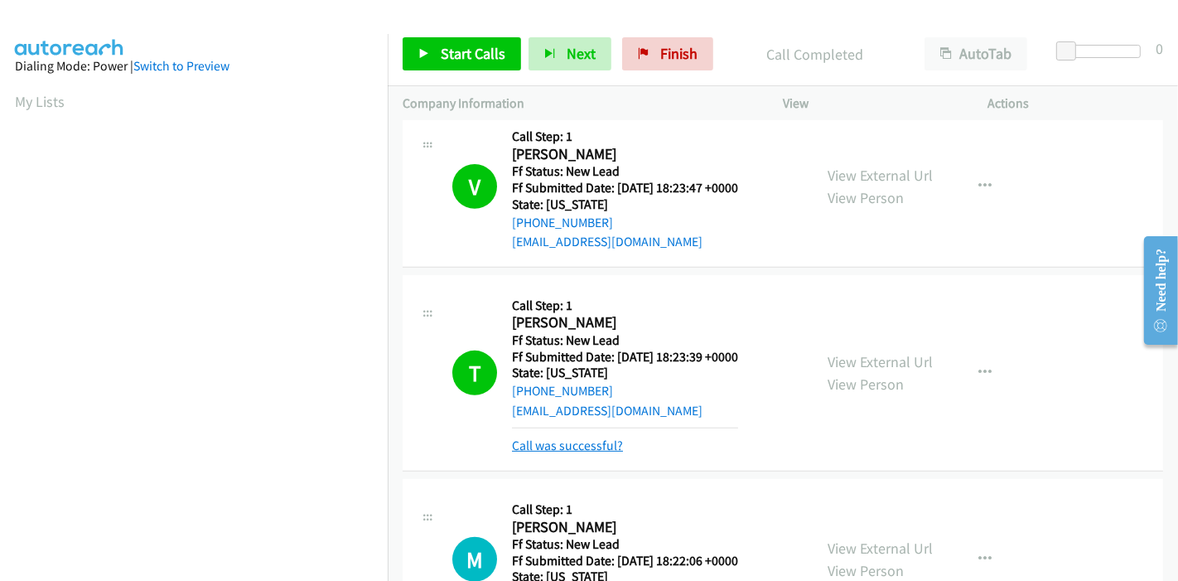
click at [579, 446] on link "Call was successful?" at bounding box center [567, 445] width 111 height 16
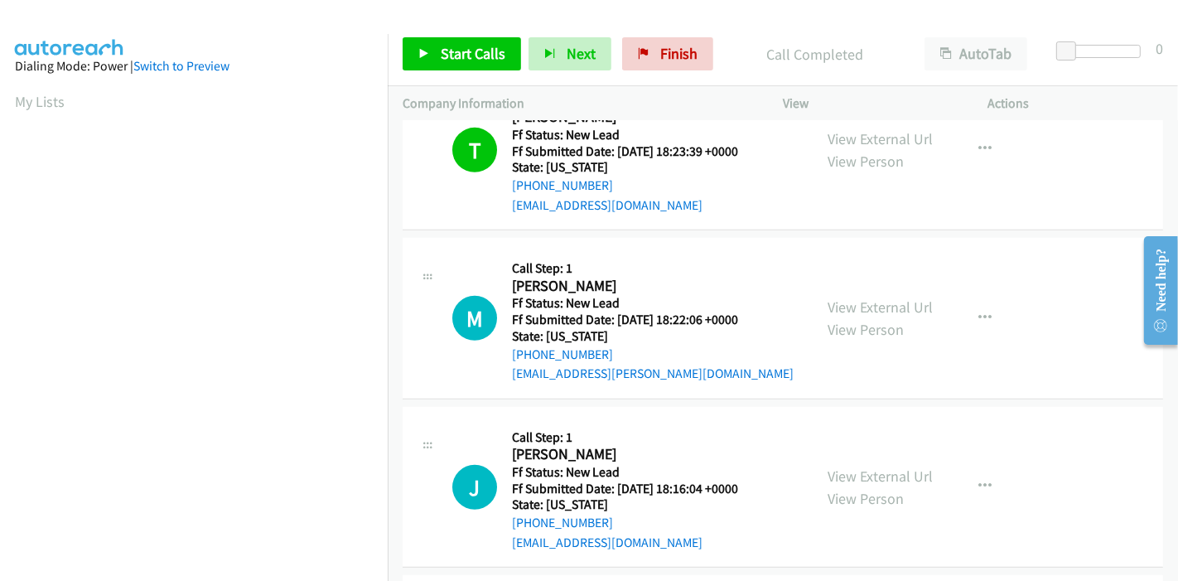
scroll to position [671, 0]
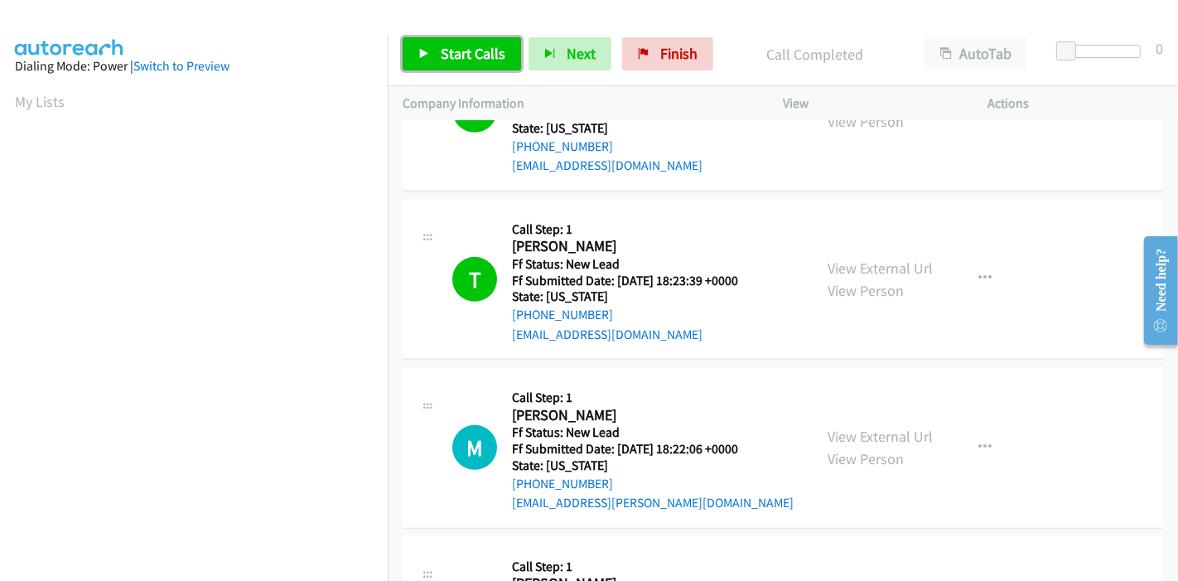
click at [471, 60] on span "Start Calls" at bounding box center [473, 53] width 65 height 19
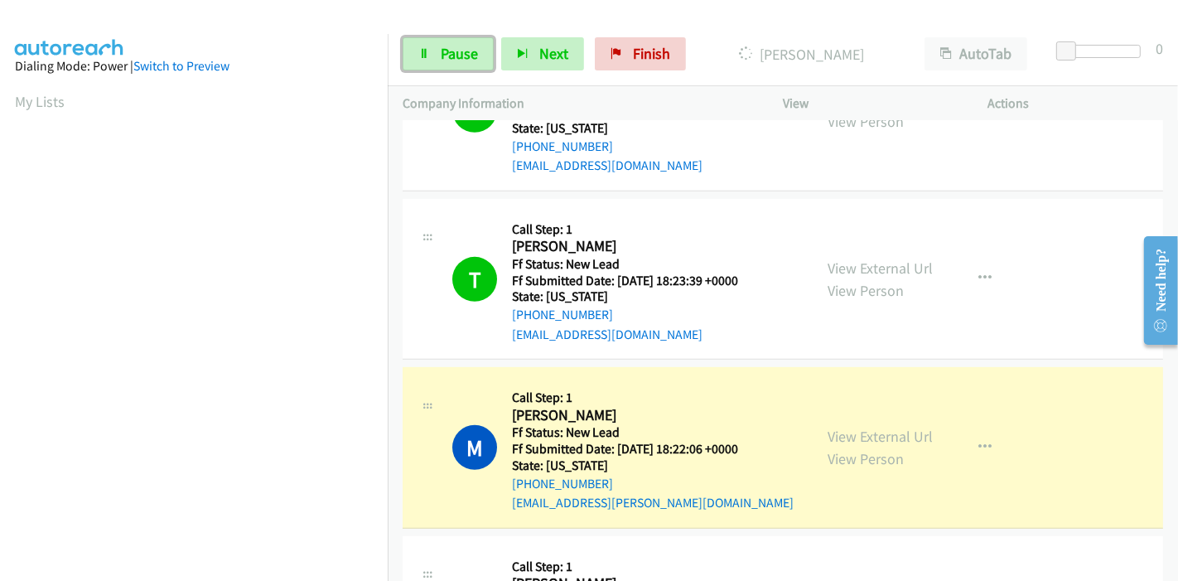
click at [471, 60] on span "Pause" at bounding box center [459, 53] width 37 height 19
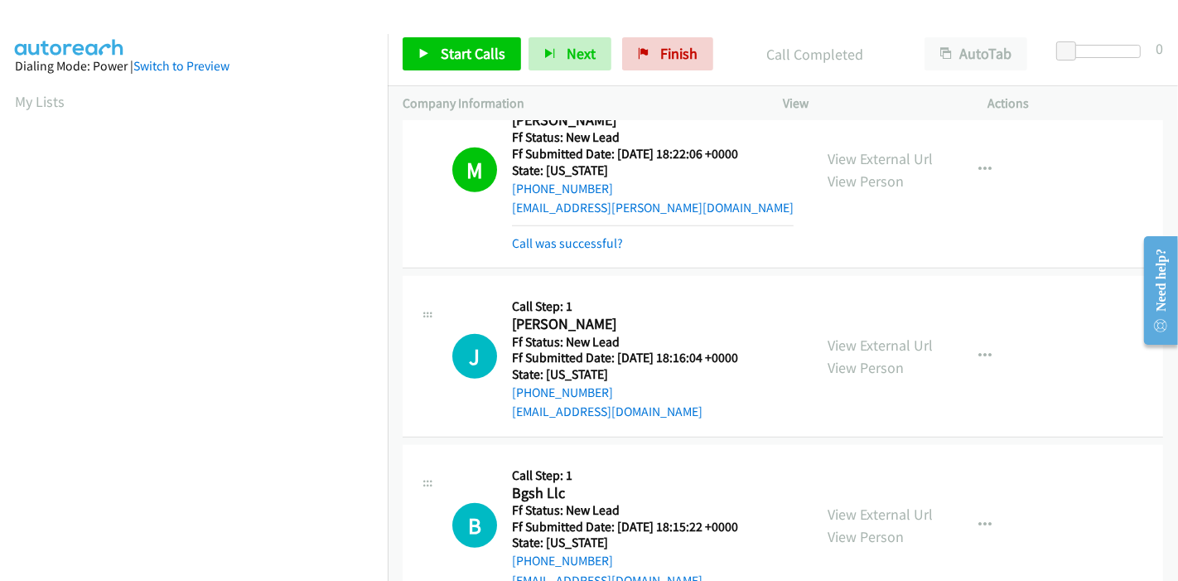
scroll to position [874, 0]
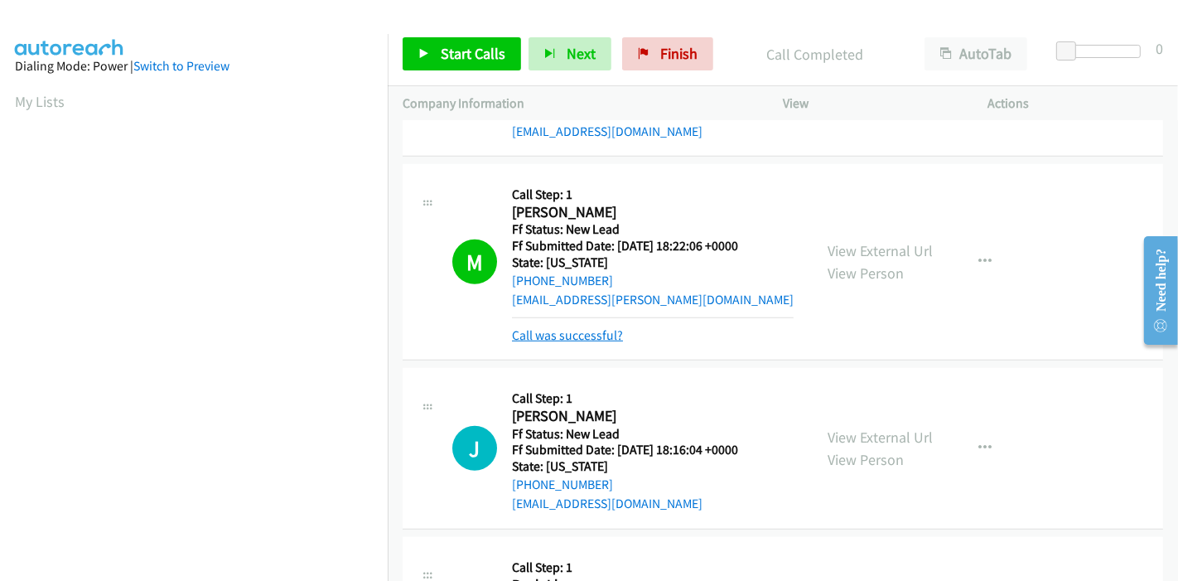
click at [570, 333] on link "Call was successful?" at bounding box center [567, 335] width 111 height 16
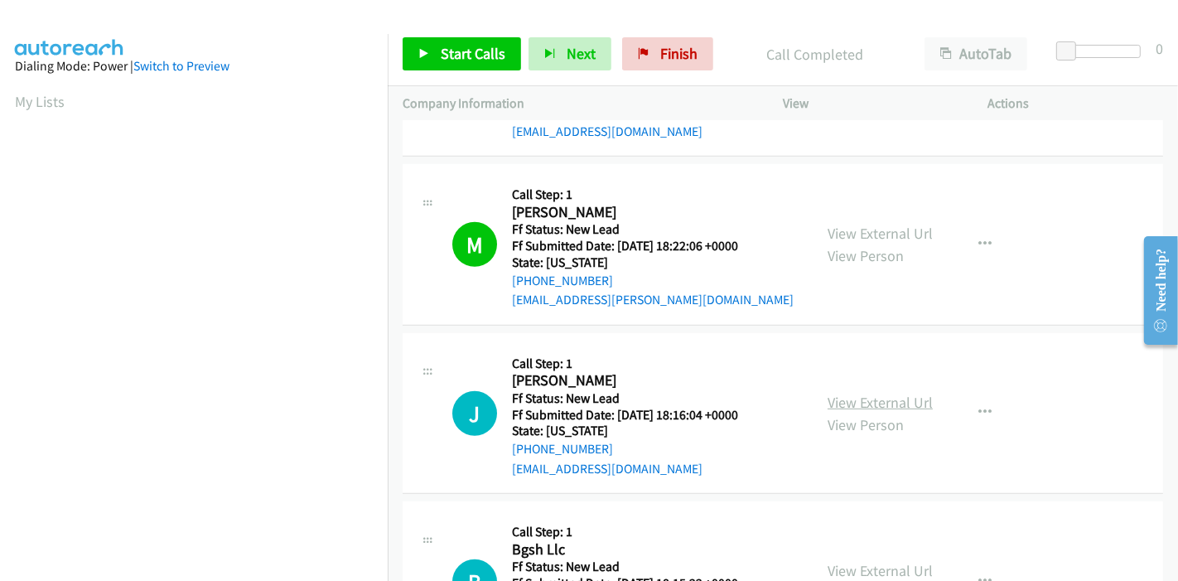
click at [882, 399] on link "View External Url" at bounding box center [880, 402] width 105 height 19
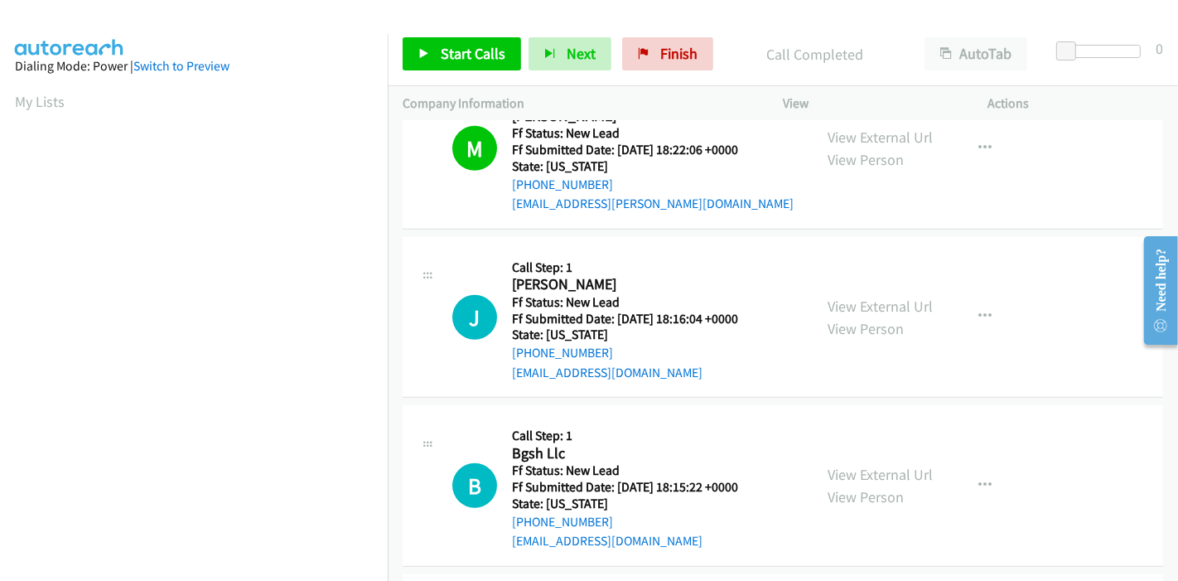
scroll to position [1058, 0]
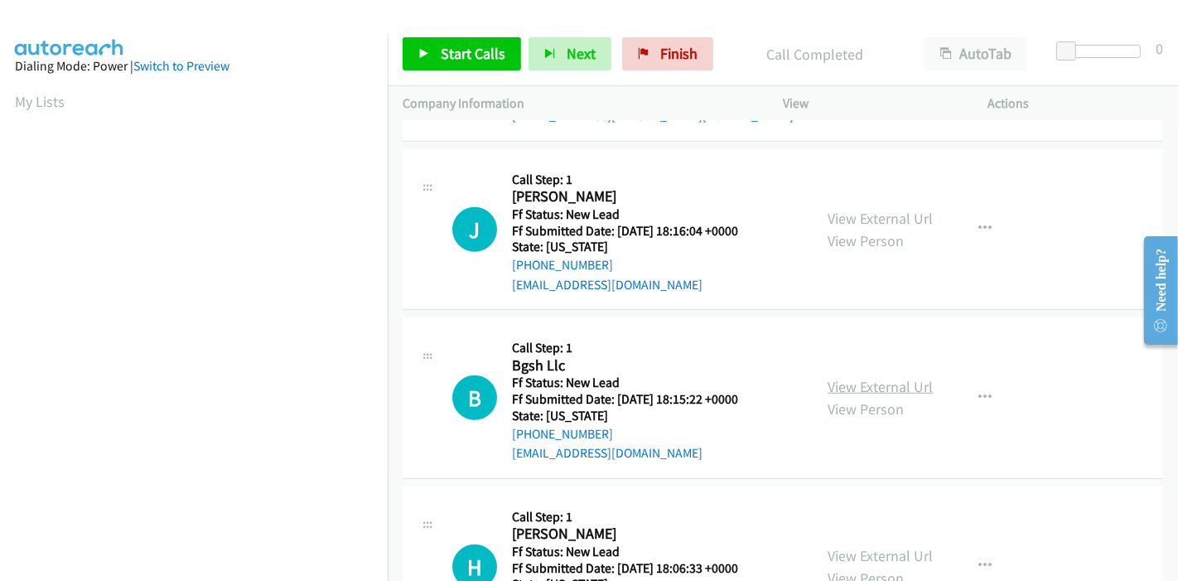
click at [868, 389] on link "View External Url" at bounding box center [880, 386] width 105 height 19
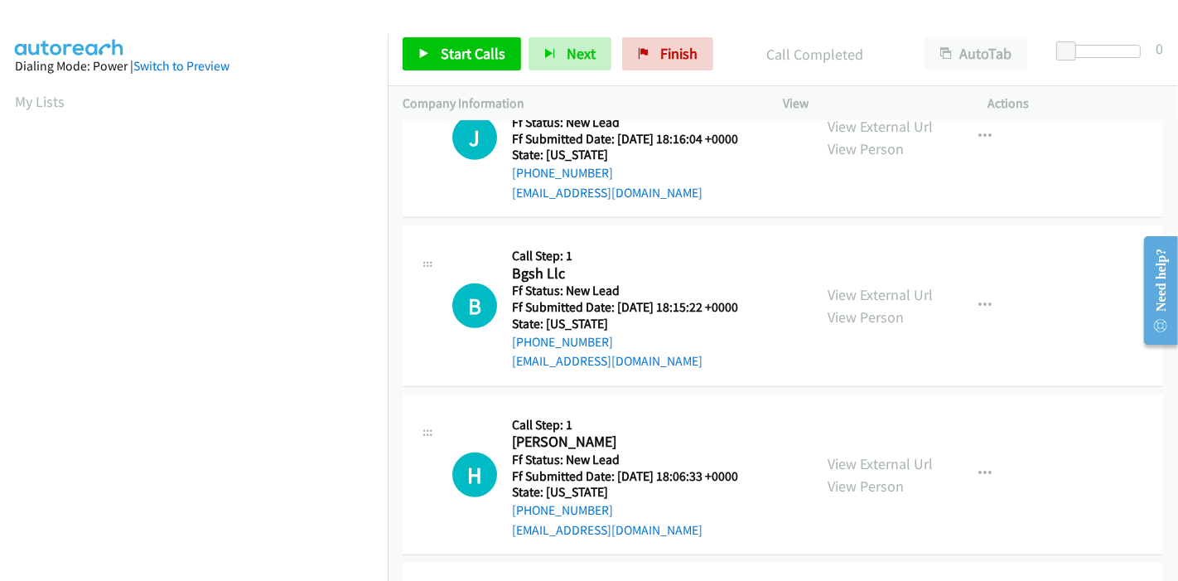
click at [819, 466] on div "View External Url View Person View External Url Email Schedule/Manage Callback …" at bounding box center [923, 474] width 220 height 131
click at [849, 462] on link "View External Url" at bounding box center [880, 463] width 105 height 19
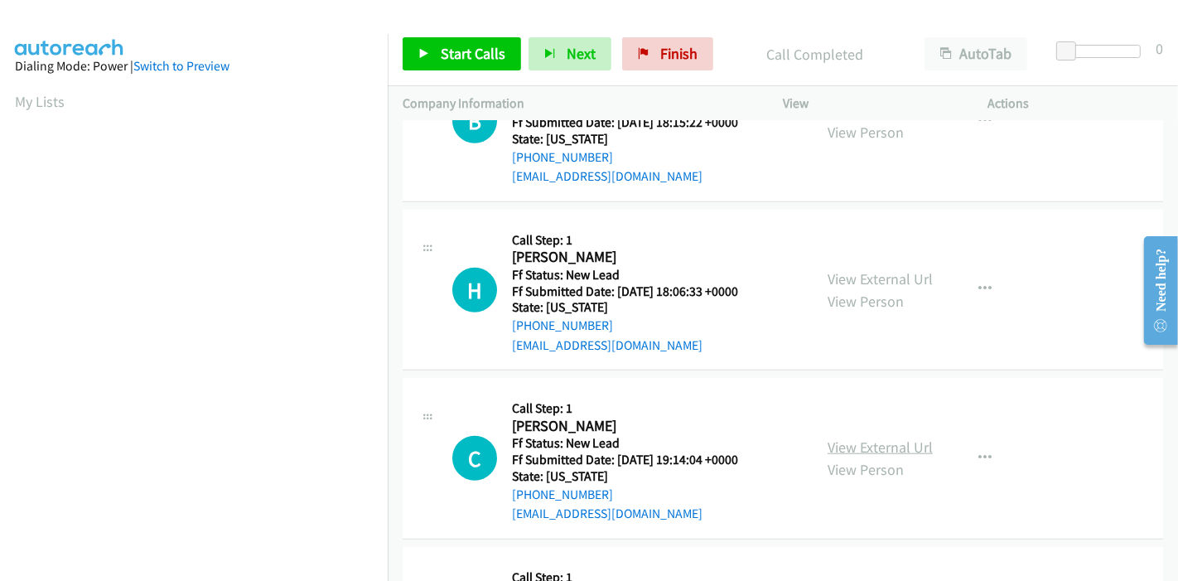
click at [892, 442] on link "View External Url" at bounding box center [880, 446] width 105 height 19
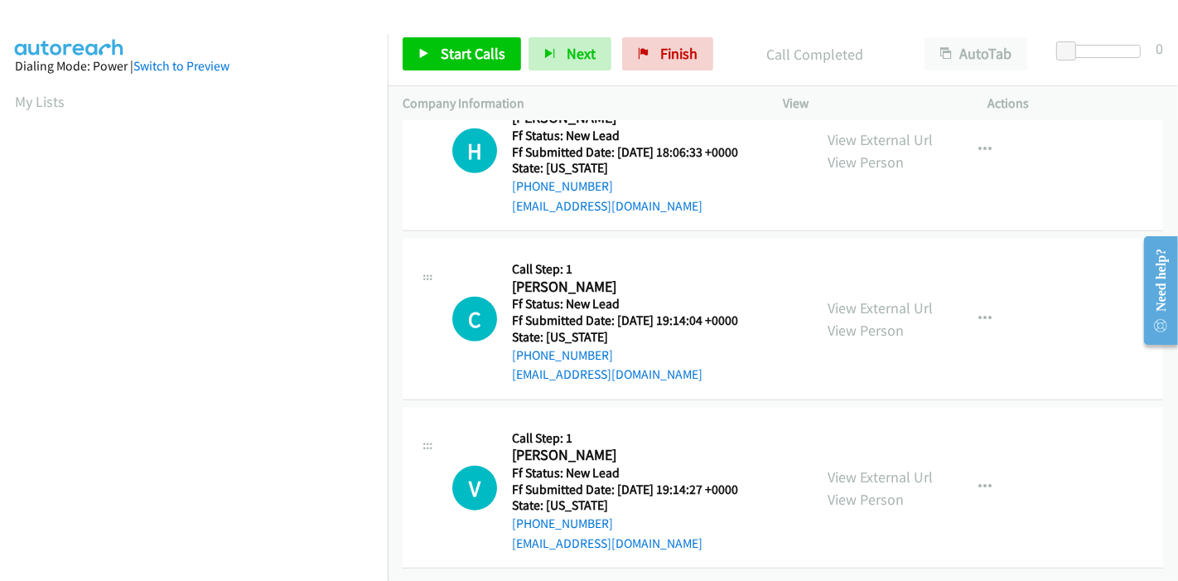
scroll to position [1484, 0]
click at [844, 467] on link "View External Url" at bounding box center [880, 476] width 105 height 19
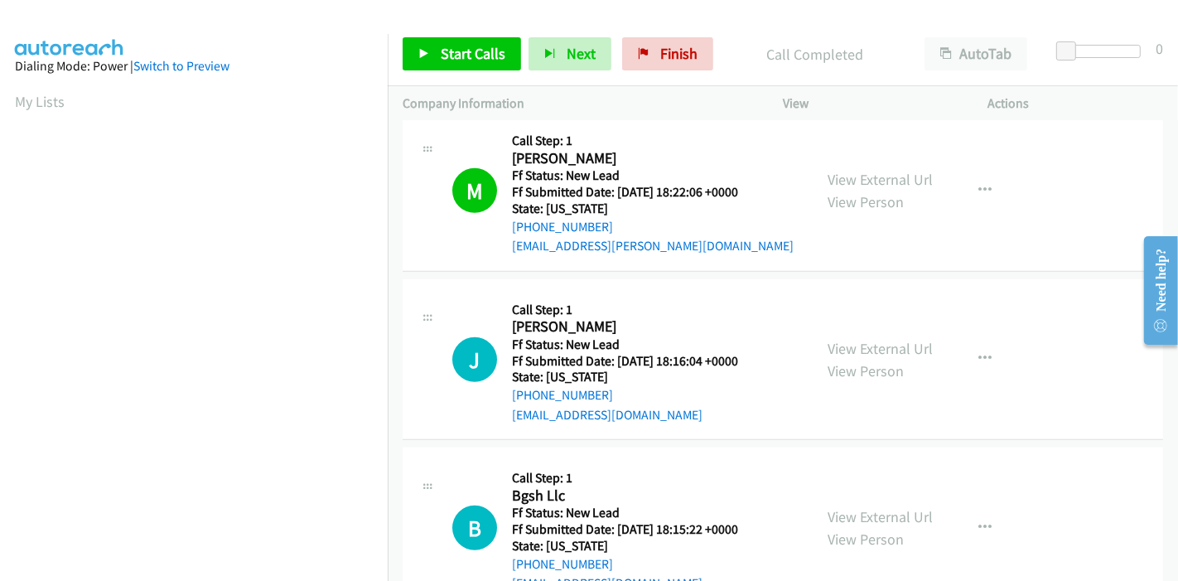
scroll to position [839, 0]
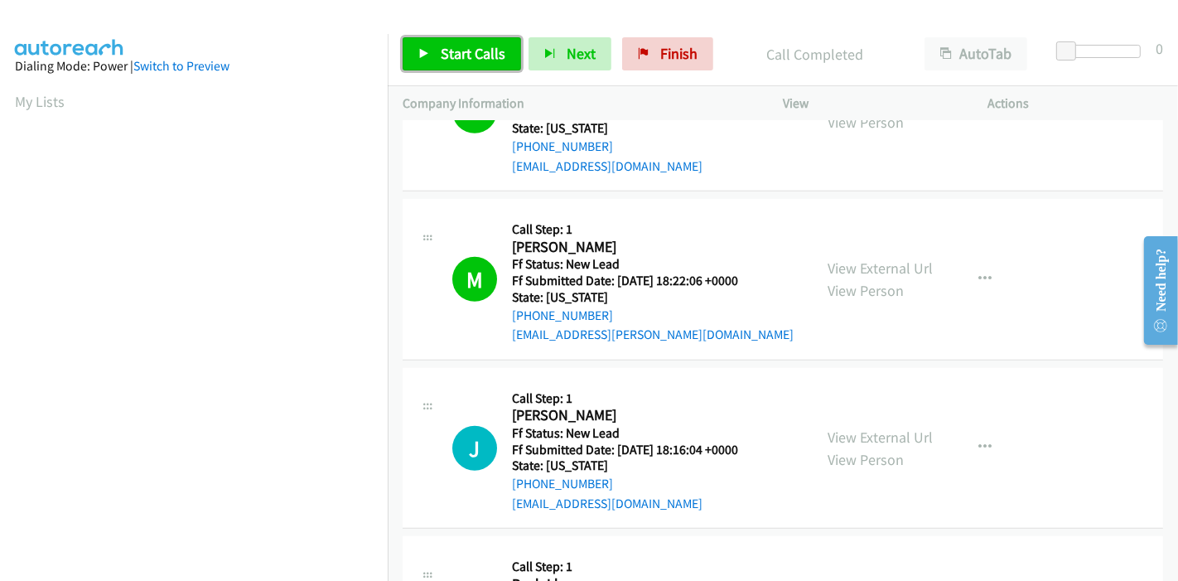
click at [485, 57] on span "Start Calls" at bounding box center [473, 53] width 65 height 19
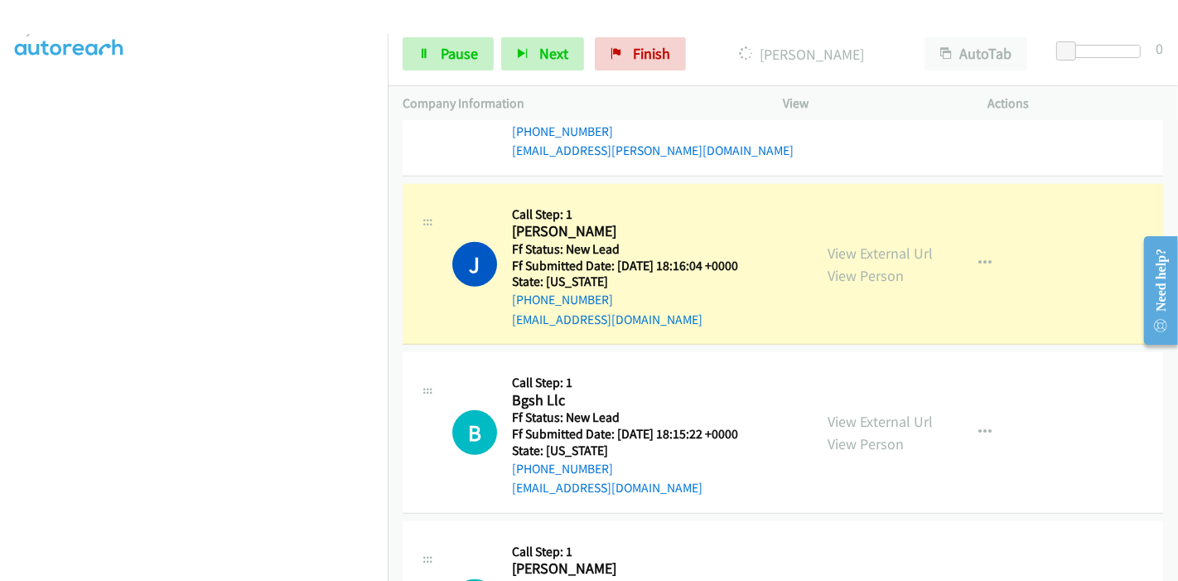
scroll to position [350, 0]
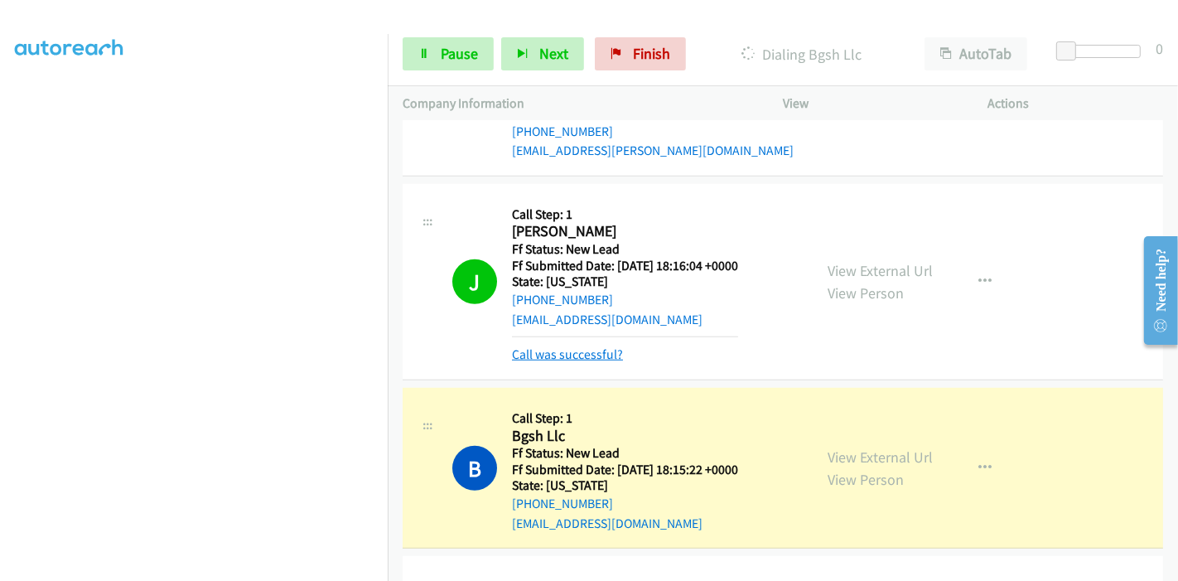
click at [582, 350] on link "Call was successful?" at bounding box center [567, 354] width 111 height 16
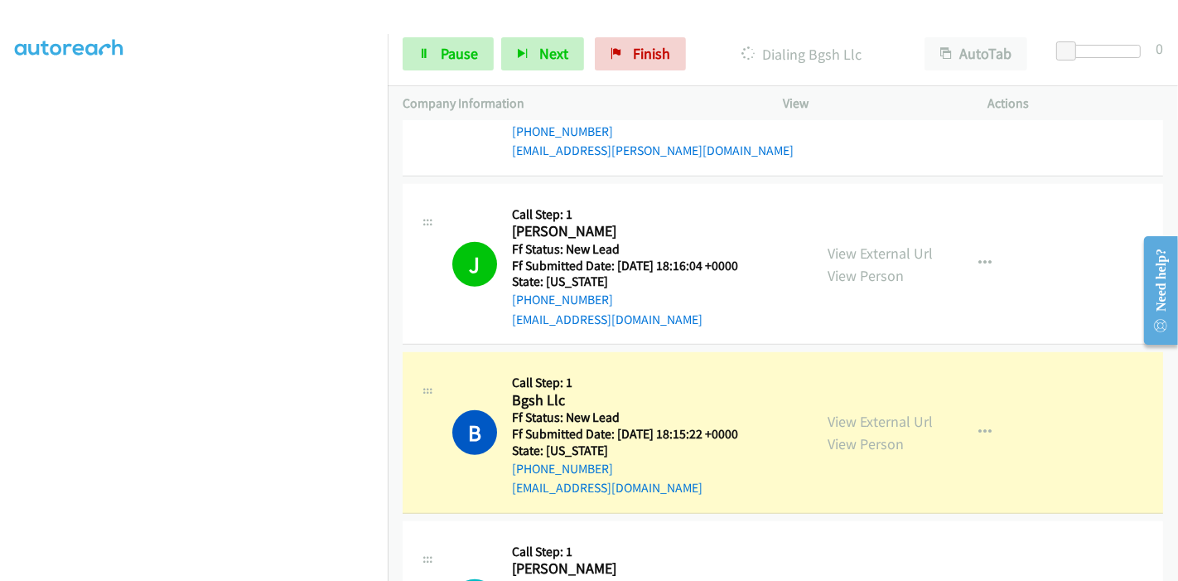
scroll to position [1207, 0]
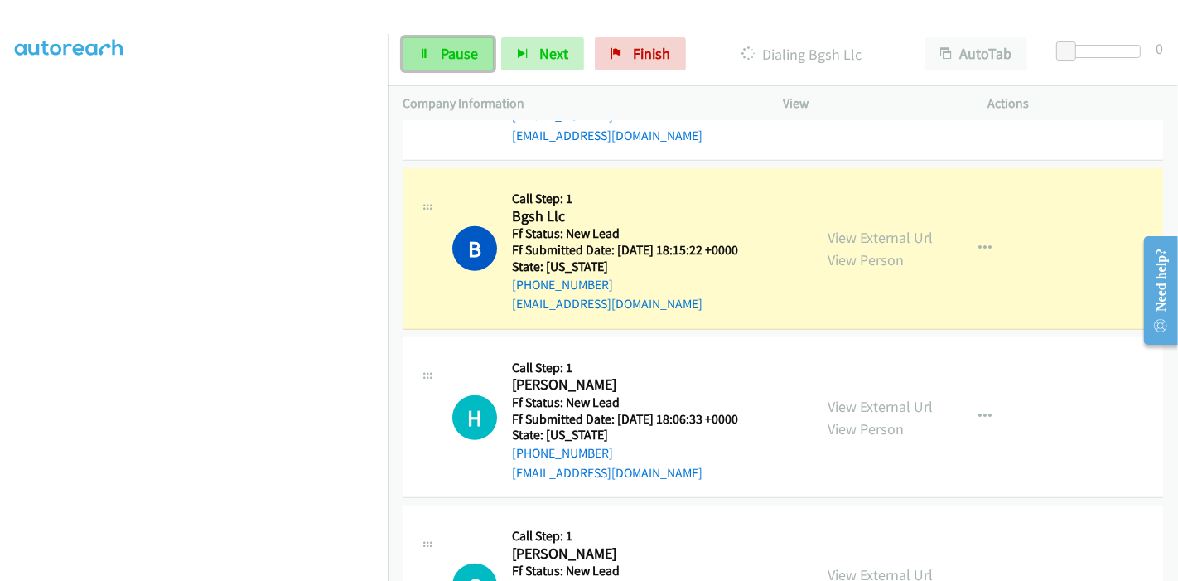
click at [452, 52] on span "Pause" at bounding box center [459, 53] width 37 height 19
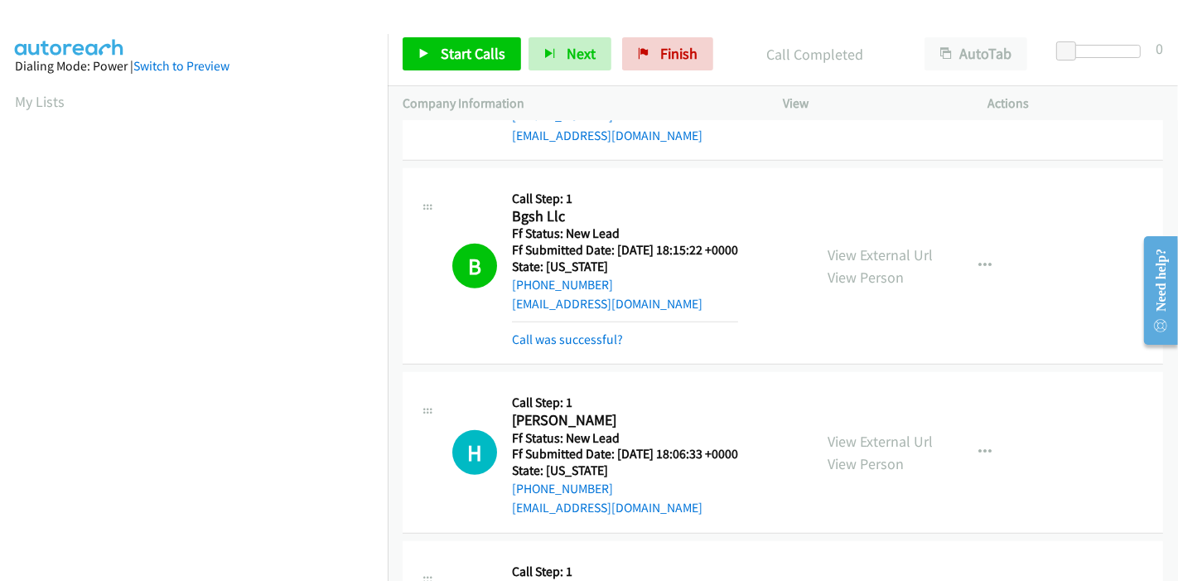
scroll to position [350, 0]
click at [558, 340] on link "Call was successful?" at bounding box center [567, 339] width 111 height 16
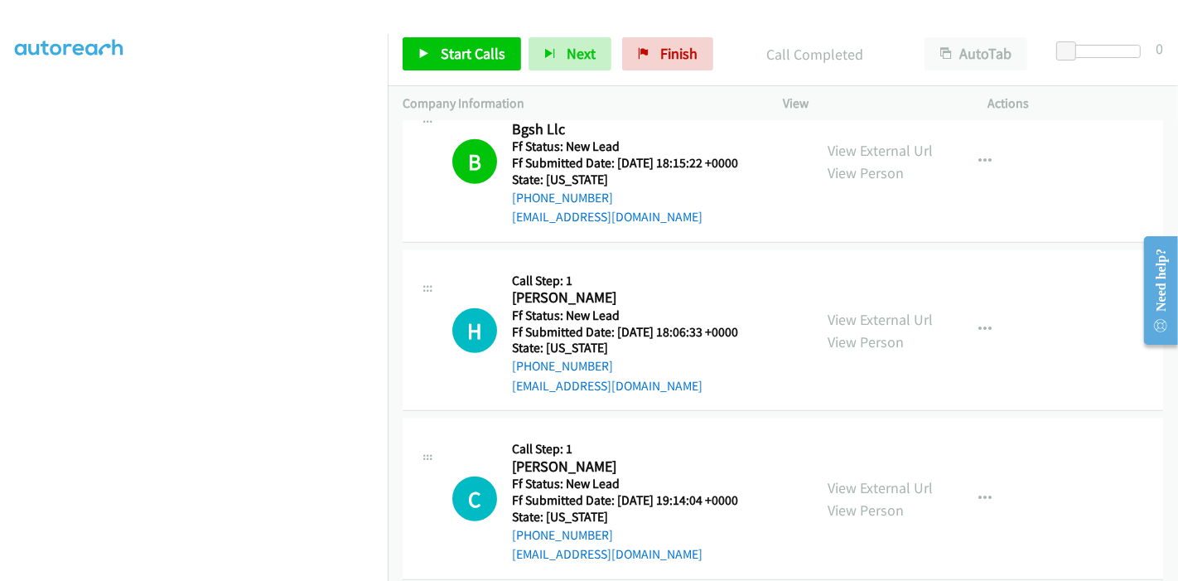
scroll to position [1392, 0]
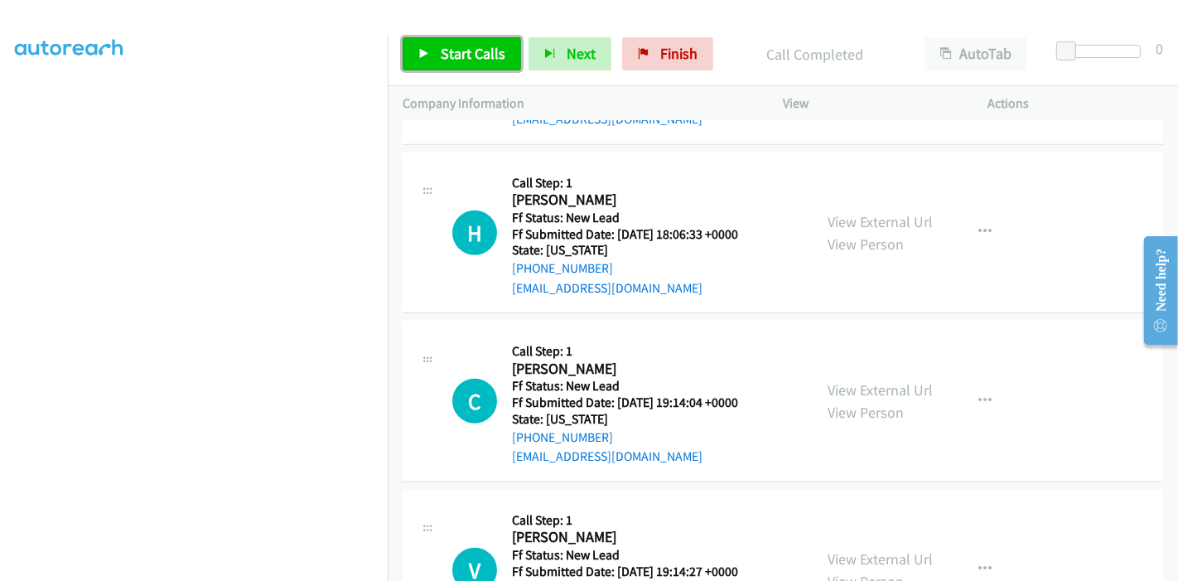
click at [462, 58] on span "Start Calls" at bounding box center [473, 53] width 65 height 19
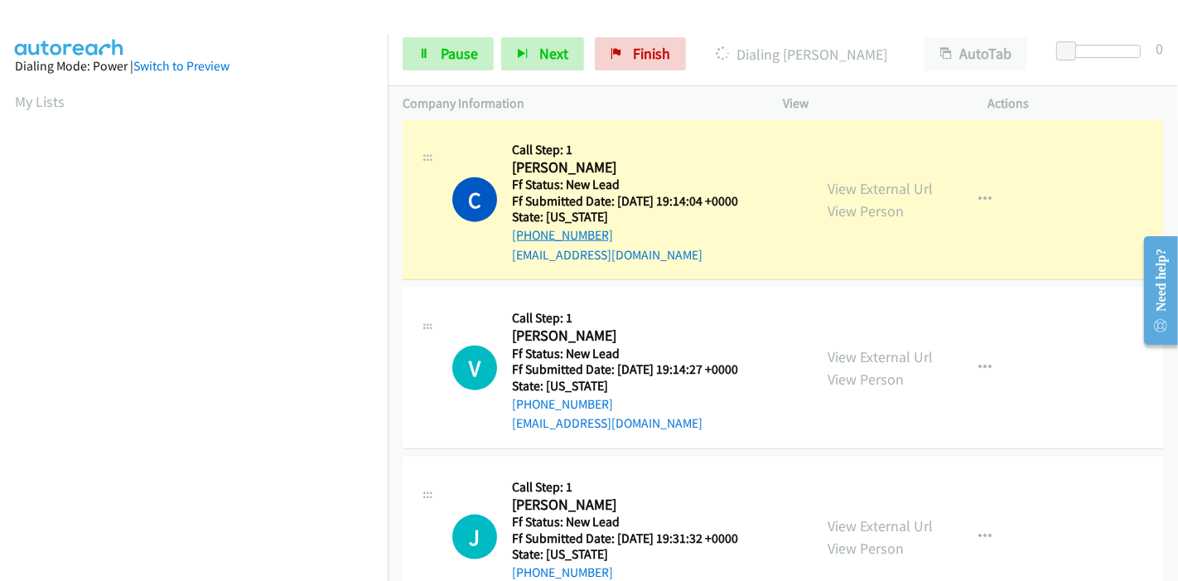
scroll to position [1564, 0]
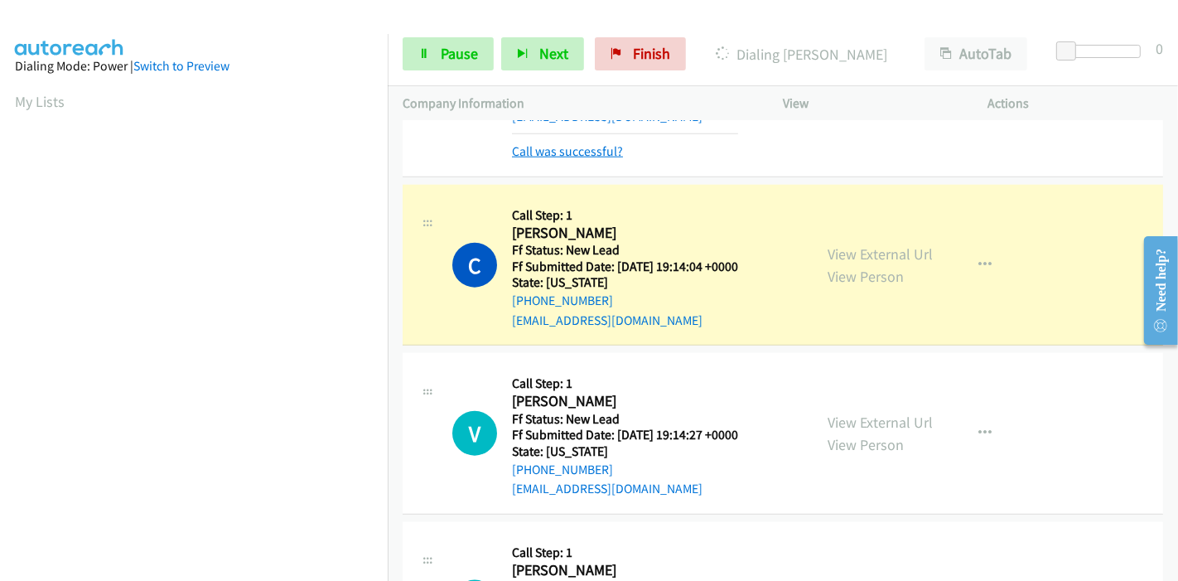
click at [566, 148] on link "Call was successful?" at bounding box center [567, 151] width 111 height 16
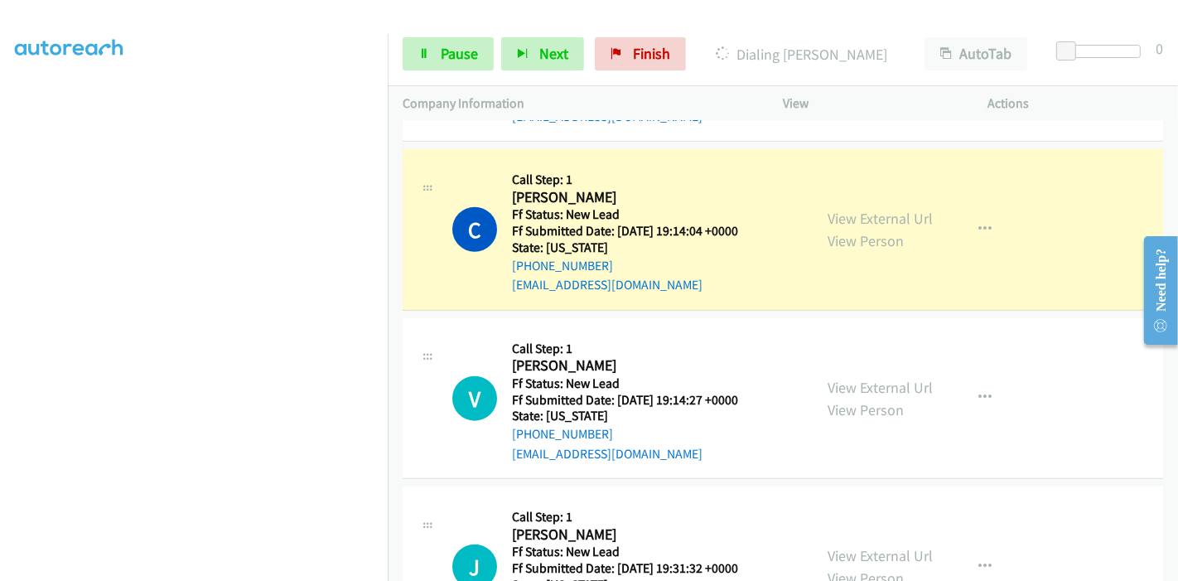
scroll to position [350, 0]
click at [433, 60] on link "Pause" at bounding box center [448, 53] width 91 height 33
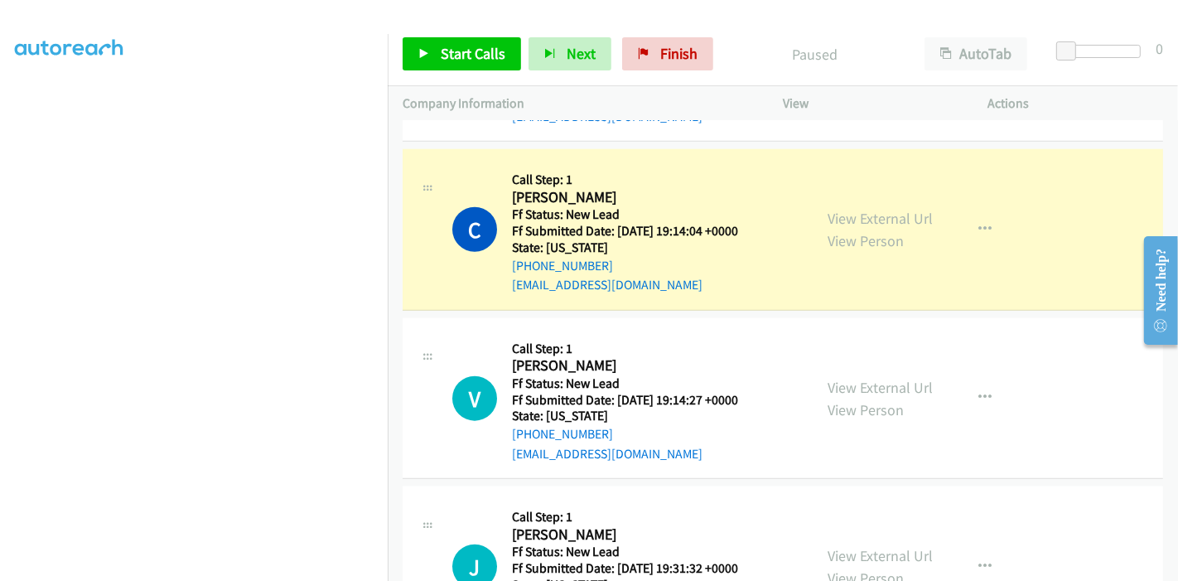
scroll to position [74, 0]
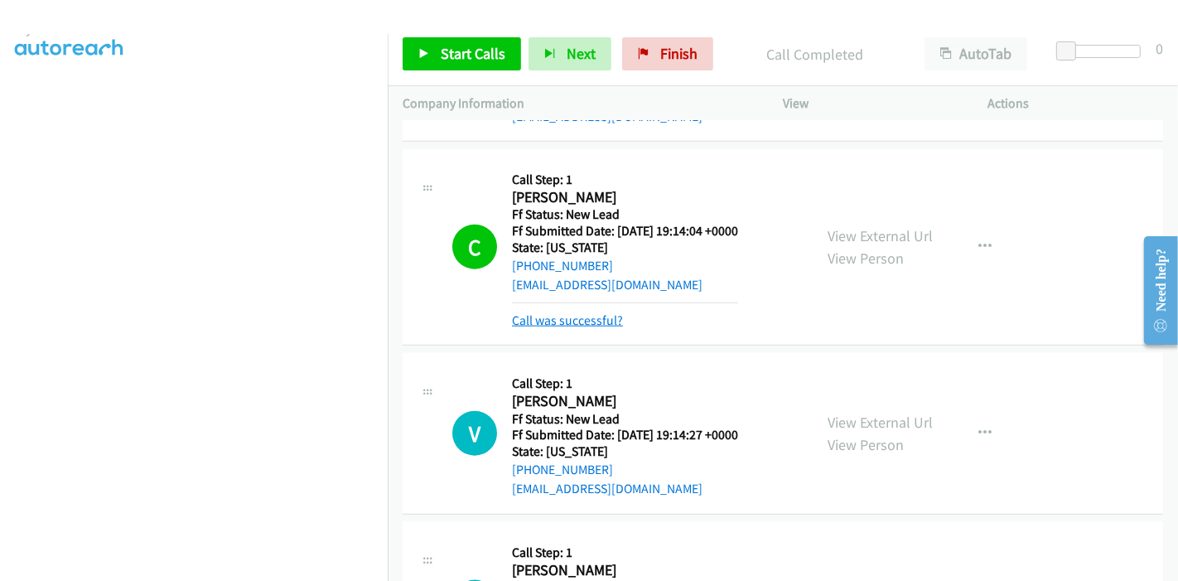
click at [572, 312] on link "Call was successful?" at bounding box center [567, 320] width 111 height 16
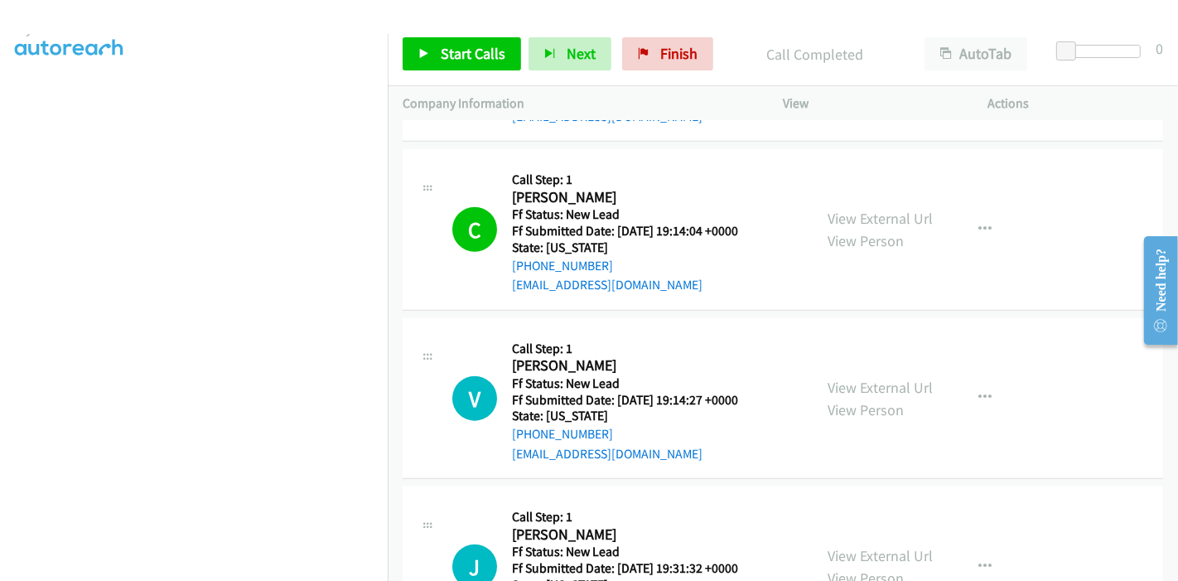
click at [481, 34] on div "Start Calls Pause Next Finish Call Completed AutoTab AutoTab 0" at bounding box center [783, 54] width 790 height 64
click at [451, 59] on span "Start Calls" at bounding box center [473, 53] width 65 height 19
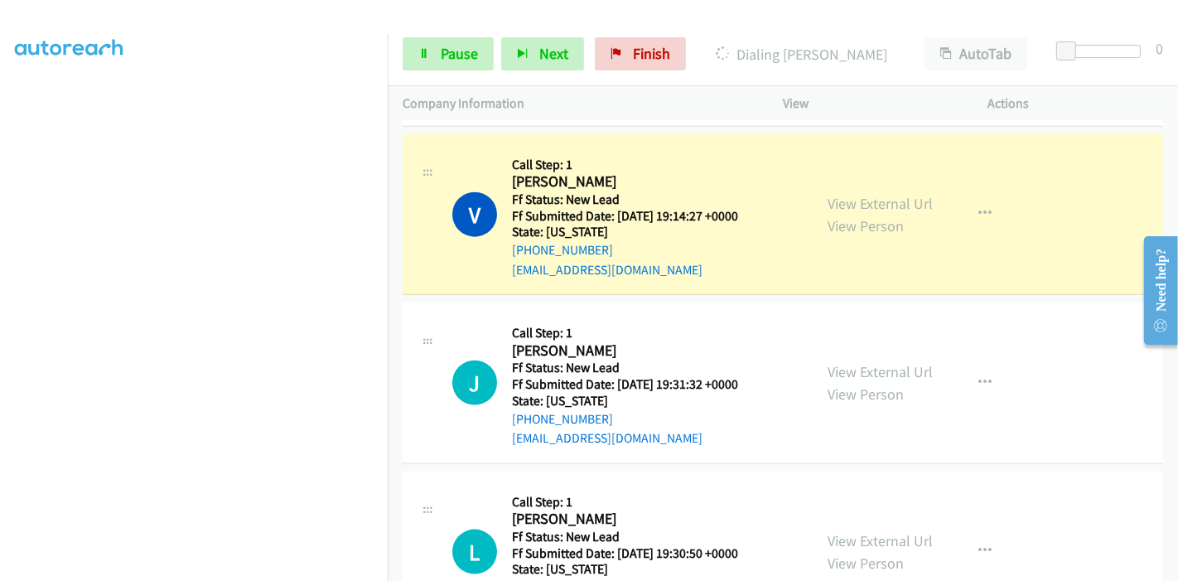
scroll to position [350, 0]
click at [452, 50] on span "Pause" at bounding box center [459, 53] width 37 height 19
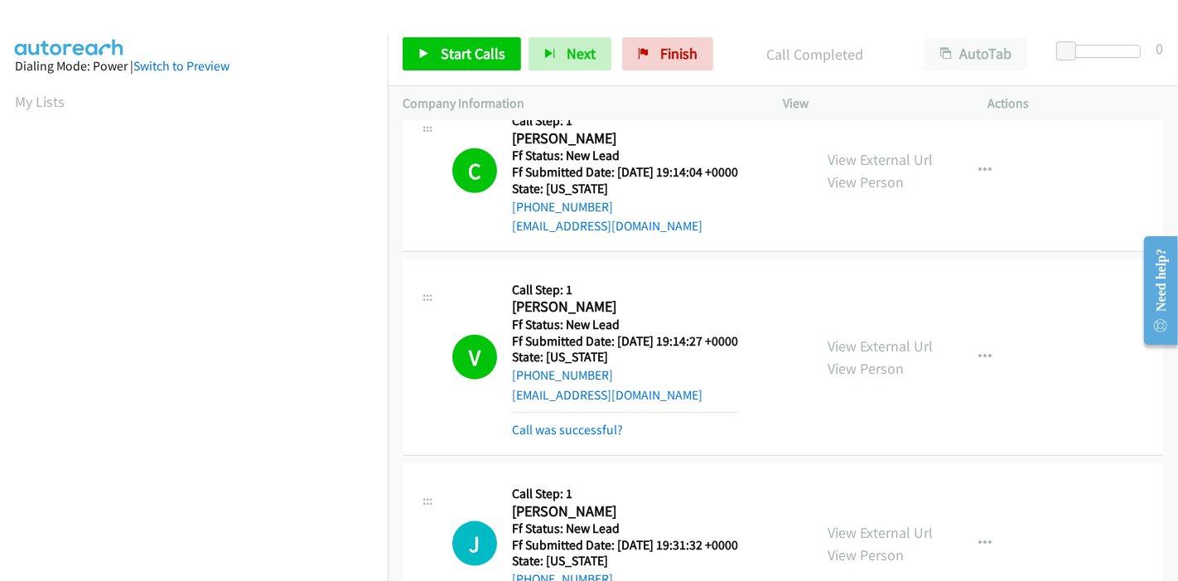
scroll to position [1621, 0]
click at [855, 341] on link "View External Url" at bounding box center [880, 347] width 105 height 19
click at [589, 435] on link "Call was successful?" at bounding box center [567, 431] width 111 height 16
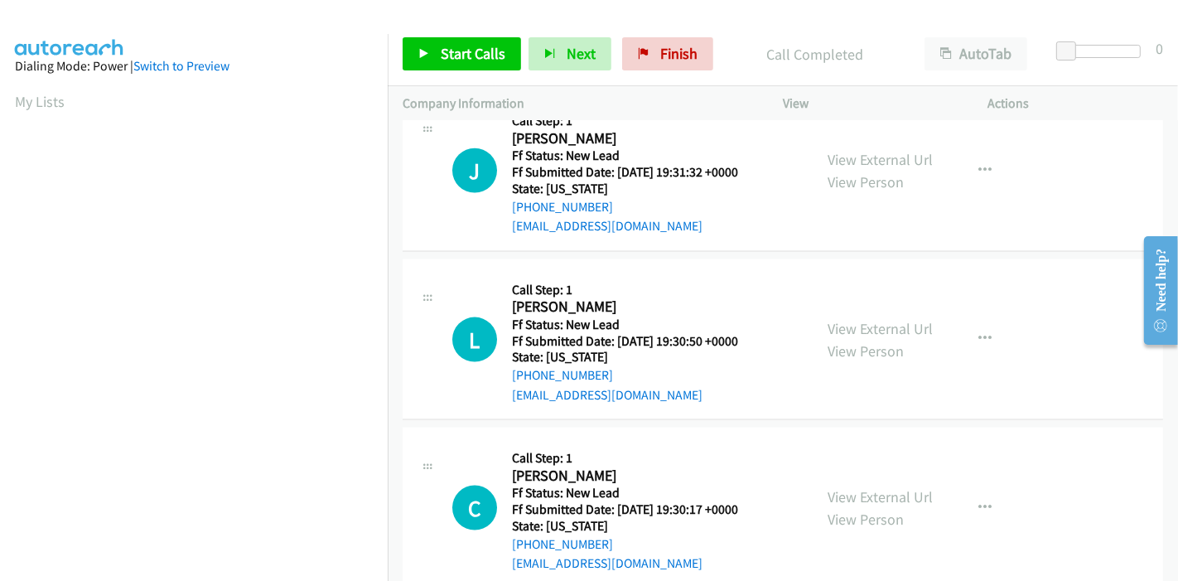
scroll to position [1989, 0]
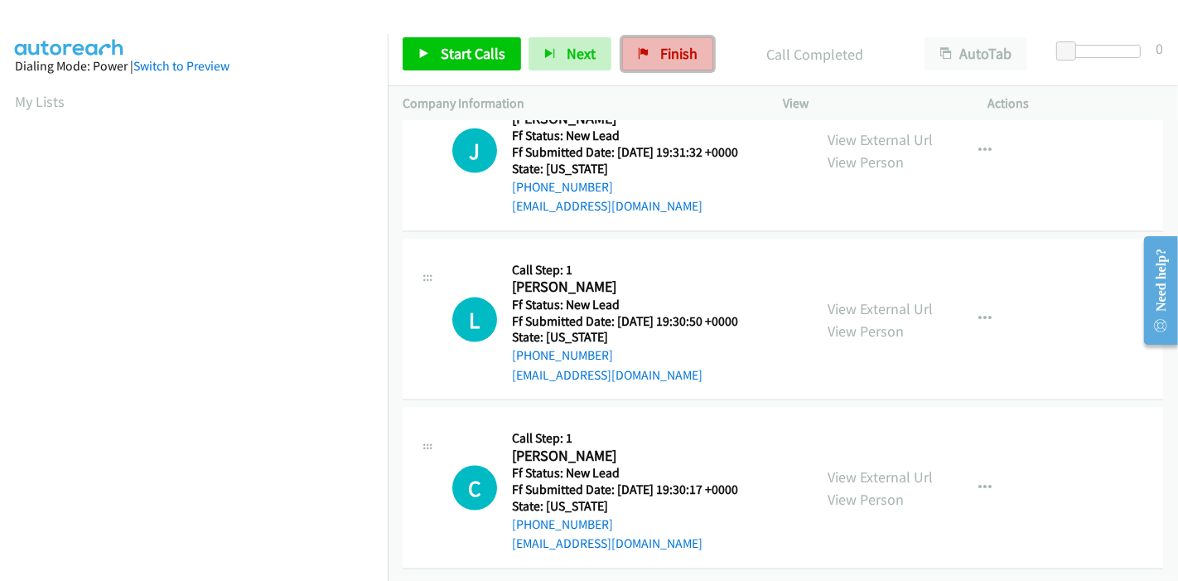
click at [668, 57] on span "Finish" at bounding box center [678, 53] width 37 height 19
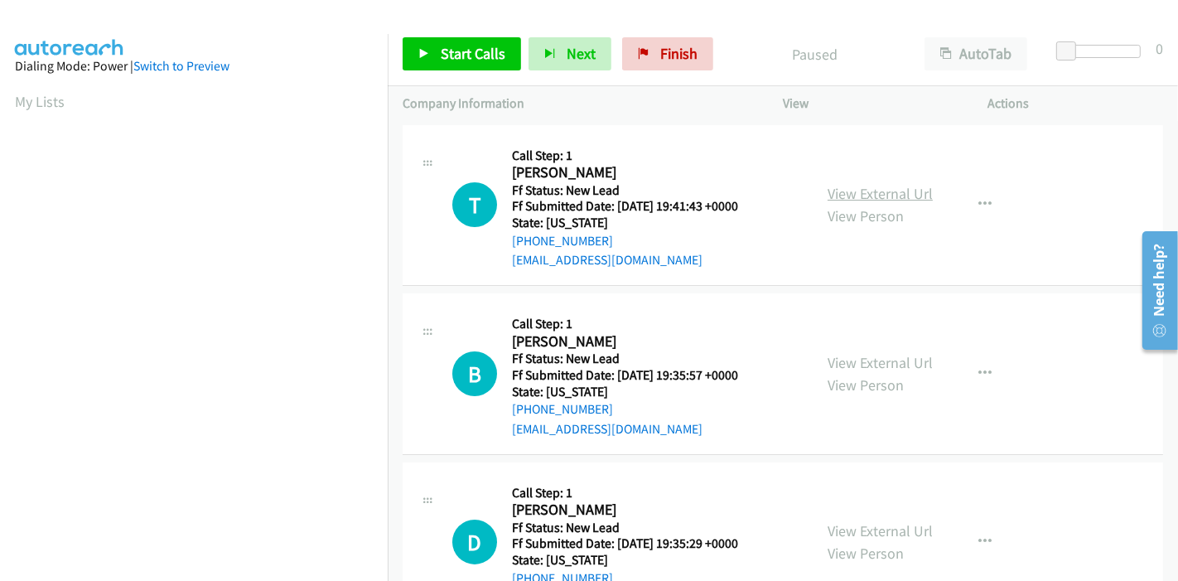
click at [862, 186] on link "View External Url" at bounding box center [880, 193] width 105 height 19
click at [878, 363] on link "View External Url" at bounding box center [880, 362] width 105 height 19
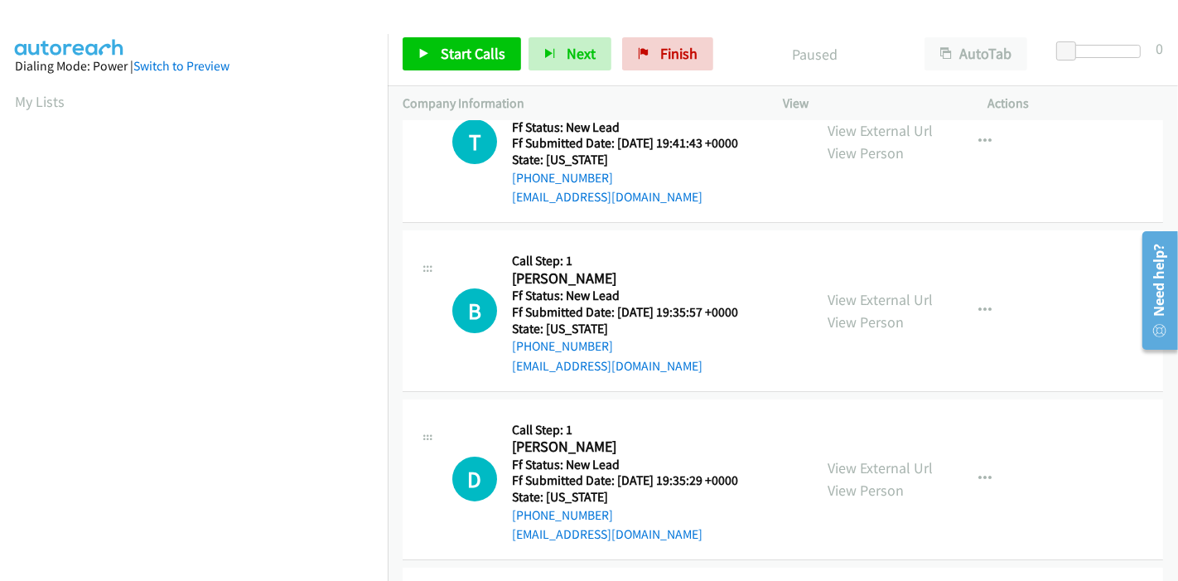
scroll to position [92, 0]
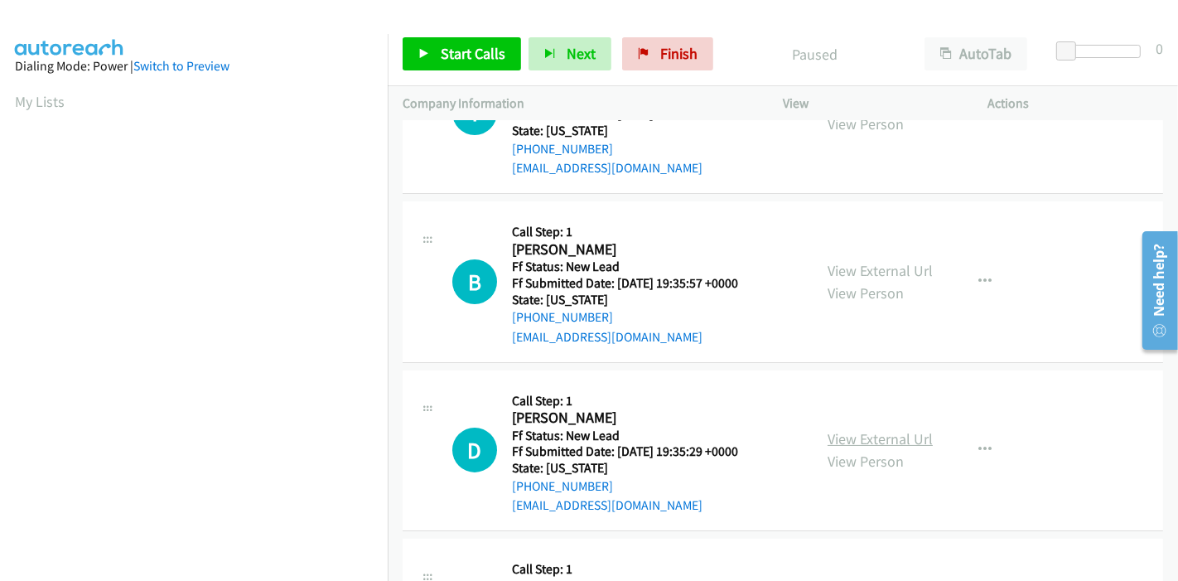
click at [861, 437] on link "View External Url" at bounding box center [880, 438] width 105 height 19
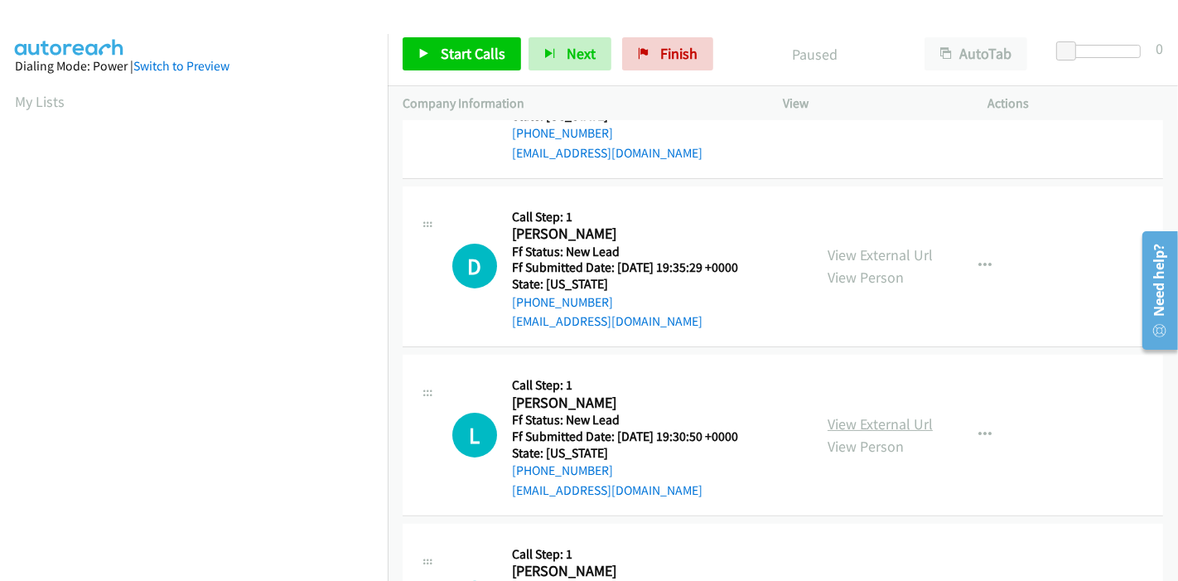
click at [868, 416] on link "View External Url" at bounding box center [880, 423] width 105 height 19
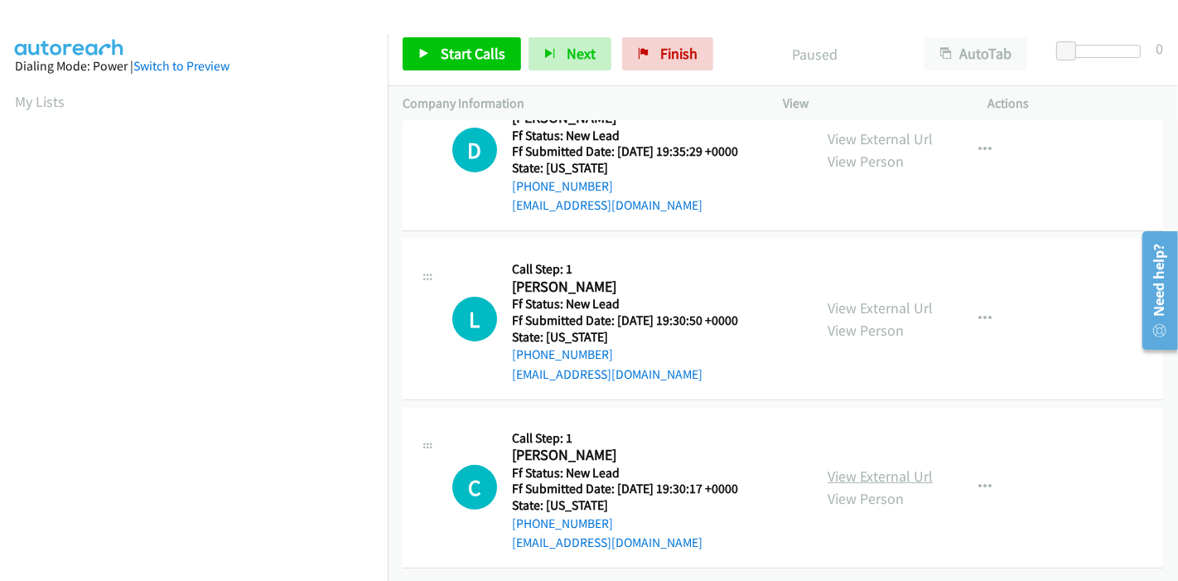
scroll to position [404, 0]
click at [848, 467] on link "View External Url" at bounding box center [880, 475] width 105 height 19
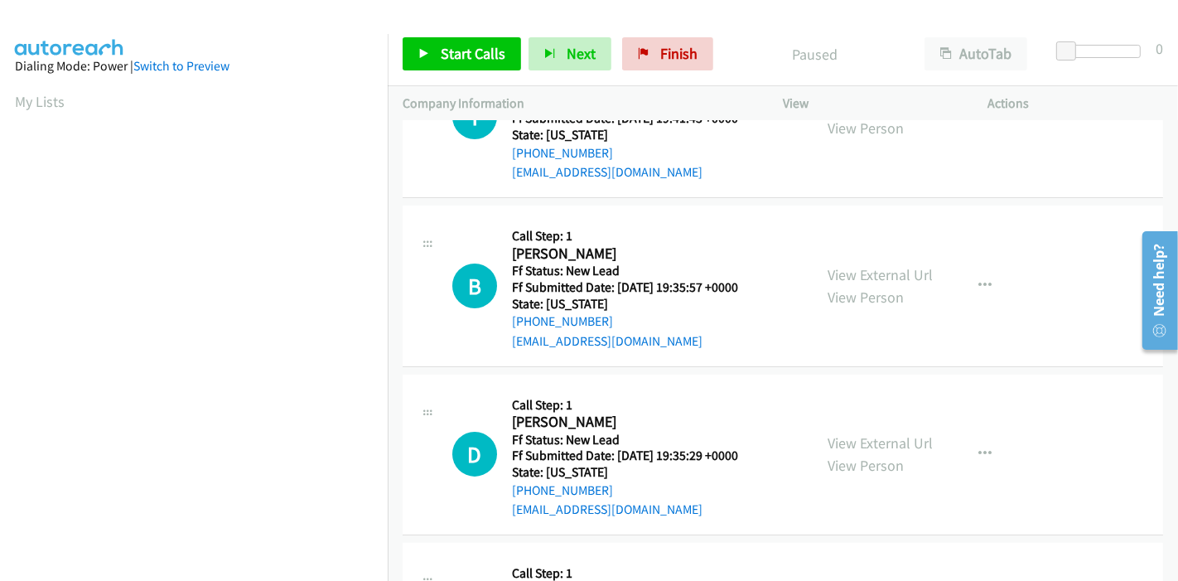
scroll to position [0, 0]
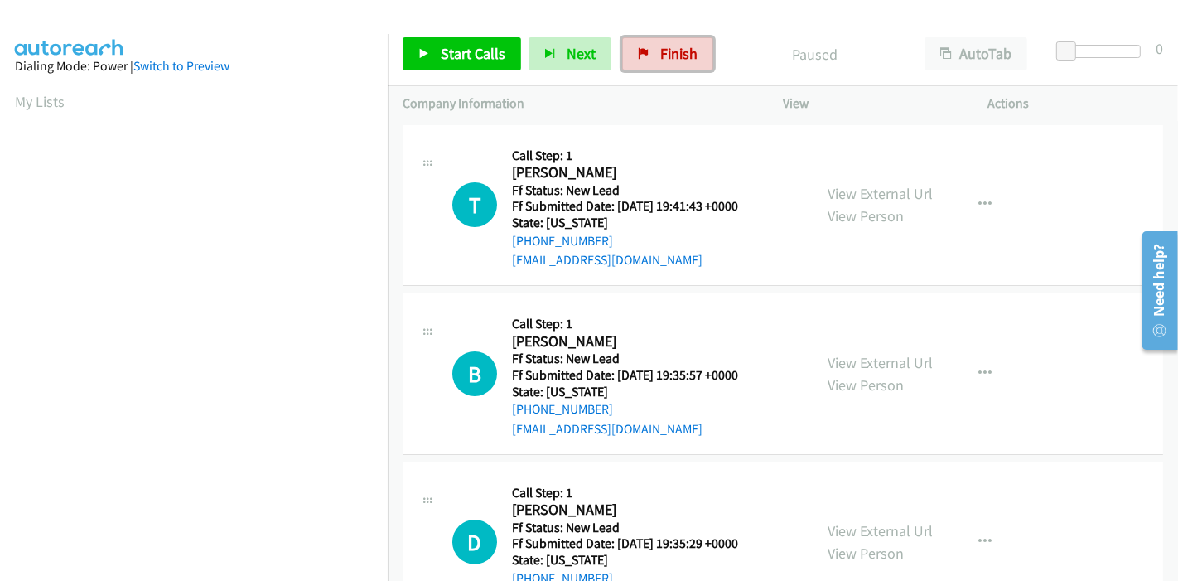
drag, startPoint x: 655, startPoint y: 54, endPoint x: 788, endPoint y: 433, distance: 401.2
click at [660, 55] on span "Finish" at bounding box center [678, 53] width 37 height 19
click at [449, 47] on span "Start Calls" at bounding box center [473, 53] width 65 height 19
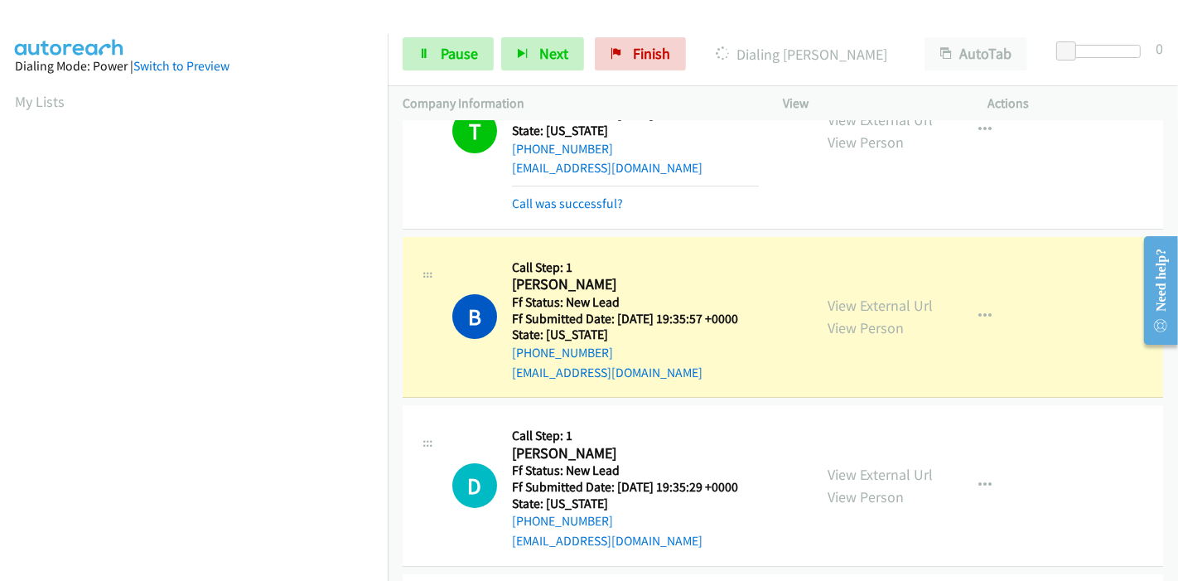
scroll to position [109, 0]
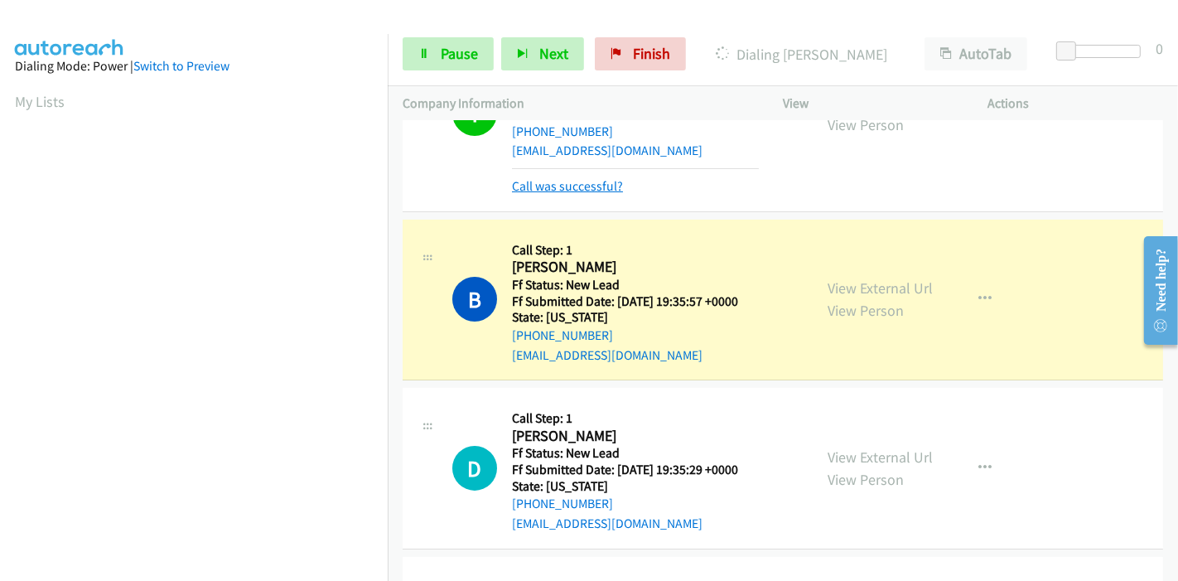
click at [541, 185] on link "Call was successful?" at bounding box center [567, 186] width 111 height 16
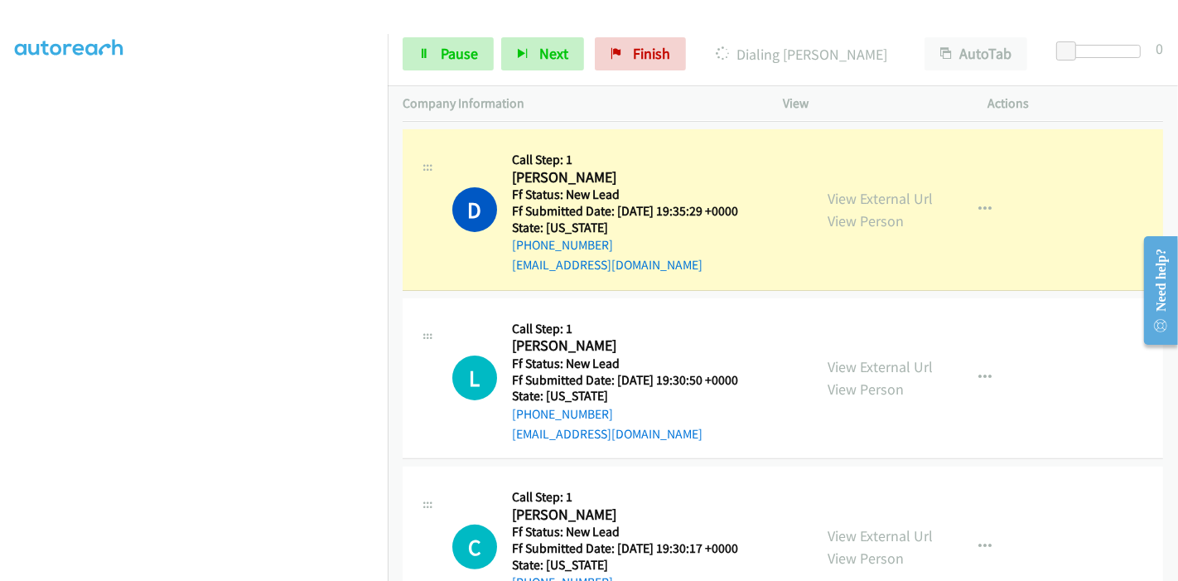
scroll to position [0, 0]
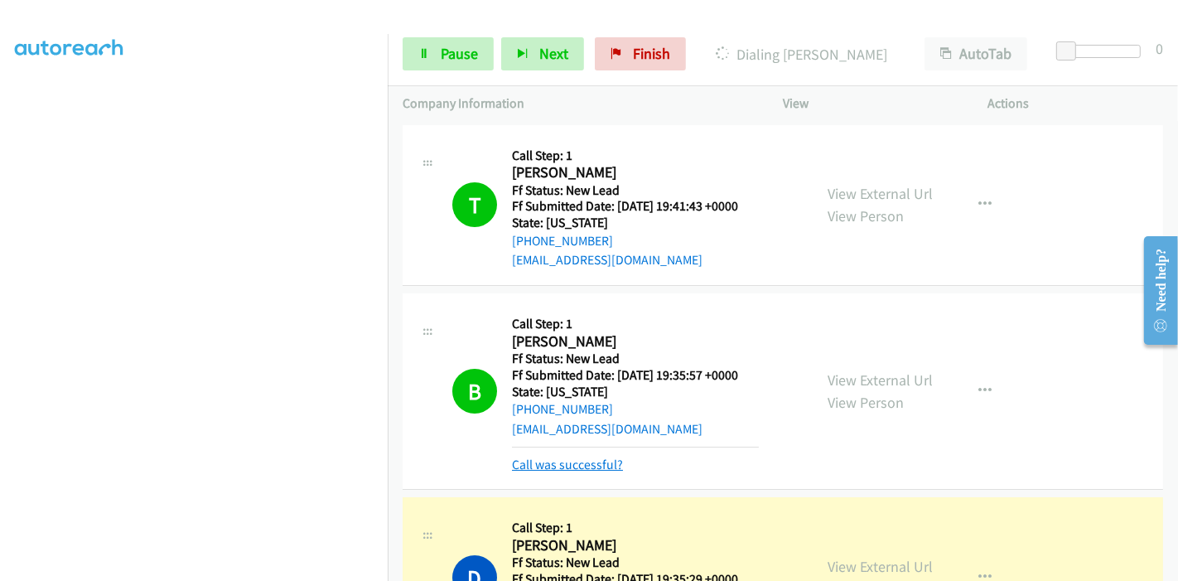
click at [585, 459] on link "Call was successful?" at bounding box center [567, 465] width 111 height 16
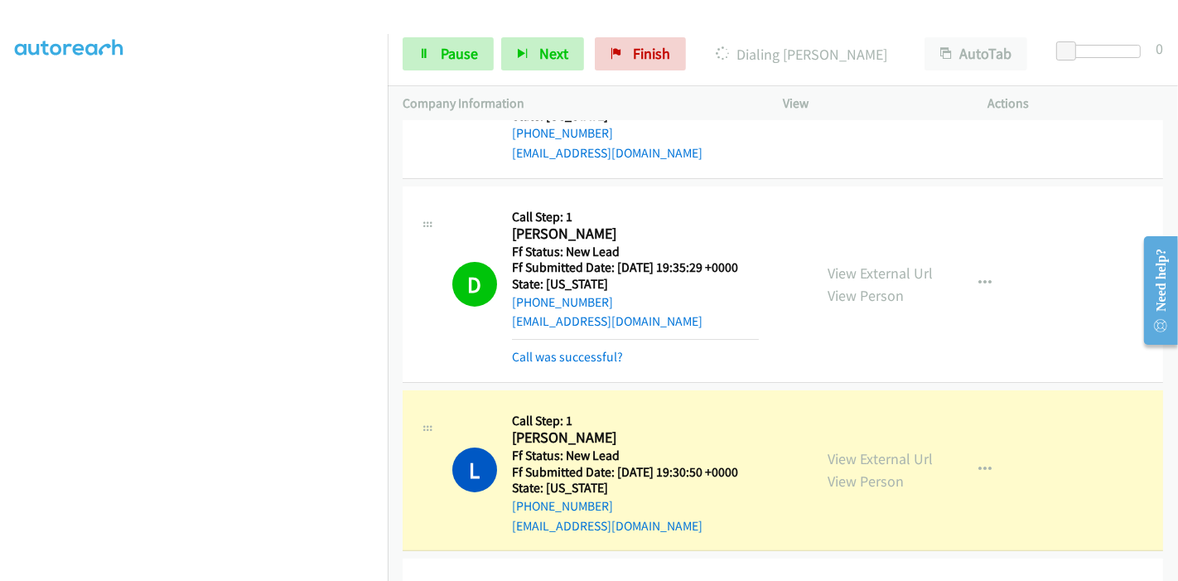
scroll to position [350, 0]
click at [551, 354] on link "Call was successful?" at bounding box center [567, 357] width 111 height 16
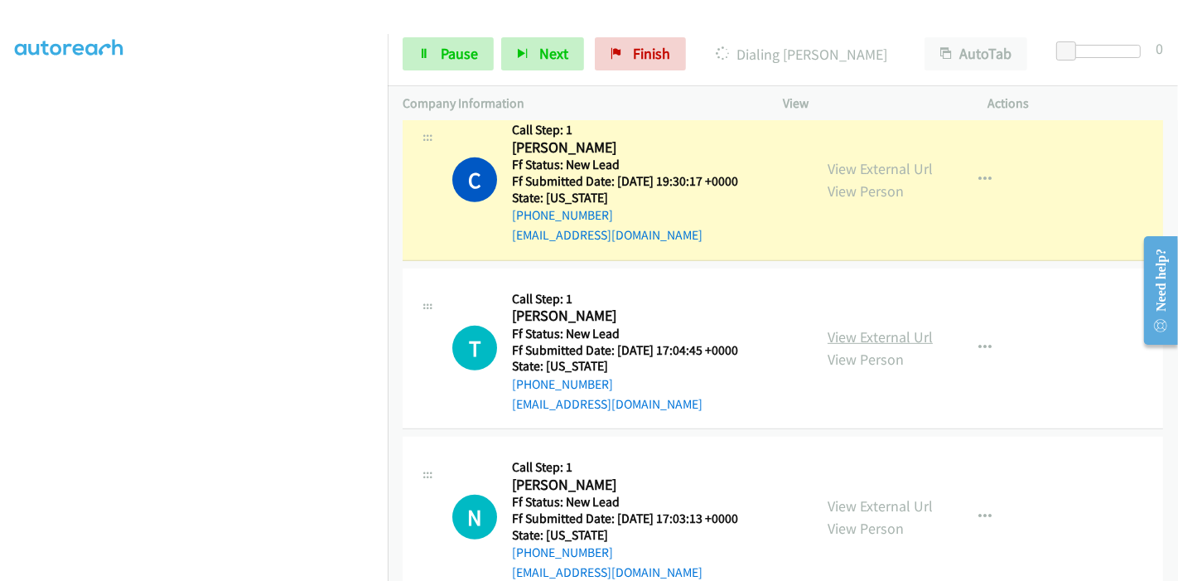
scroll to position [736, 0]
click at [872, 327] on link "View External Url" at bounding box center [880, 335] width 105 height 19
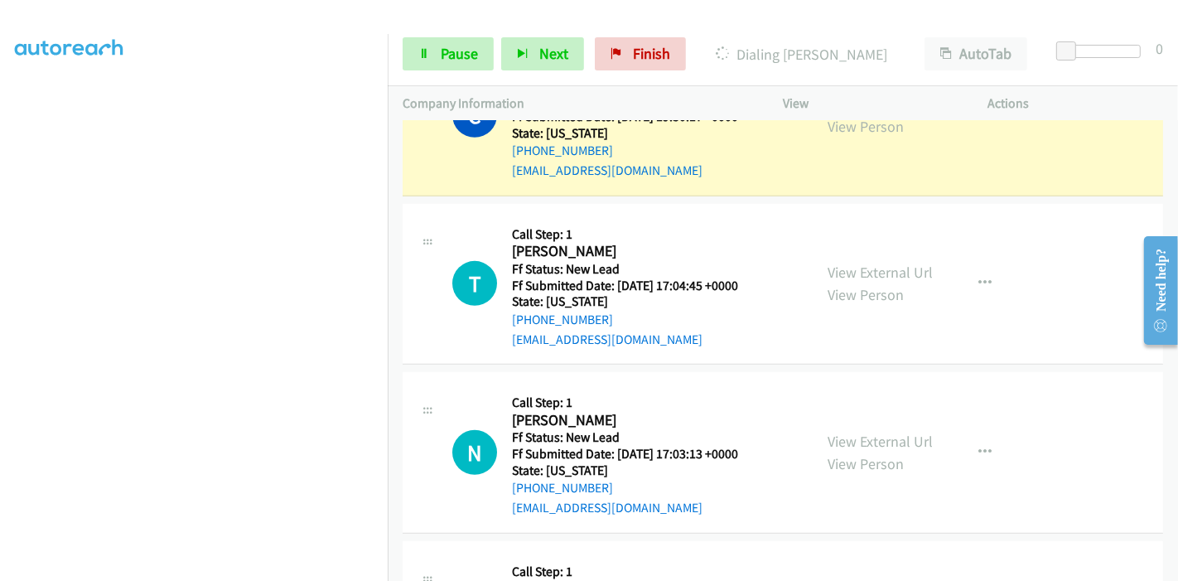
scroll to position [829, 0]
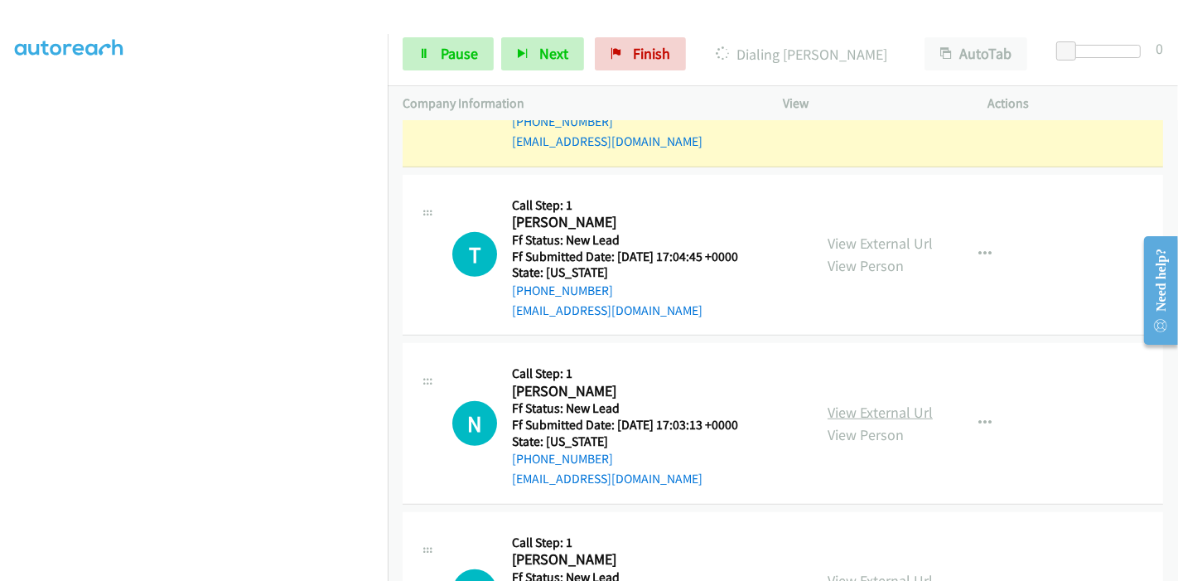
click at [849, 413] on link "View External Url" at bounding box center [880, 412] width 105 height 19
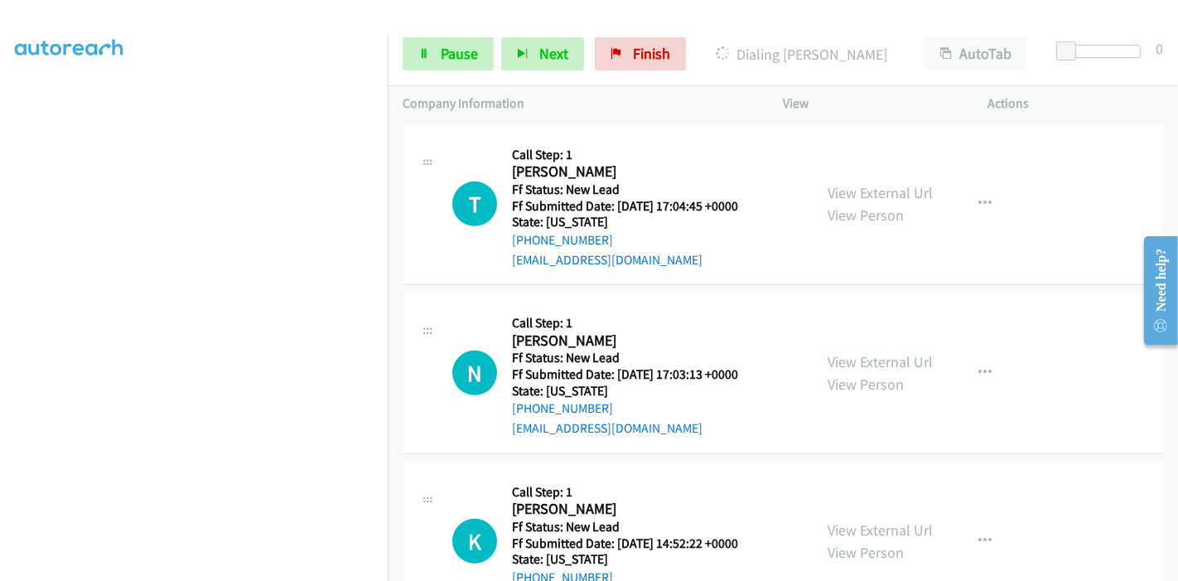
scroll to position [921, 0]
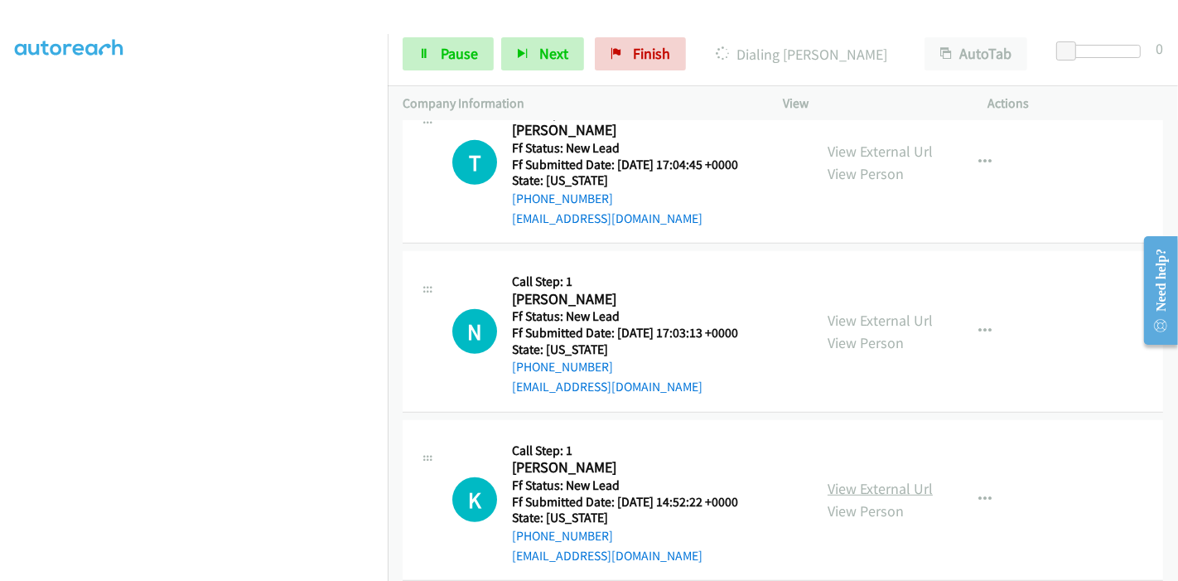
click at [858, 479] on link "View External Url" at bounding box center [880, 488] width 105 height 19
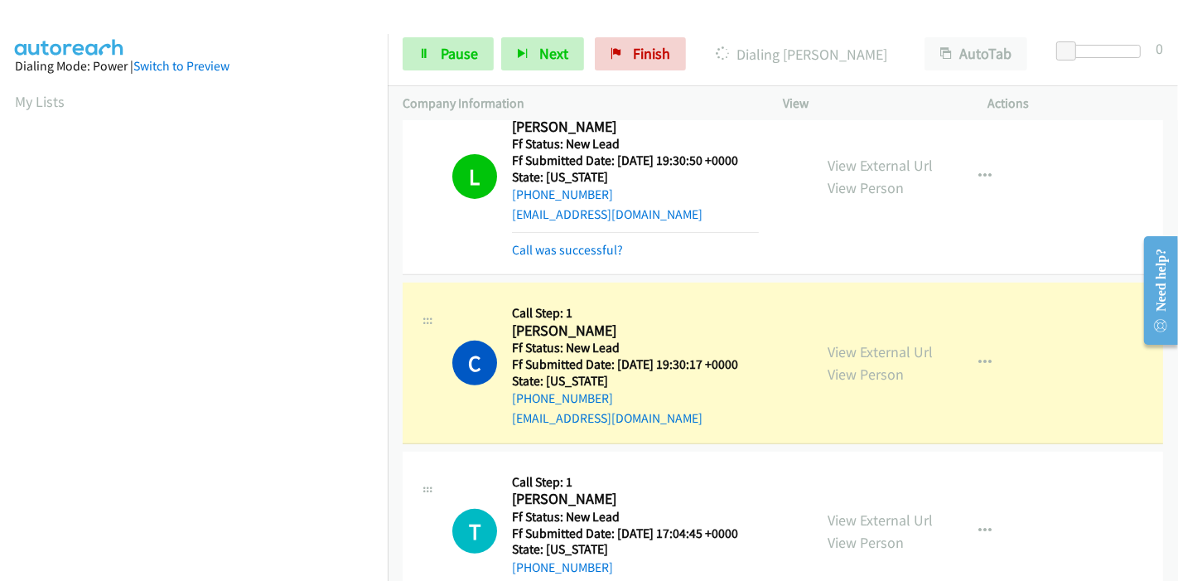
scroll to position [460, 0]
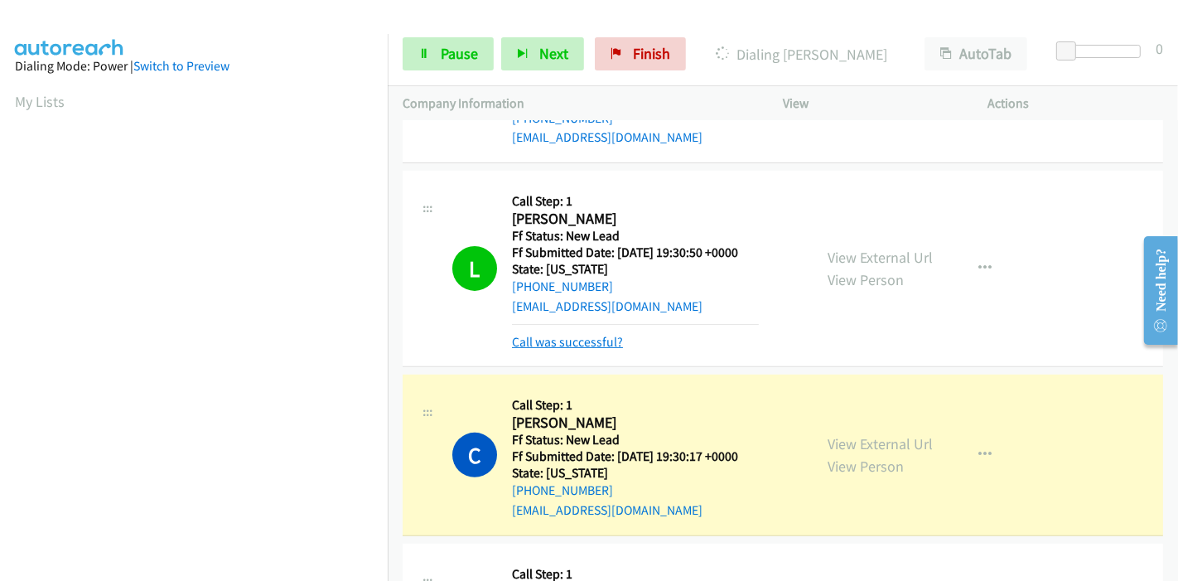
click at [553, 337] on link "Call was successful?" at bounding box center [567, 342] width 111 height 16
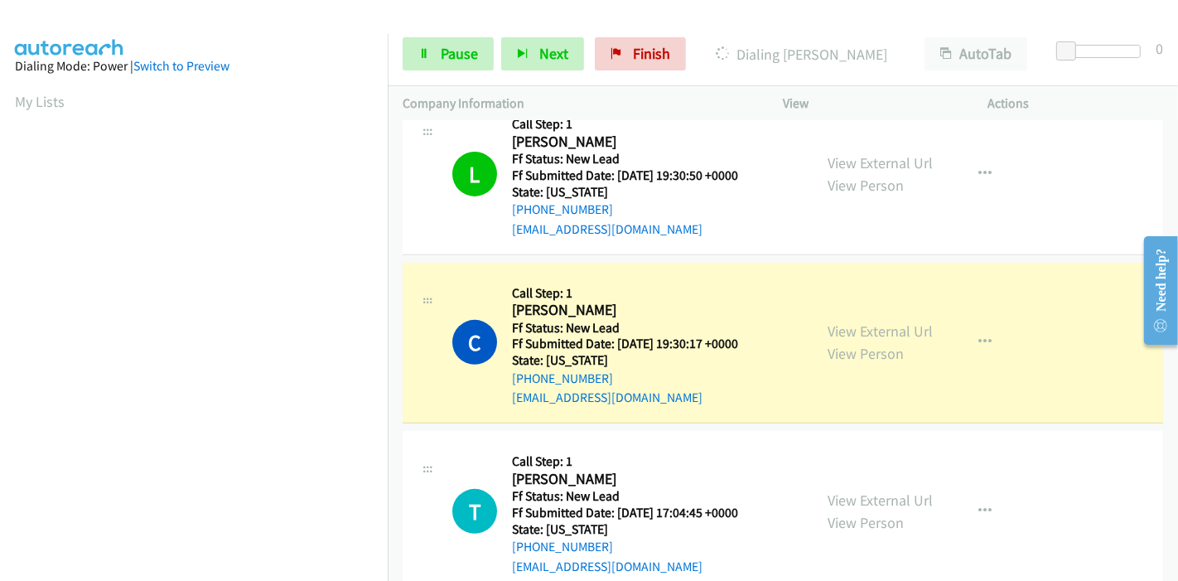
scroll to position [644, 0]
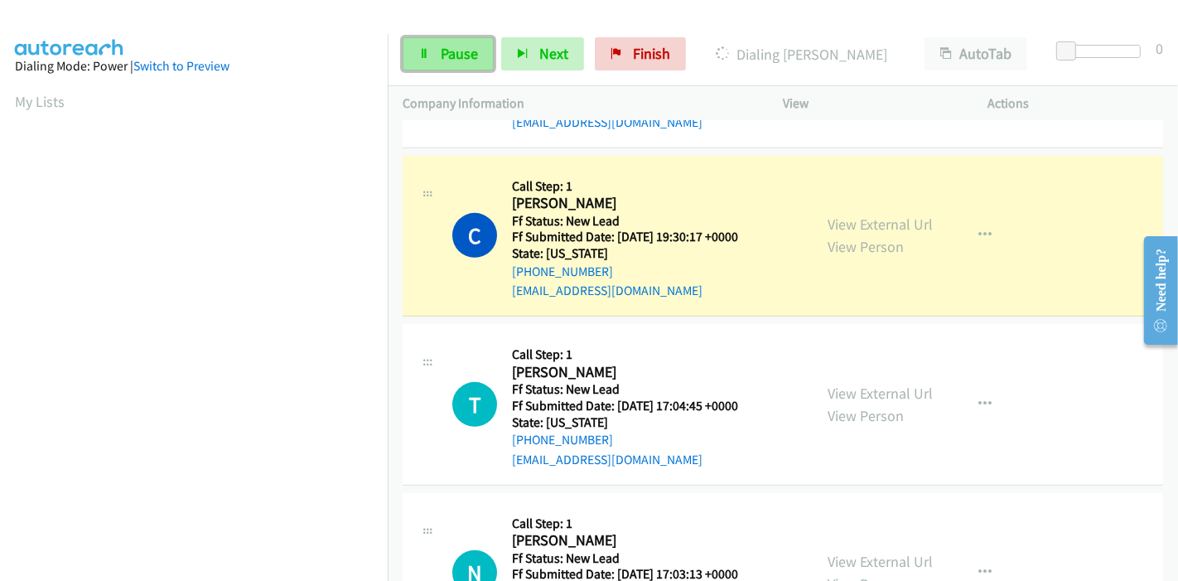
click at [460, 53] on span "Pause" at bounding box center [459, 53] width 37 height 19
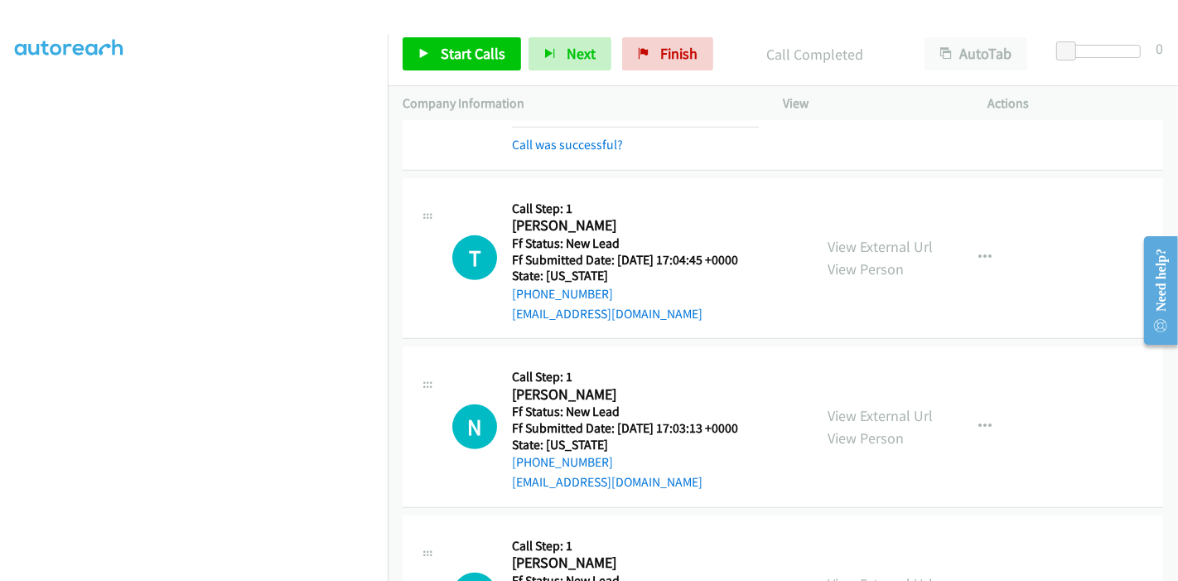
scroll to position [760, 0]
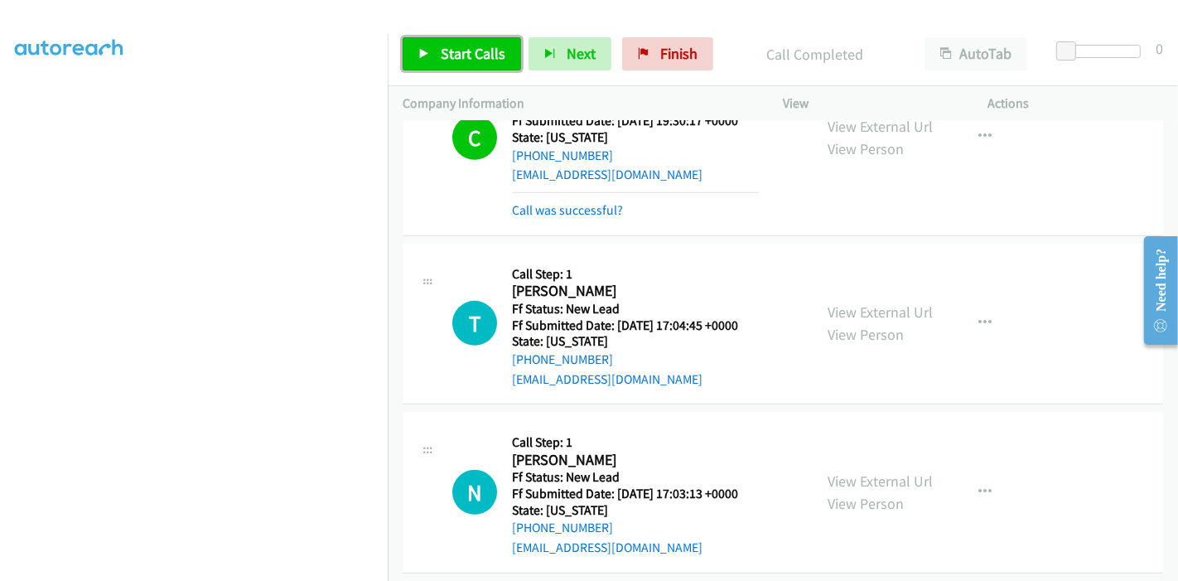
click at [435, 58] on link "Start Calls" at bounding box center [462, 53] width 118 height 33
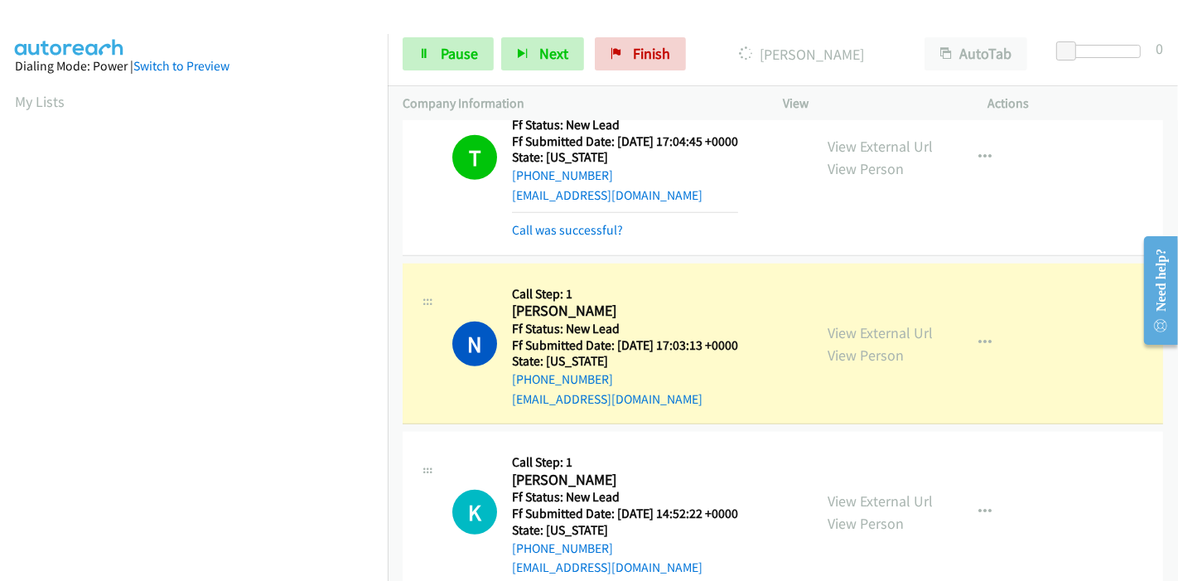
scroll to position [961, 0]
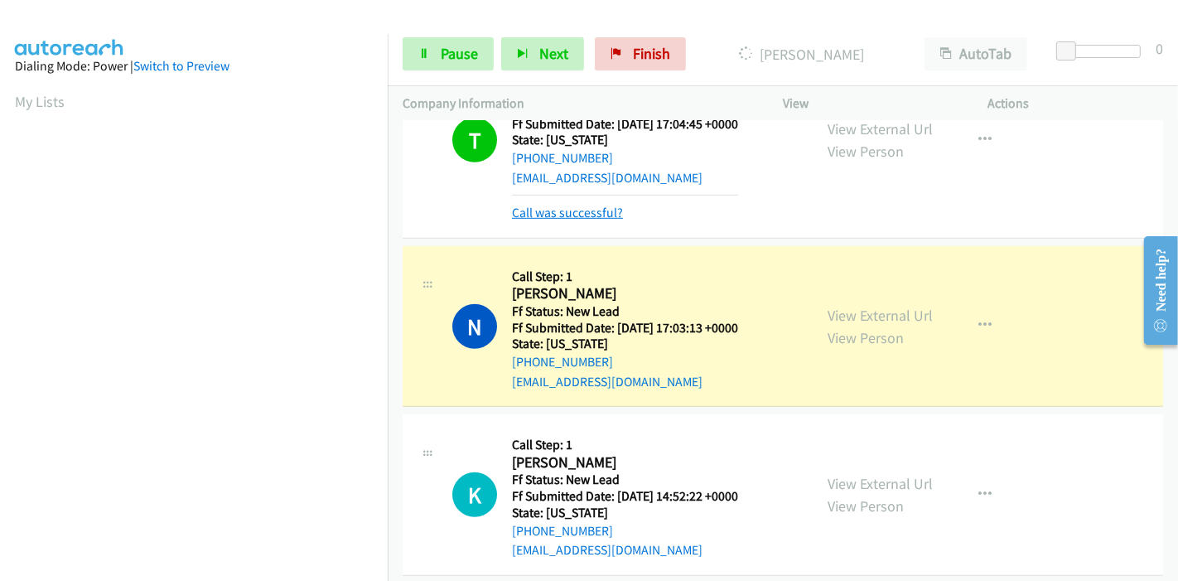
click at [551, 214] on link "Call was successful?" at bounding box center [567, 213] width 111 height 16
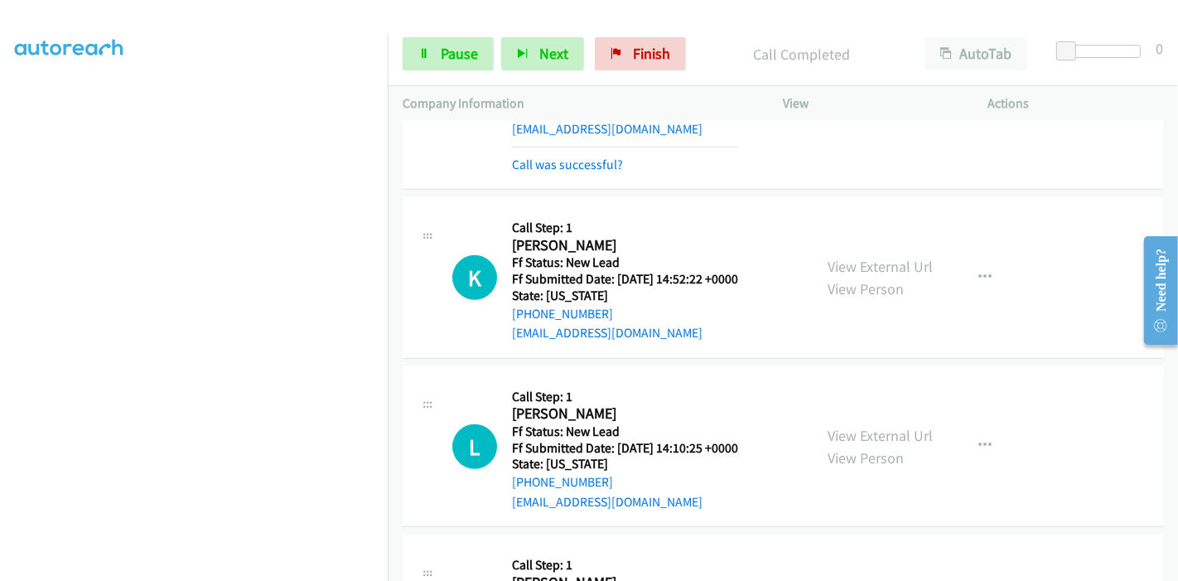
scroll to position [1220, 0]
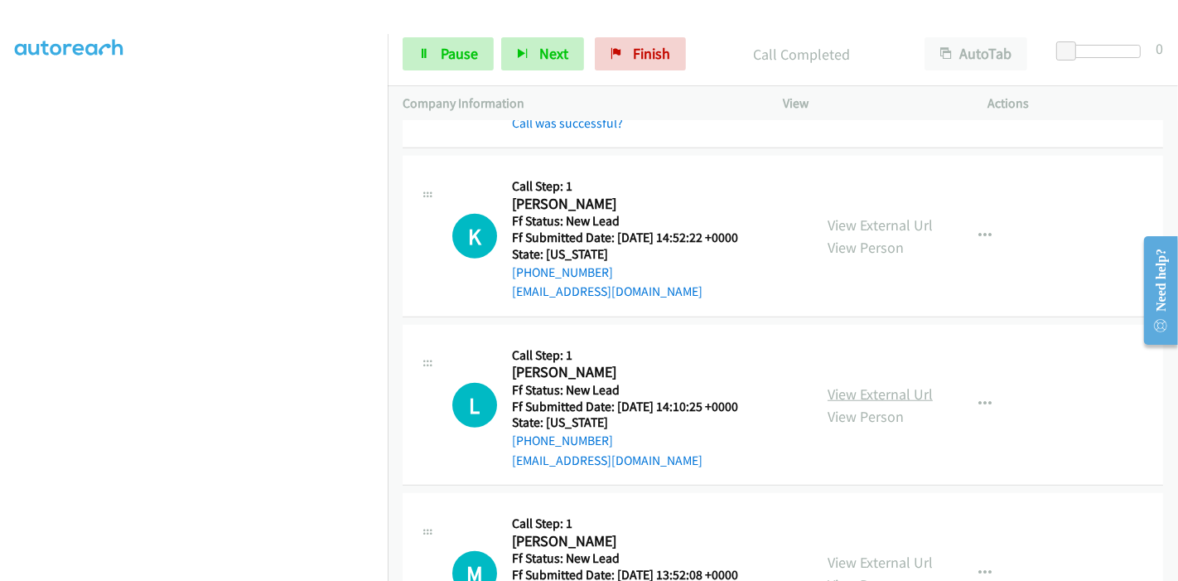
click at [843, 396] on link "View External Url" at bounding box center [880, 393] width 105 height 19
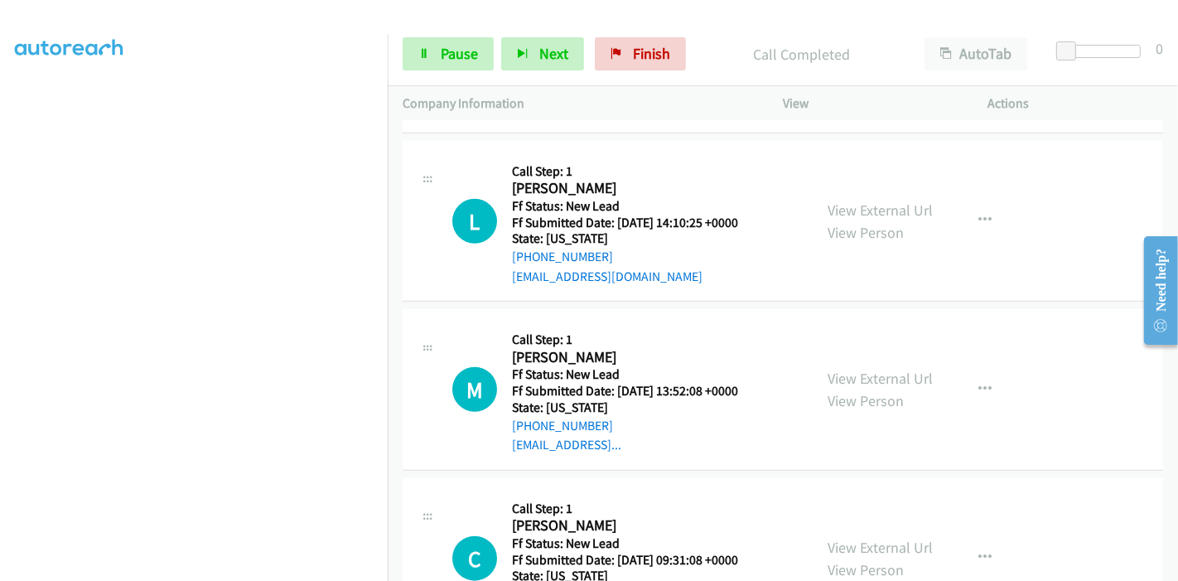
scroll to position [1404, 0]
click at [854, 379] on link "View External Url" at bounding box center [880, 378] width 105 height 19
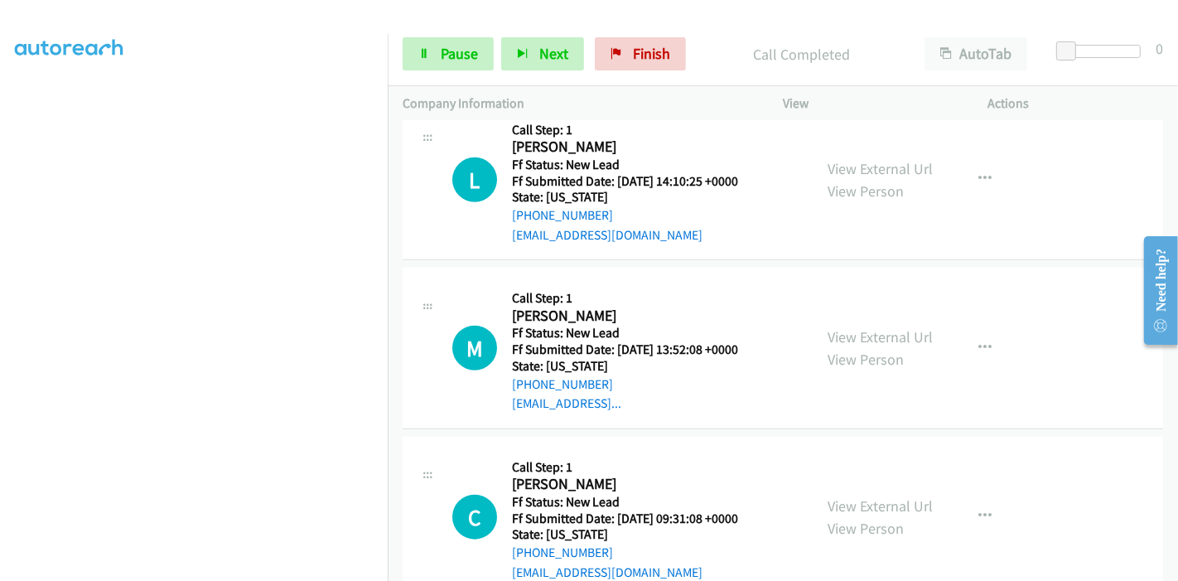
scroll to position [1484, 0]
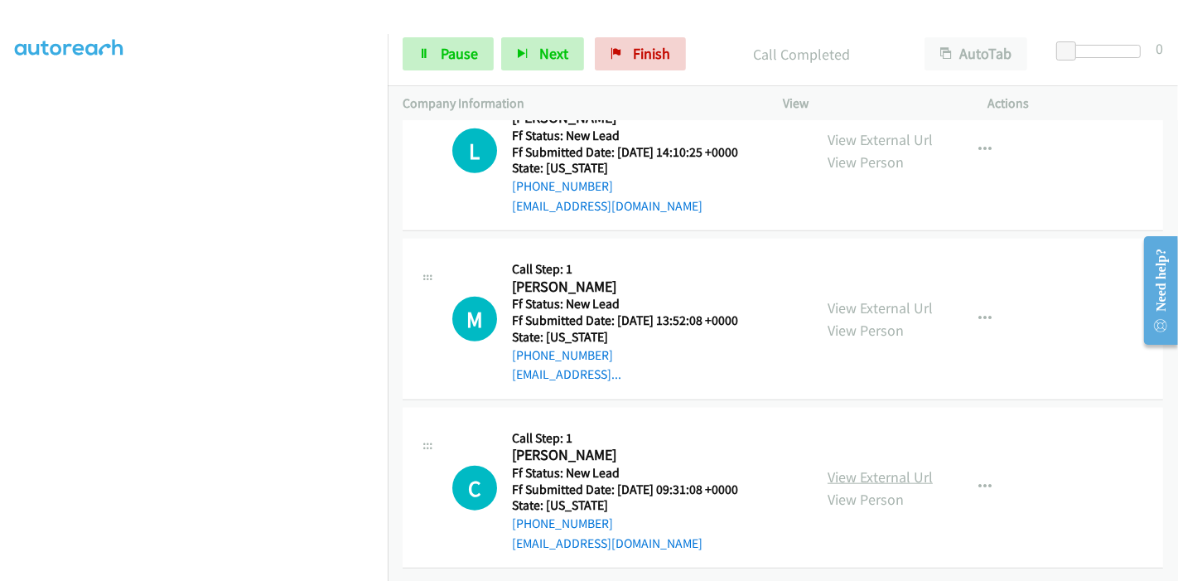
click at [851, 467] on link "View External Url" at bounding box center [880, 476] width 105 height 19
click at [451, 60] on span "Pause" at bounding box center [459, 53] width 37 height 19
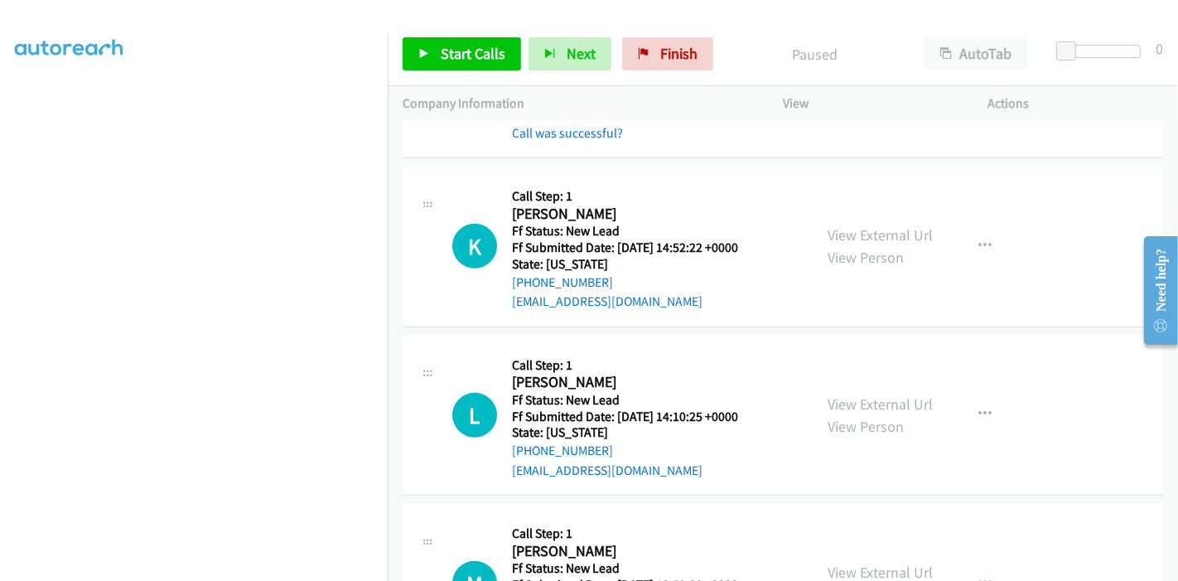
scroll to position [1207, 0]
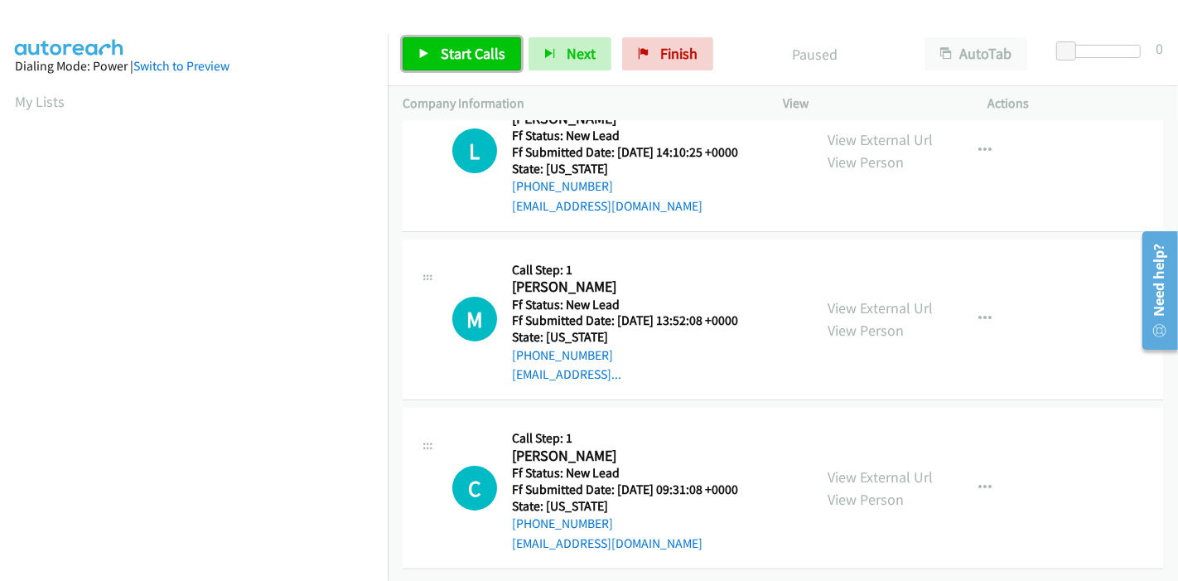
click at [428, 63] on link "Start Calls" at bounding box center [462, 53] width 118 height 33
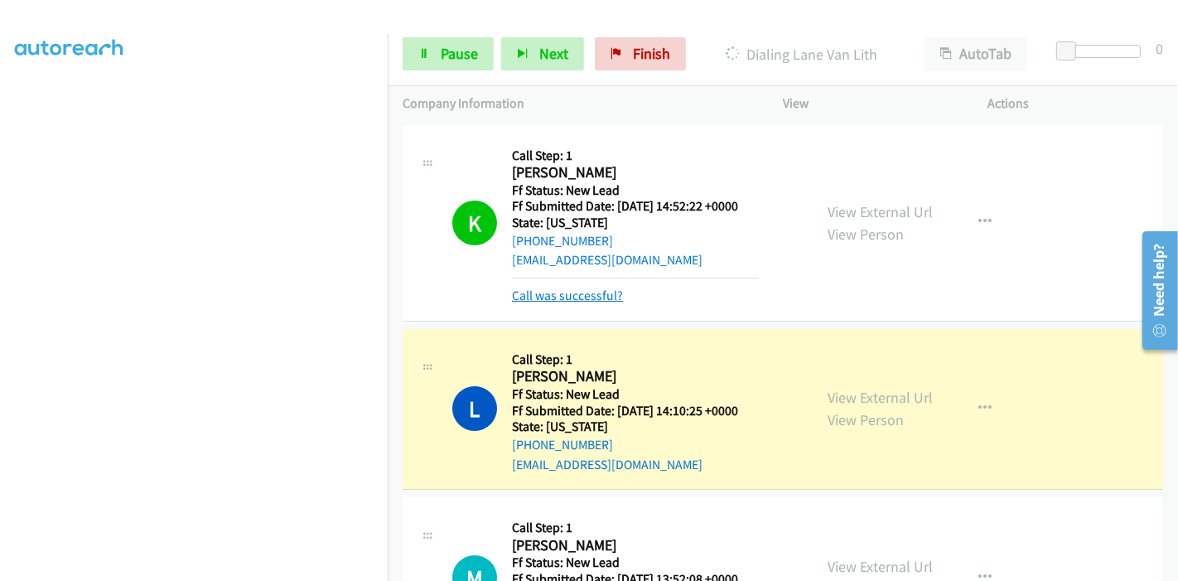
click at [562, 293] on link "Call was successful?" at bounding box center [567, 296] width 111 height 16
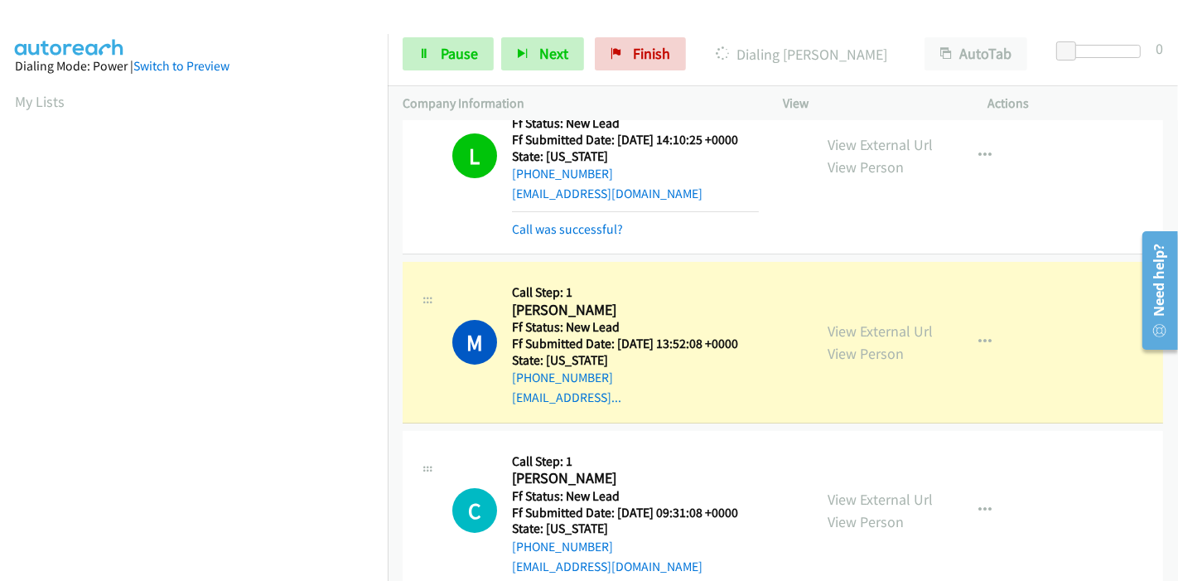
scroll to position [253, 0]
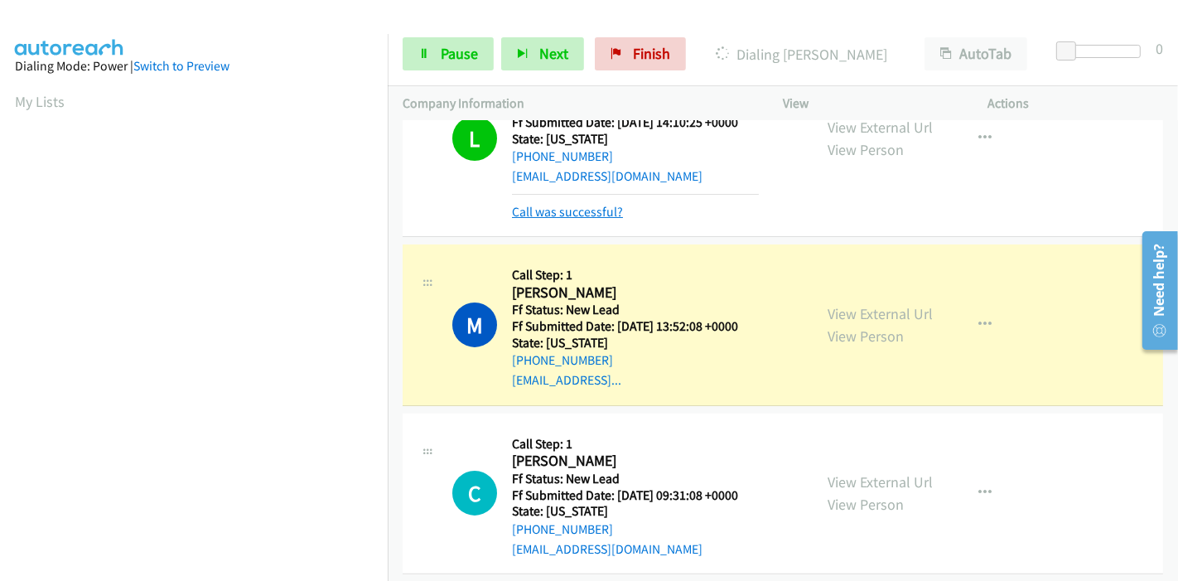
click at [571, 208] on link "Call was successful?" at bounding box center [567, 212] width 111 height 16
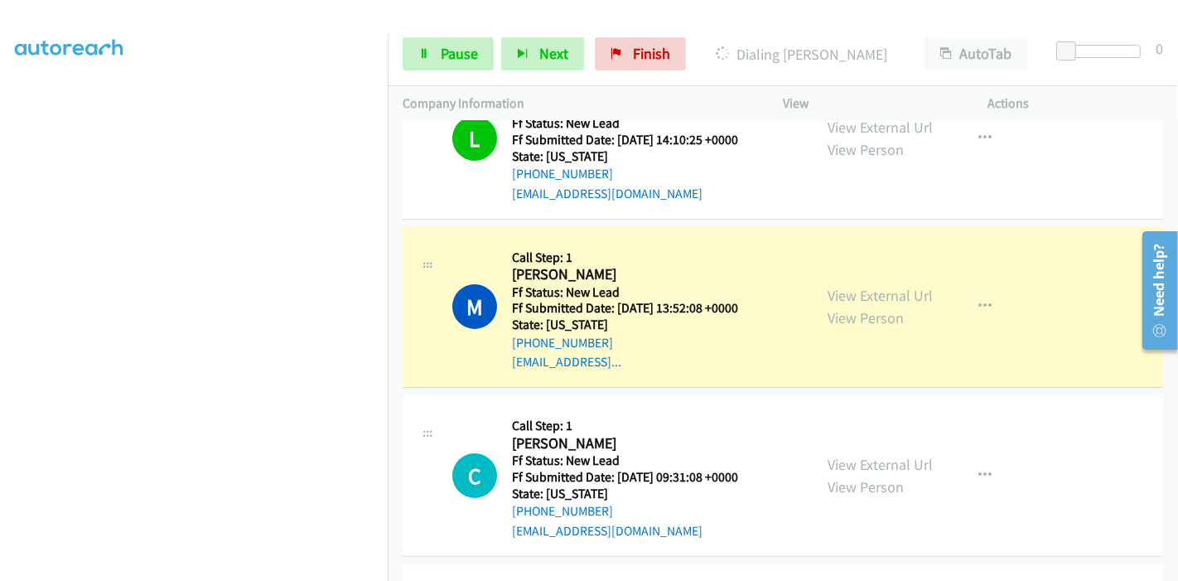
scroll to position [0, 0]
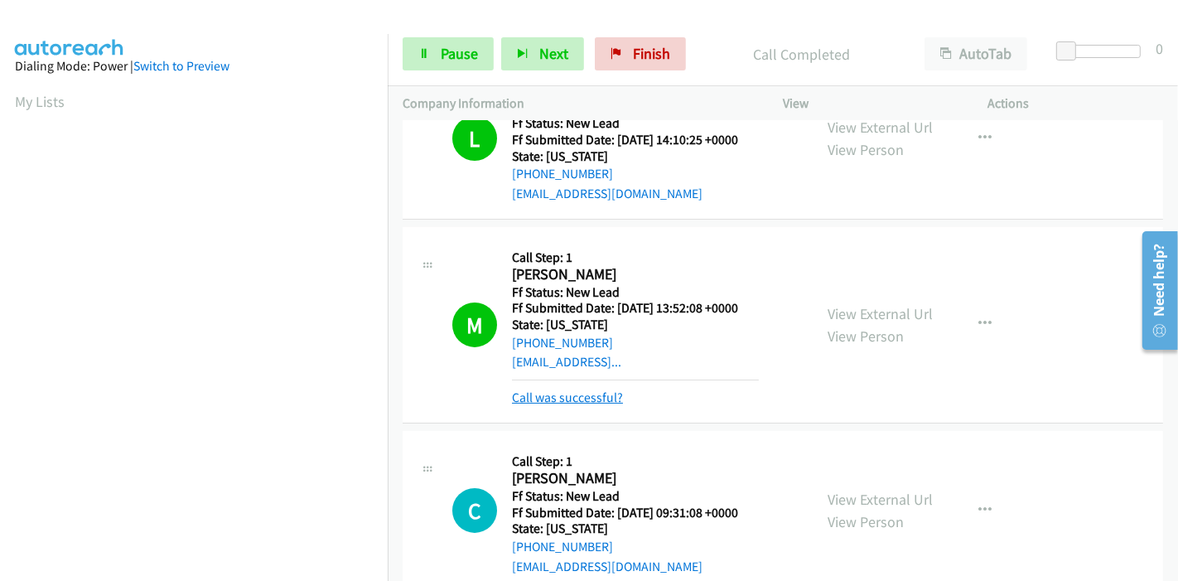
click at [573, 392] on link "Call was successful?" at bounding box center [567, 397] width 111 height 16
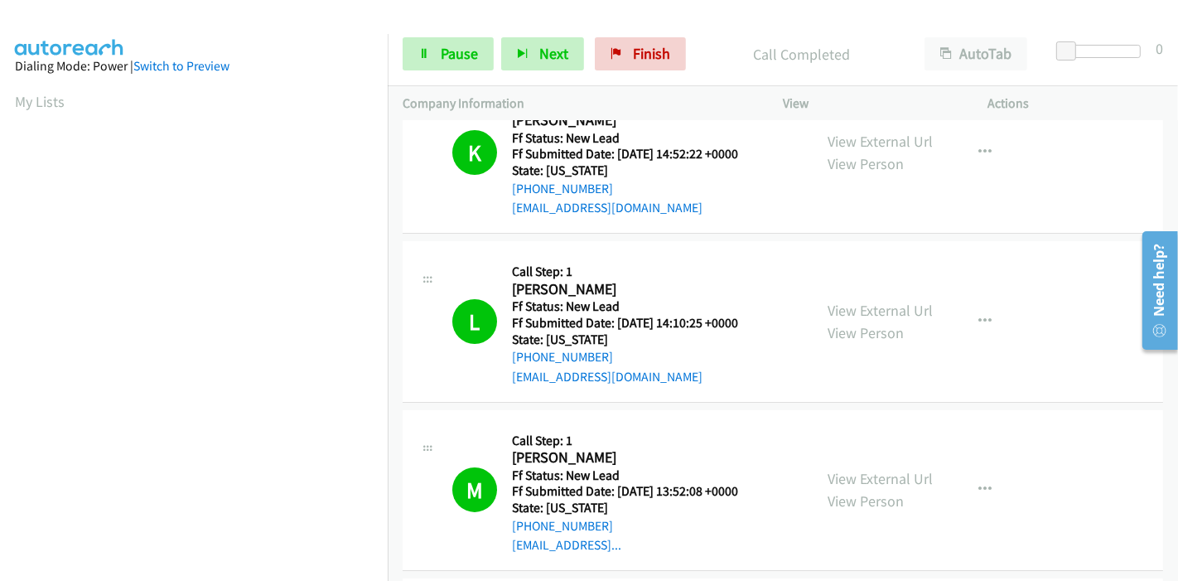
scroll to position [51, 0]
drag, startPoint x: 431, startPoint y: 49, endPoint x: 452, endPoint y: 53, distance: 21.1
click at [431, 49] on link "Pause" at bounding box center [448, 53] width 91 height 33
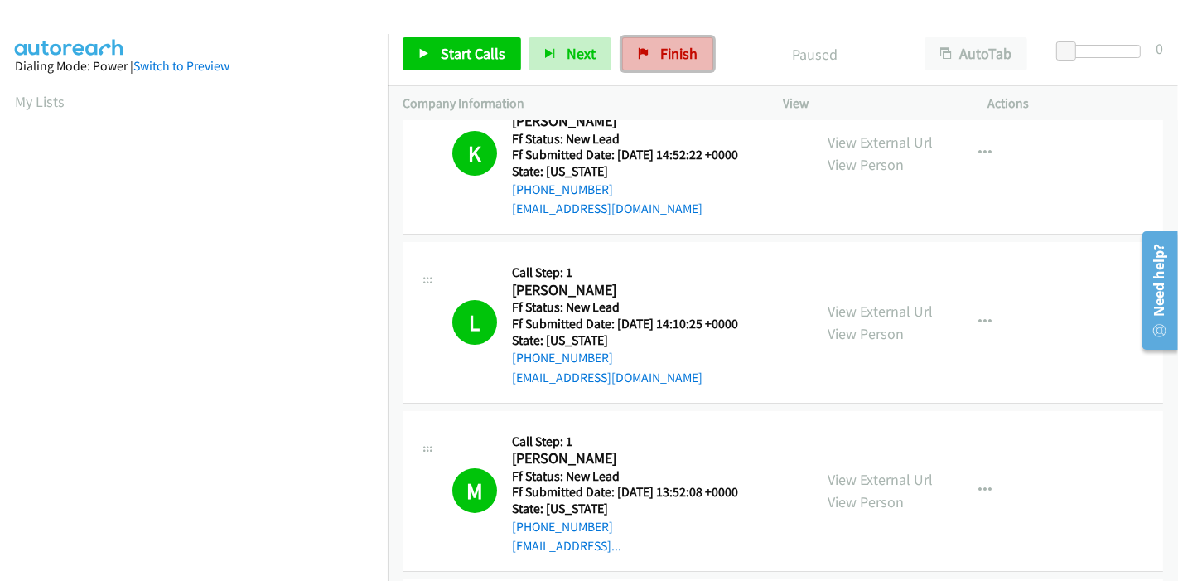
click at [645, 59] on link "Finish" at bounding box center [667, 53] width 91 height 33
